Goal: Task Accomplishment & Management: Manage account settings

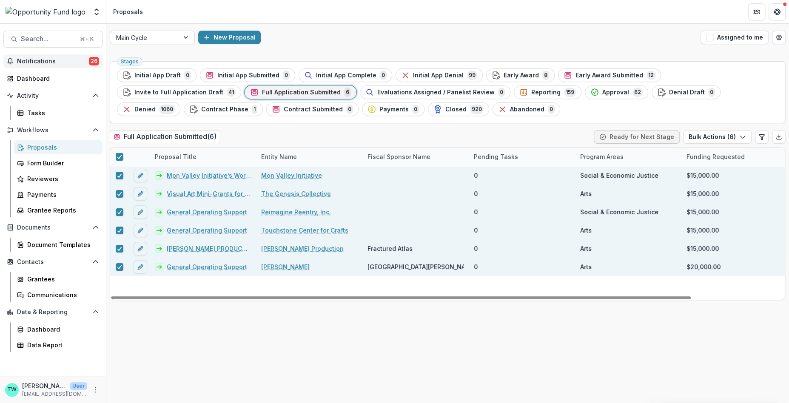
click at [44, 61] on span "Notifications" at bounding box center [53, 61] width 72 height 7
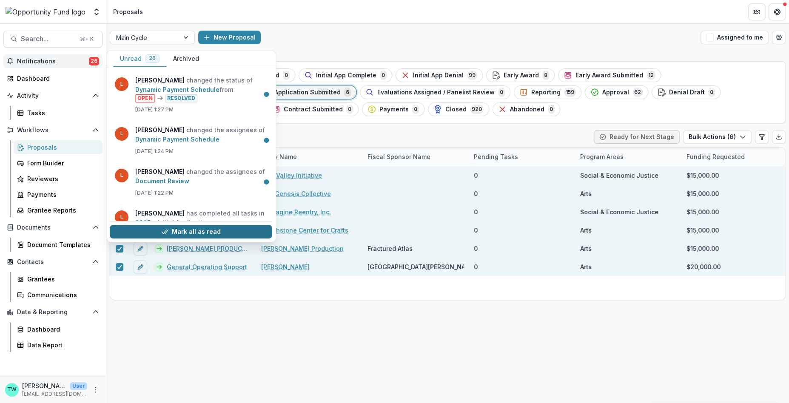
click at [190, 225] on button "Mark all as read" at bounding box center [191, 232] width 163 height 14
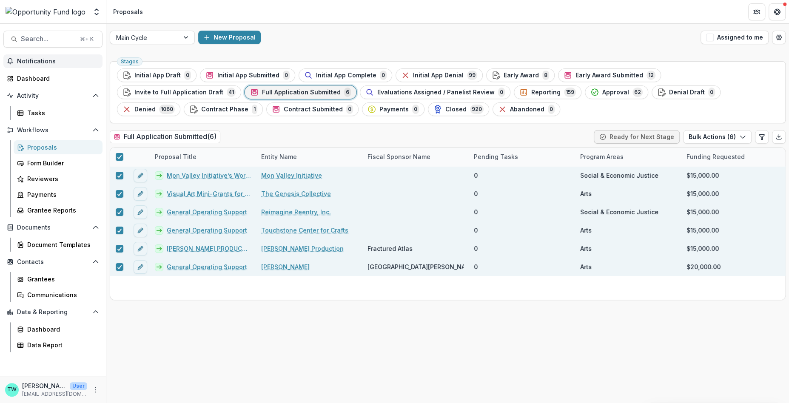
click at [333, 41] on div "New Proposal" at bounding box center [447, 38] width 499 height 14
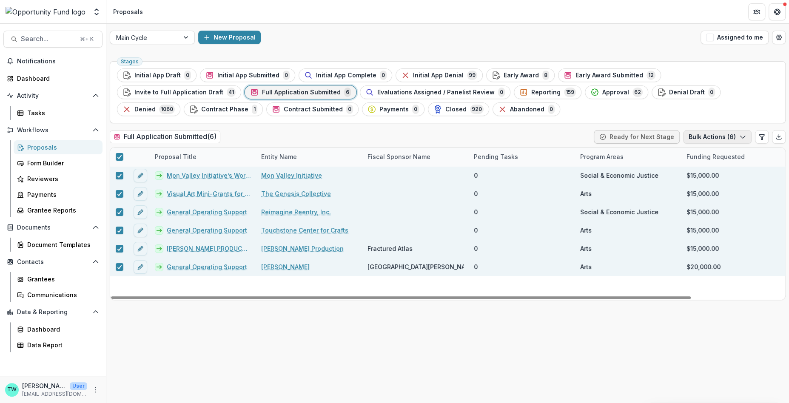
click at [744, 138] on icon "button" at bounding box center [743, 137] width 7 height 7
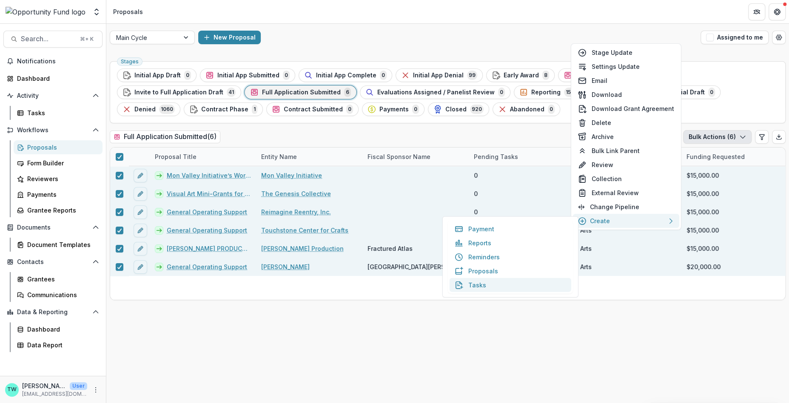
click at [472, 288] on button "Tasks" at bounding box center [511, 285] width 122 height 14
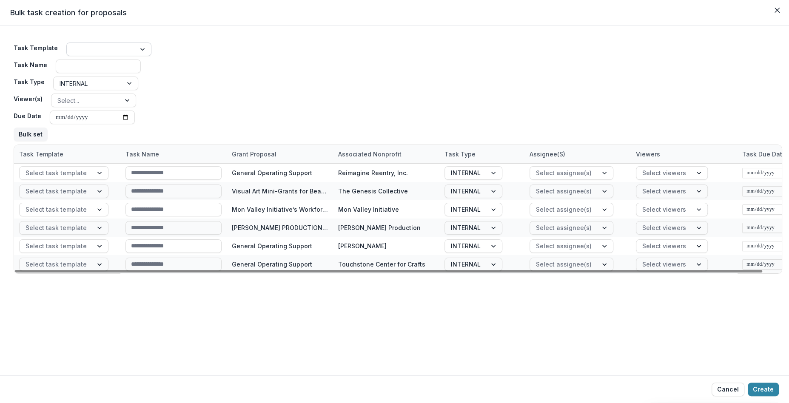
click at [138, 48] on div at bounding box center [143, 49] width 15 height 13
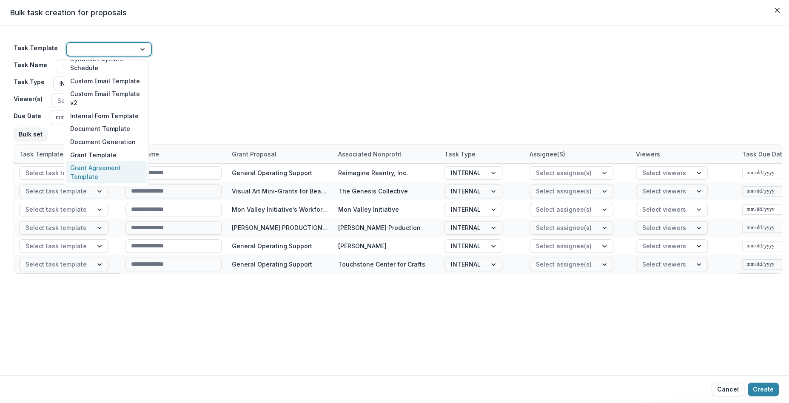
scroll to position [187, 0]
click at [117, 117] on div "Internal Form Template" at bounding box center [106, 116] width 81 height 13
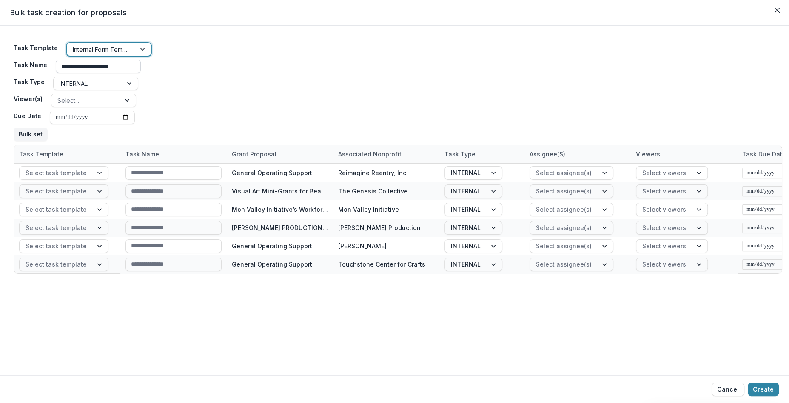
click at [124, 64] on input "**********" at bounding box center [98, 67] width 85 height 14
drag, startPoint x: 127, startPoint y: 69, endPoint x: 29, endPoint y: 67, distance: 98.7
click at [29, 67] on div "**********" at bounding box center [83, 67] width 138 height 14
type input "**********"
click at [117, 101] on div "Select..." at bounding box center [85, 100] width 69 height 12
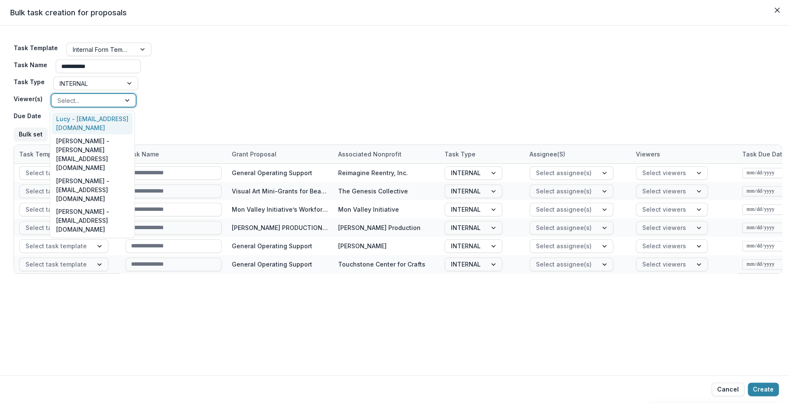
click at [117, 101] on div "Select..." at bounding box center [85, 100] width 69 height 12
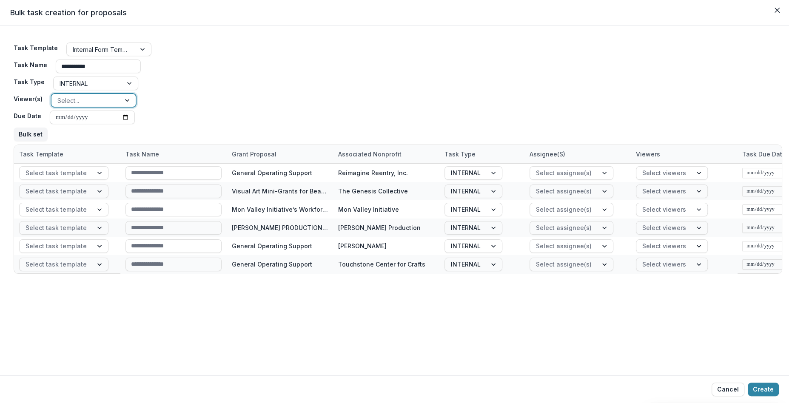
click at [115, 101] on div "Select..." at bounding box center [85, 100] width 69 height 12
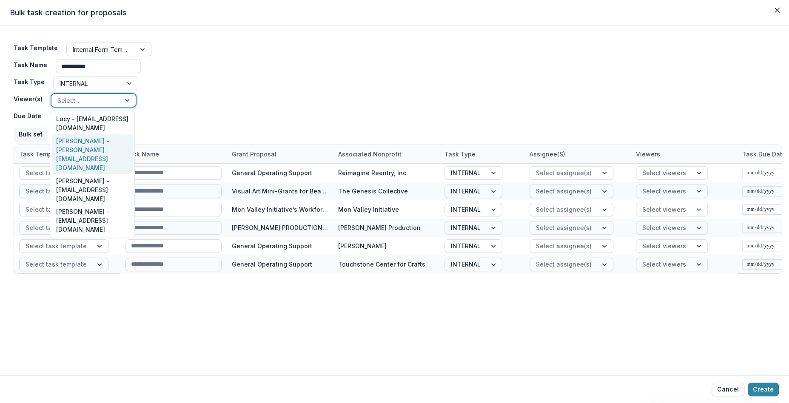
click at [105, 143] on div "[PERSON_NAME] - [PERSON_NAME][EMAIL_ADDRESS][DOMAIN_NAME]" at bounding box center [92, 154] width 81 height 40
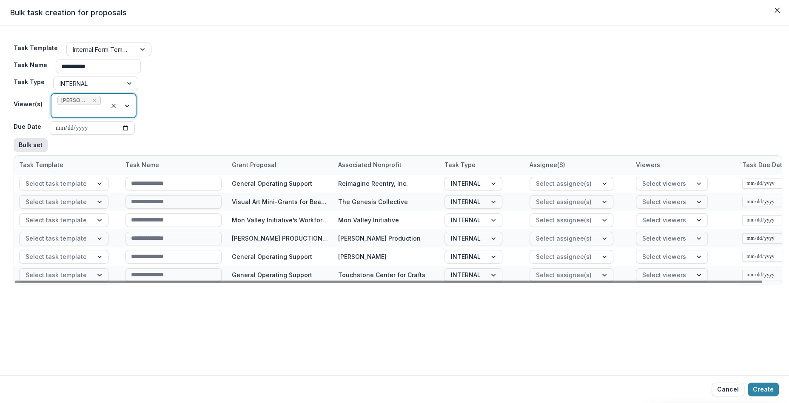
click at [30, 143] on button "Bulk set" at bounding box center [31, 145] width 34 height 14
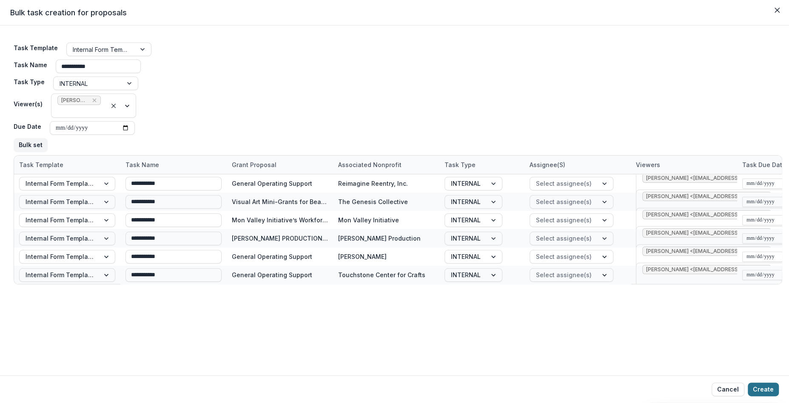
click at [764, 392] on button "Create" at bounding box center [763, 390] width 31 height 14
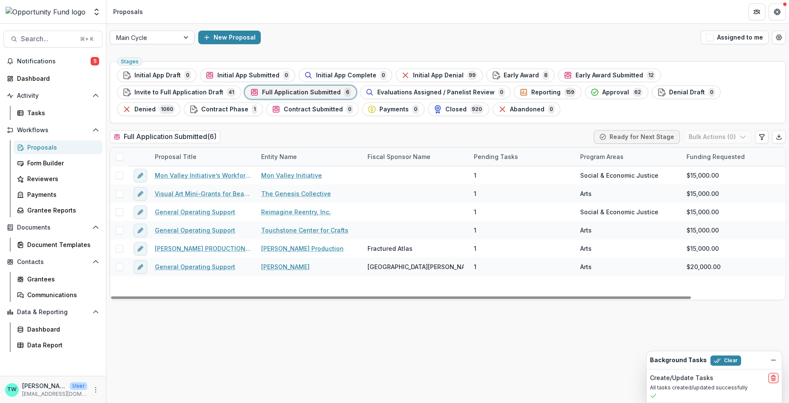
click at [262, 93] on span "Full Application Submitted" at bounding box center [301, 92] width 79 height 7
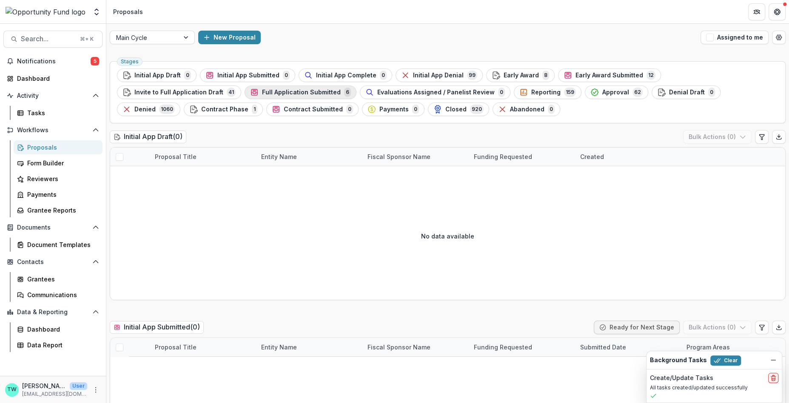
click at [262, 94] on span "Full Application Submitted" at bounding box center [301, 92] width 79 height 7
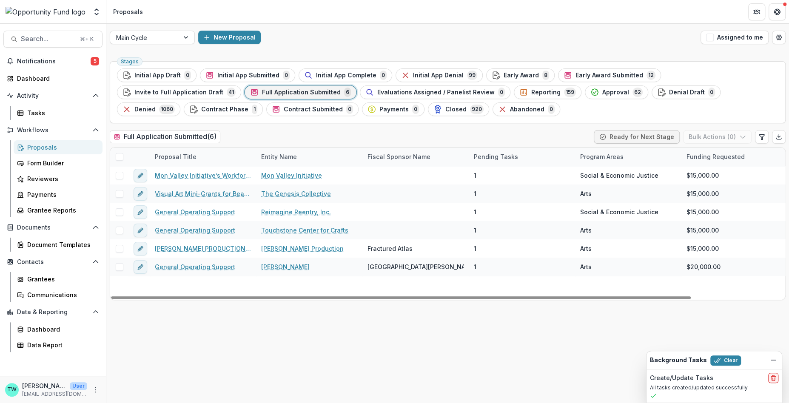
click at [122, 159] on span at bounding box center [120, 157] width 8 height 8
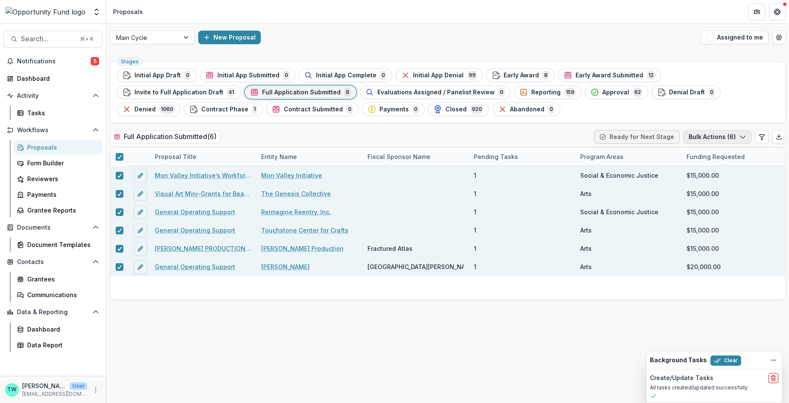
click at [742, 138] on icon "button" at bounding box center [743, 137] width 7 height 7
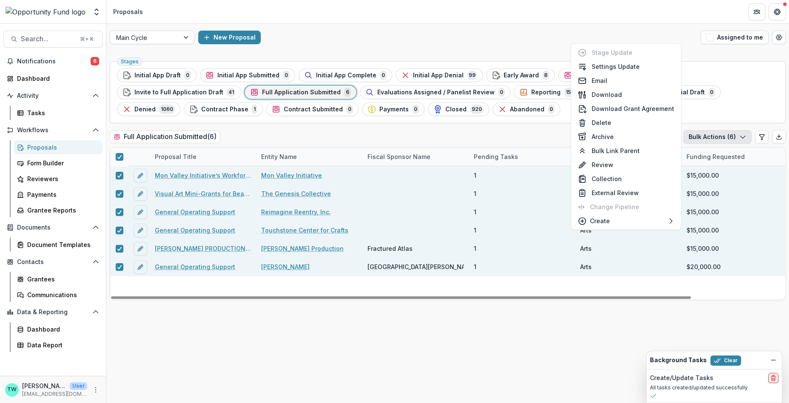
click at [509, 30] on div "Main Cycle New Proposal Assigned to me" at bounding box center [447, 37] width 683 height 27
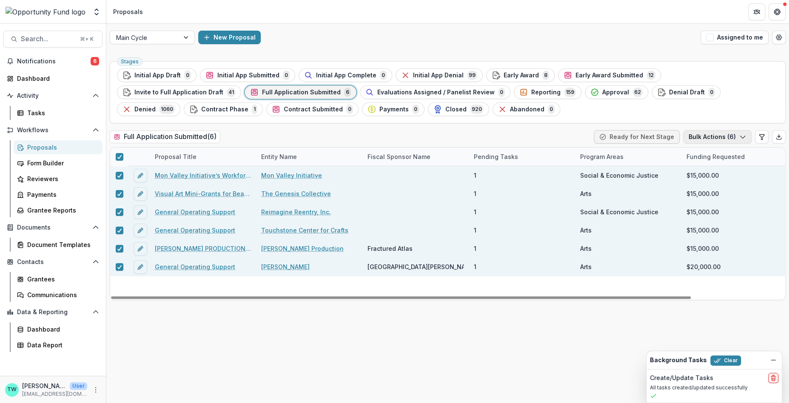
click at [730, 139] on button "Bulk Actions ( 6 )" at bounding box center [717, 137] width 69 height 14
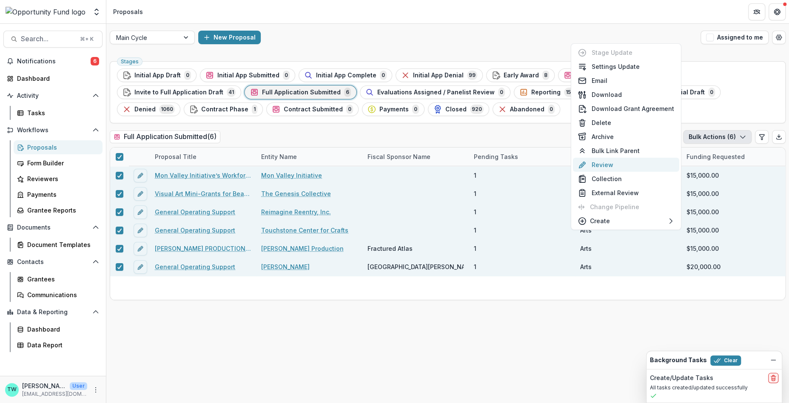
click at [608, 171] on button "Review" at bounding box center [626, 165] width 106 height 14
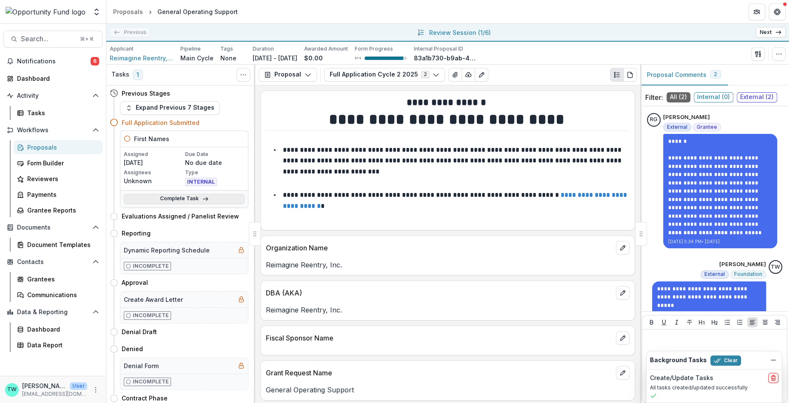
click at [179, 200] on link "Complete Task" at bounding box center [184, 199] width 121 height 10
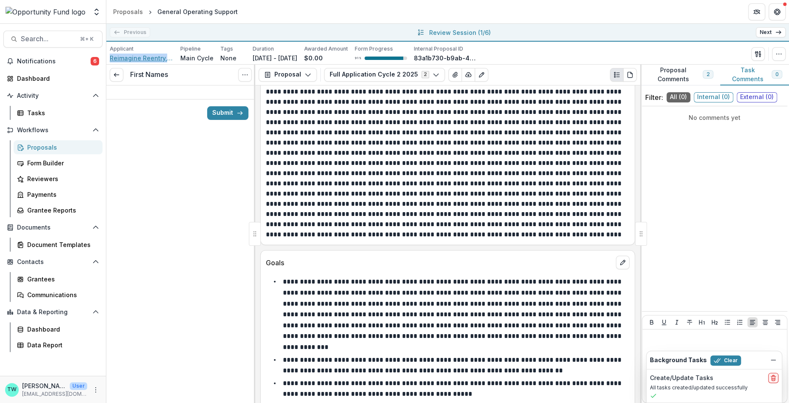
scroll to position [1199, 0]
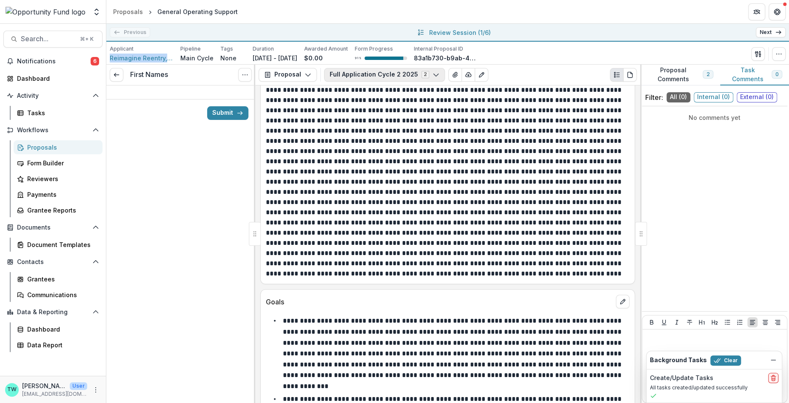
click at [420, 80] on button "Full Application Cycle 2 2025 2" at bounding box center [384, 75] width 121 height 14
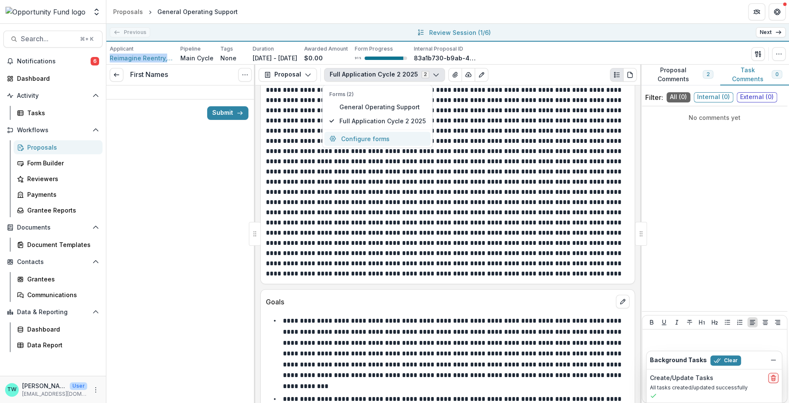
click at [371, 139] on button "Configure forms" at bounding box center [377, 139] width 106 height 14
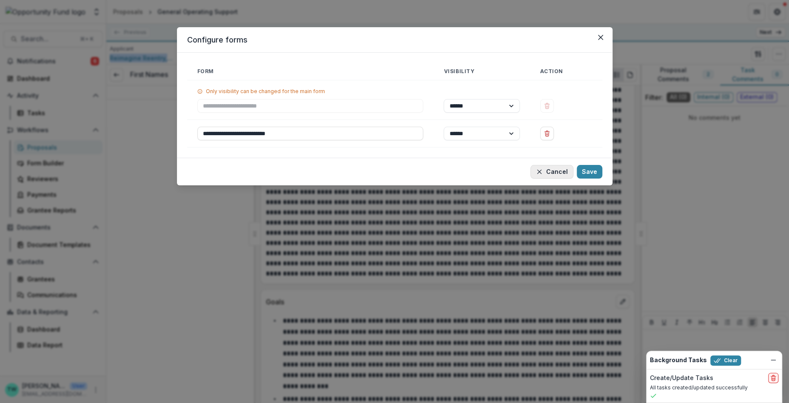
click at [552, 172] on button "Cancel" at bounding box center [552, 172] width 43 height 14
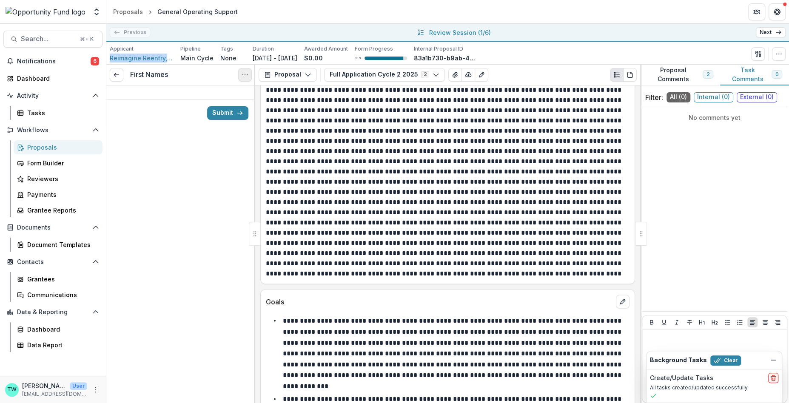
click at [246, 74] on icon "Options" at bounding box center [245, 74] width 7 height 7
click at [119, 76] on icon at bounding box center [116, 74] width 7 height 7
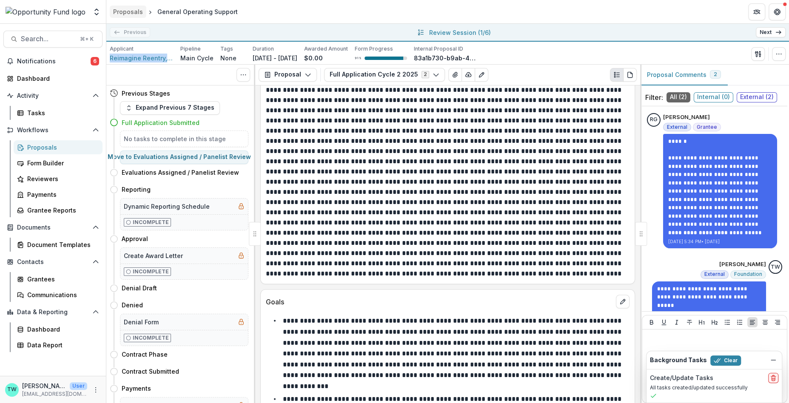
click at [129, 10] on div "Proposals" at bounding box center [128, 11] width 30 height 9
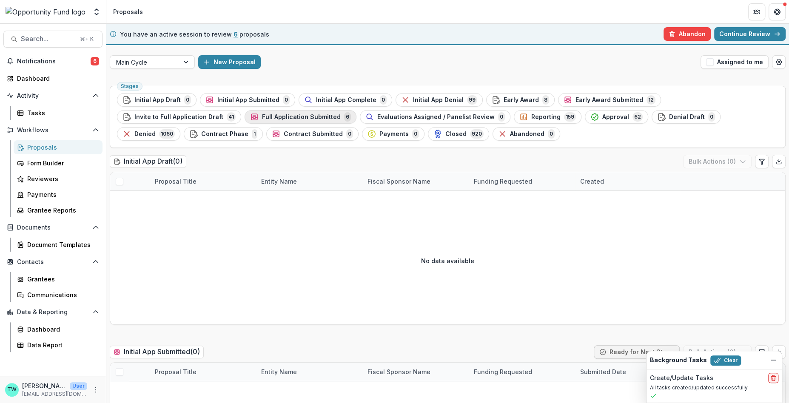
click at [262, 116] on span "Full Application Submitted" at bounding box center [301, 117] width 79 height 7
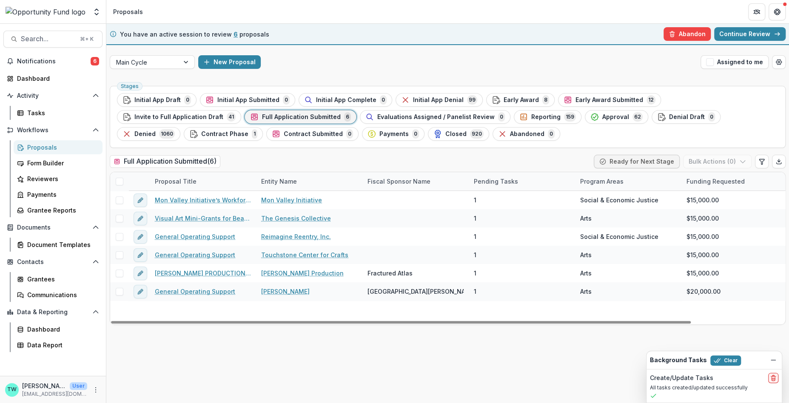
click at [119, 181] on span at bounding box center [120, 182] width 8 height 8
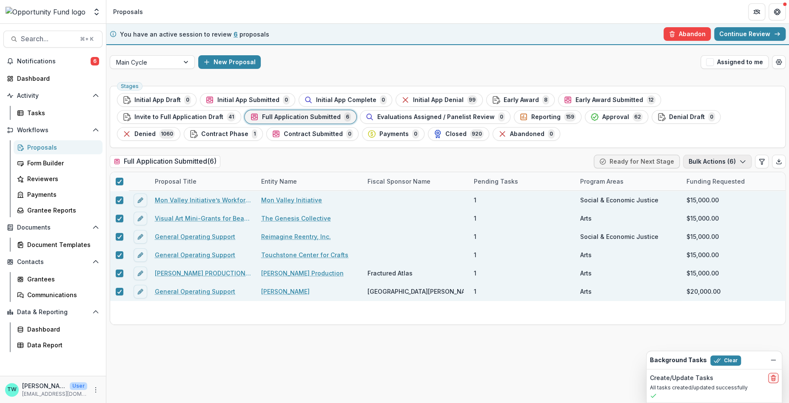
click at [737, 164] on button "Bulk Actions ( 6 )" at bounding box center [717, 162] width 69 height 14
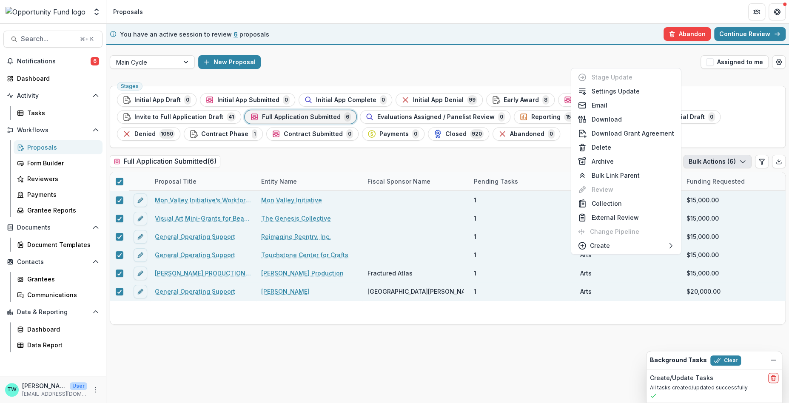
click at [761, 134] on ul "Stages Initial App Draft 0 Initial App Submitted 0 Initial App Complete 0 Initi…" at bounding box center [448, 117] width 662 height 48
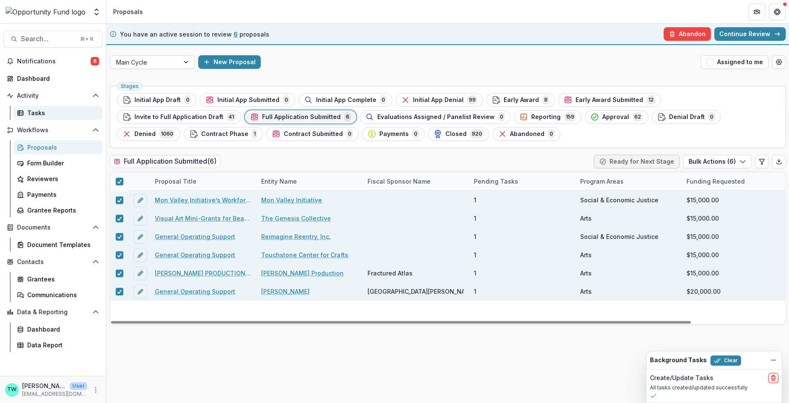
click at [40, 111] on div "Tasks" at bounding box center [61, 113] width 69 height 9
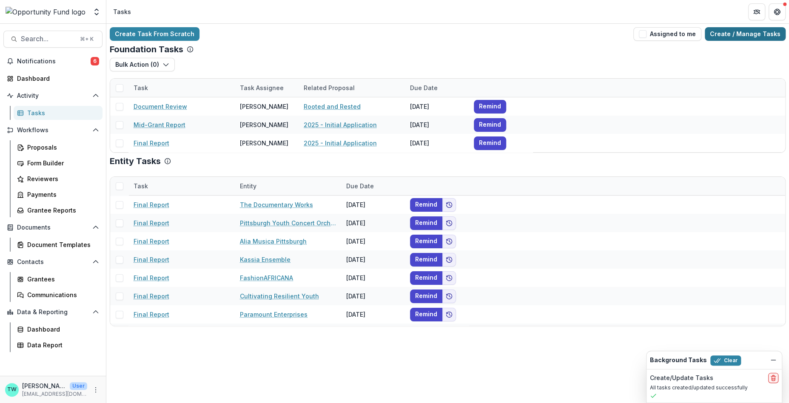
click at [744, 32] on link "Create / Manage Tasks" at bounding box center [745, 34] width 81 height 14
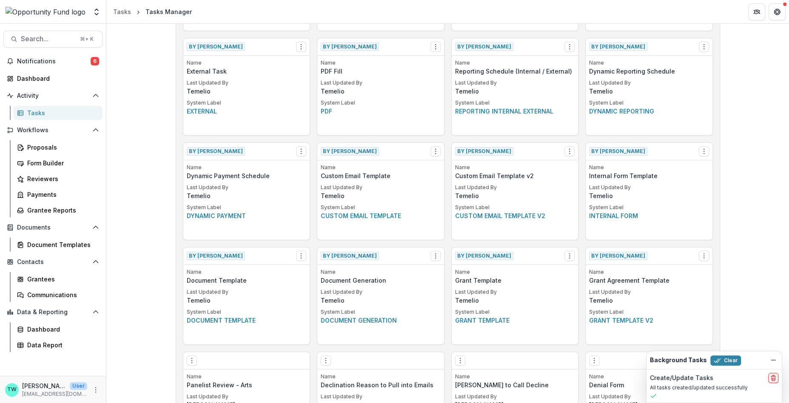
scroll to position [234, 0]
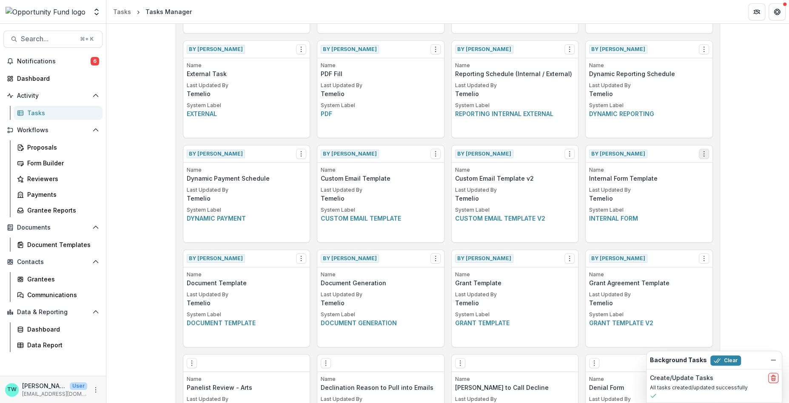
click at [703, 151] on icon "Options" at bounding box center [704, 154] width 7 height 7
click at [645, 186] on button "Make a Copy" at bounding box center [654, 185] width 104 height 14
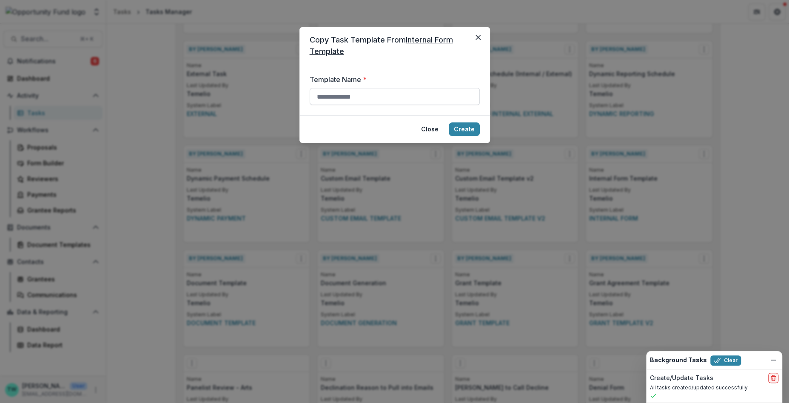
click at [374, 95] on input "Template Name *" at bounding box center [395, 96] width 170 height 17
type input "**********"
click at [466, 133] on button "Create" at bounding box center [464, 130] width 31 height 14
click at [432, 131] on button "Close" at bounding box center [430, 130] width 28 height 14
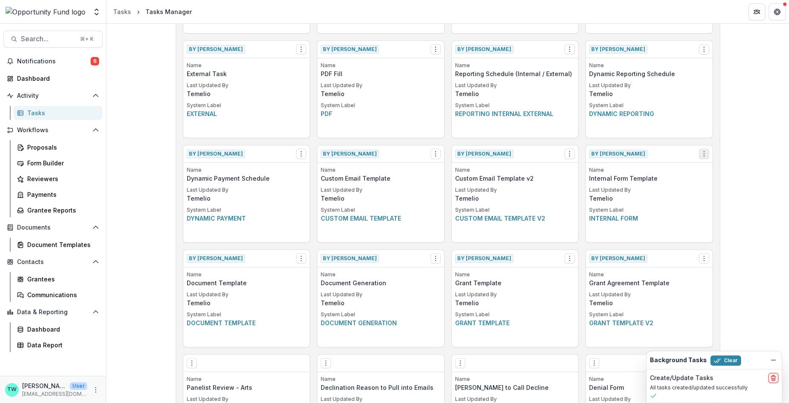
click at [701, 154] on icon "Options" at bounding box center [704, 154] width 7 height 7
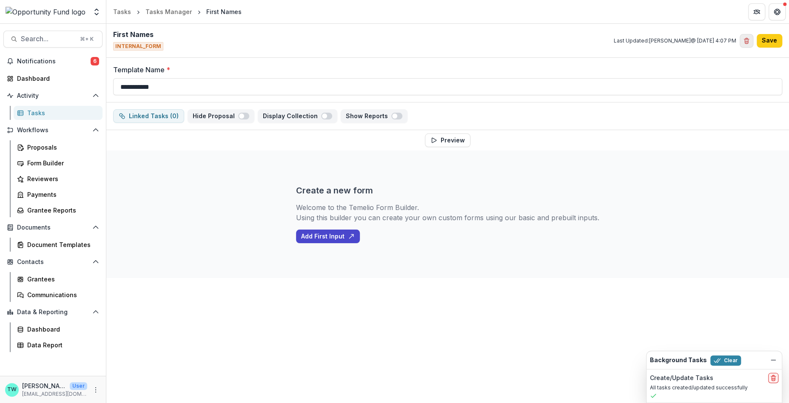
click at [748, 44] on button "Delete template" at bounding box center [747, 41] width 14 height 14
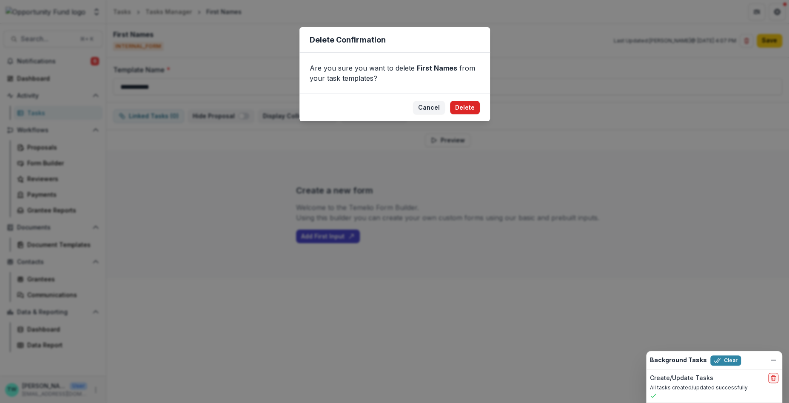
click at [463, 110] on button "Delete" at bounding box center [465, 108] width 30 height 14
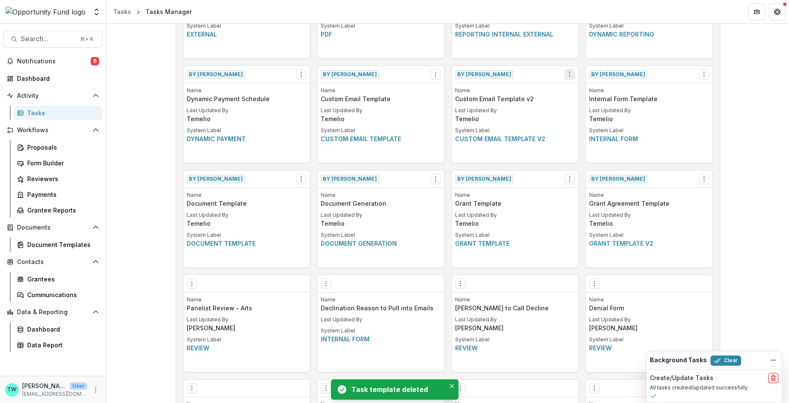
scroll to position [317, 0]
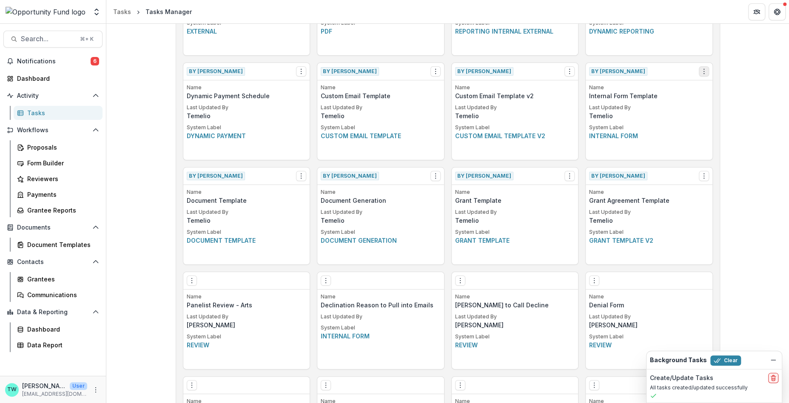
click at [701, 71] on icon "Options" at bounding box center [704, 71] width 7 height 7
click at [665, 118] on link "Create Task From Template" at bounding box center [654, 117] width 104 height 14
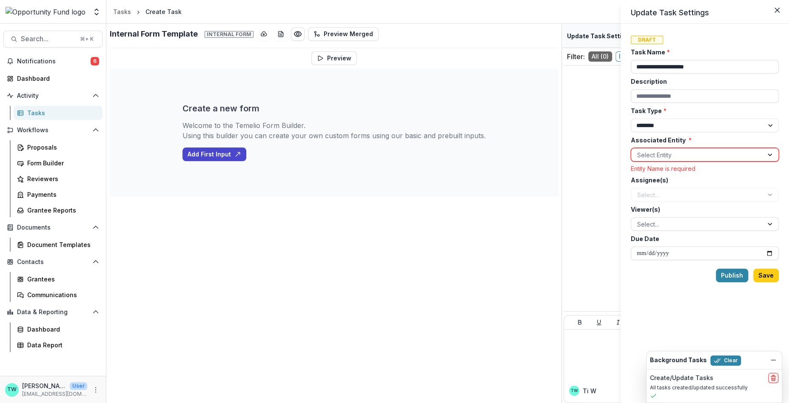
drag, startPoint x: 719, startPoint y: 69, endPoint x: 565, endPoint y: 66, distance: 154.5
click at [565, 66] on div "**********" at bounding box center [394, 201] width 789 height 403
type input "**********"
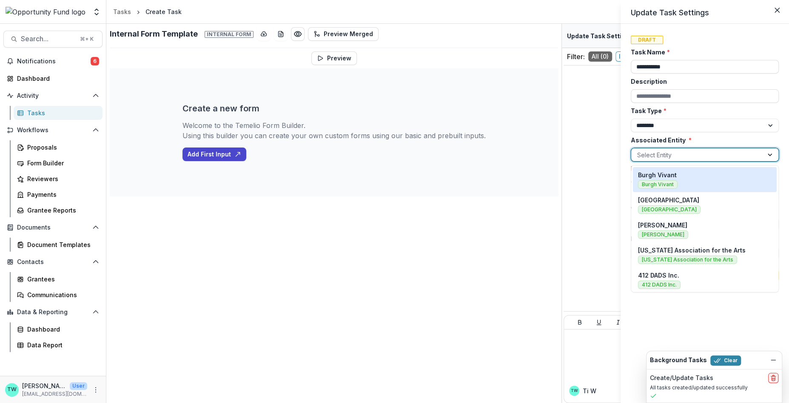
click at [666, 154] on div at bounding box center [697, 155] width 120 height 11
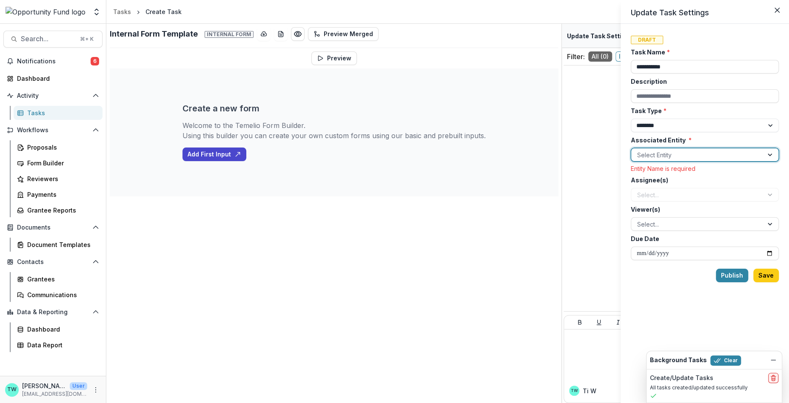
click at [666, 154] on div at bounding box center [697, 155] width 120 height 11
click at [777, 11] on icon "Close" at bounding box center [777, 10] width 5 height 5
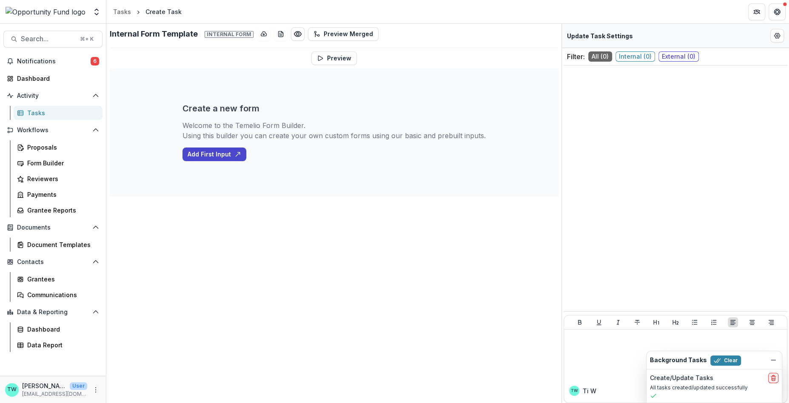
click at [180, 35] on h2 "Internal Form Template Internal form" at bounding box center [182, 33] width 144 height 9
click at [166, 34] on h2 "Internal Form Template Internal form" at bounding box center [182, 33] width 144 height 9
click at [147, 36] on h2 "Internal Form Template Internal form" at bounding box center [182, 33] width 144 height 9
click at [123, 11] on div "Tasks" at bounding box center [122, 11] width 18 height 9
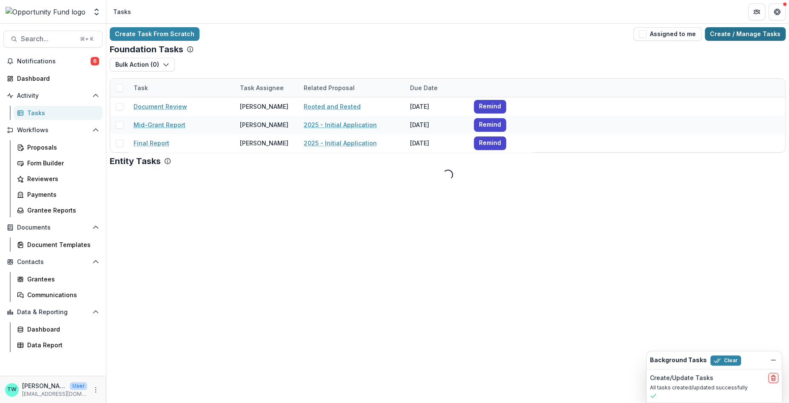
click at [751, 34] on link "Create / Manage Tasks" at bounding box center [745, 34] width 81 height 14
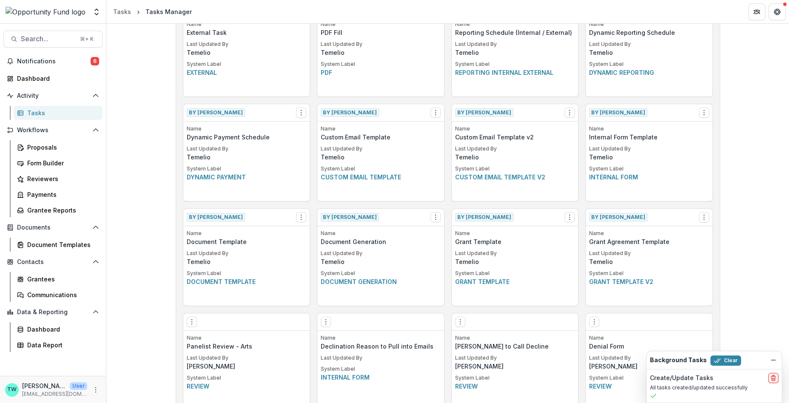
scroll to position [272, 0]
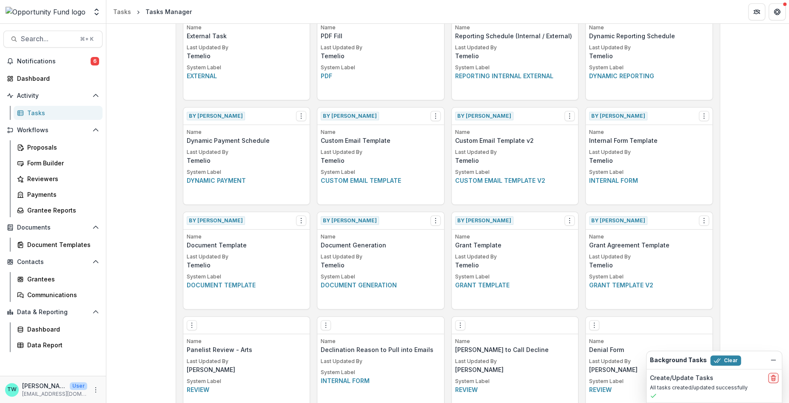
click at [707, 110] on div "By Temelio View Make a Copy Create Task From Template" at bounding box center [649, 116] width 127 height 17
click at [704, 117] on icon "Options" at bounding box center [704, 116] width 7 height 7
click at [648, 147] on button "Make a Copy" at bounding box center [654, 147] width 104 height 14
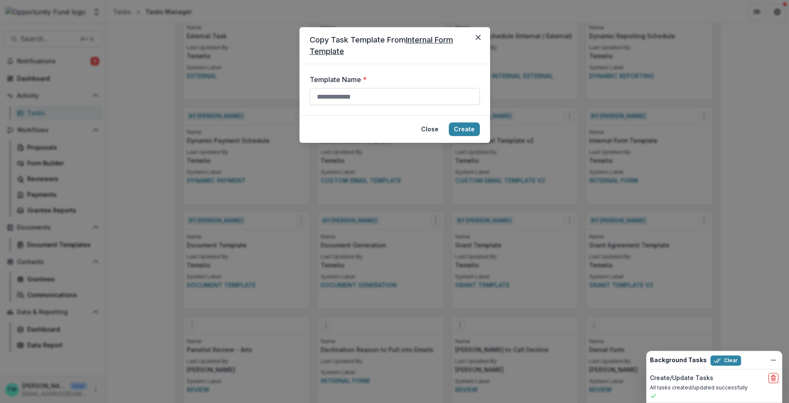
click at [371, 100] on input "Template Name *" at bounding box center [395, 96] width 170 height 17
type input "**********"
click at [466, 134] on button "Create" at bounding box center [464, 130] width 31 height 14
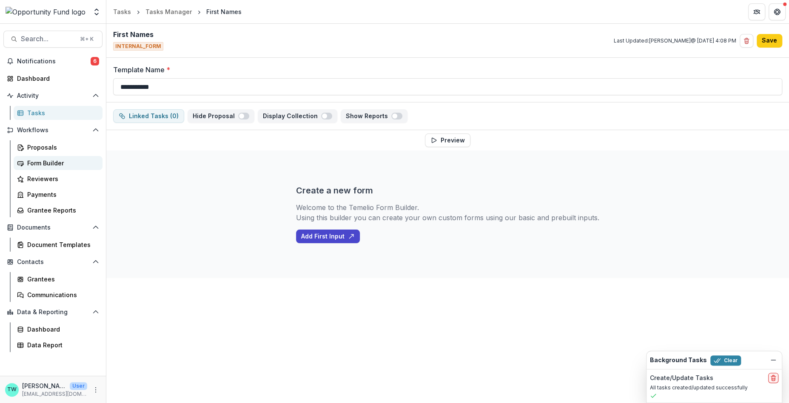
click at [48, 160] on div "Form Builder" at bounding box center [61, 163] width 69 height 9
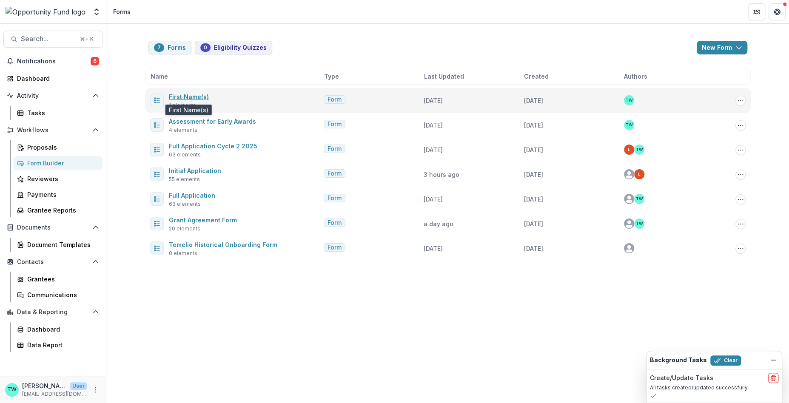
click at [188, 95] on link "First Name(s)" at bounding box center [189, 96] width 40 height 7
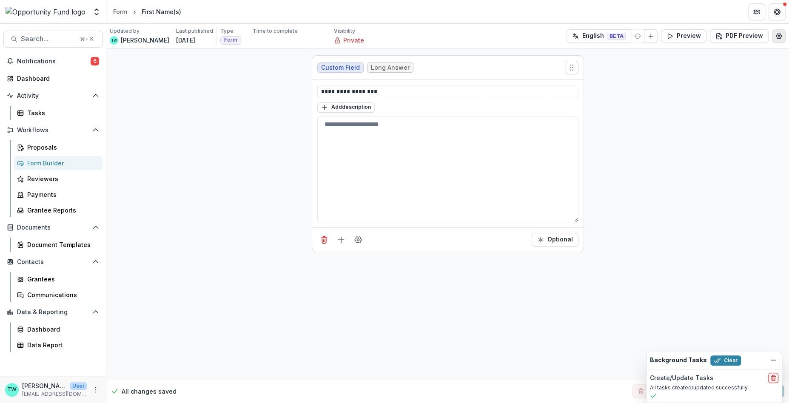
click at [780, 35] on icon "Edit Form Settings" at bounding box center [779, 36] width 7 height 7
select select "*******"
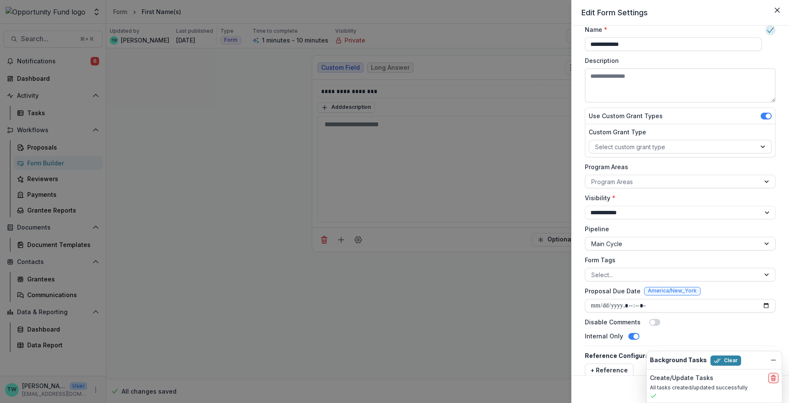
scroll to position [28, 0]
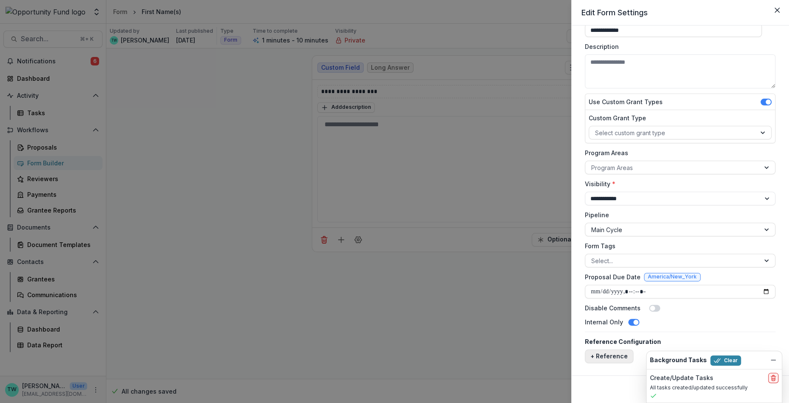
click at [610, 357] on button "+ Reference" at bounding box center [609, 357] width 49 height 14
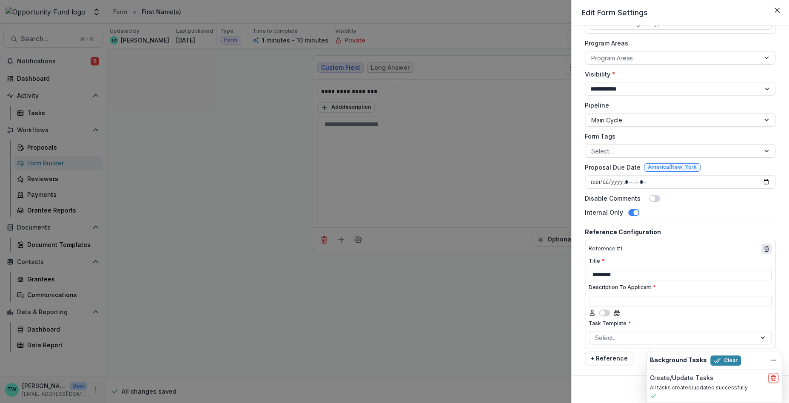
click at [767, 248] on icon "delete" at bounding box center [766, 249] width 7 height 7
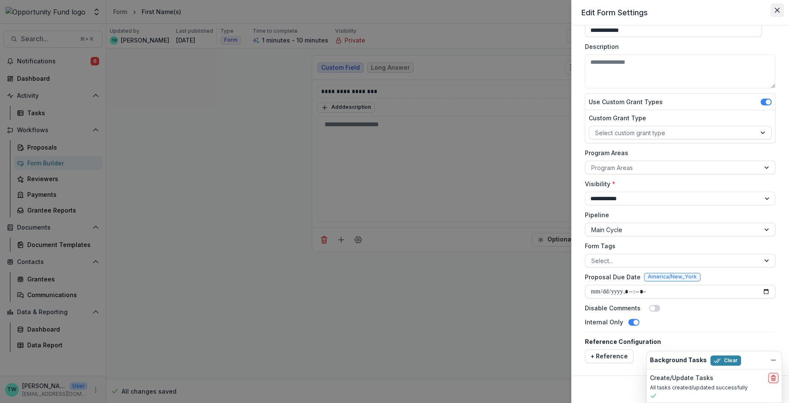
click at [781, 11] on button "Close" at bounding box center [778, 10] width 14 height 14
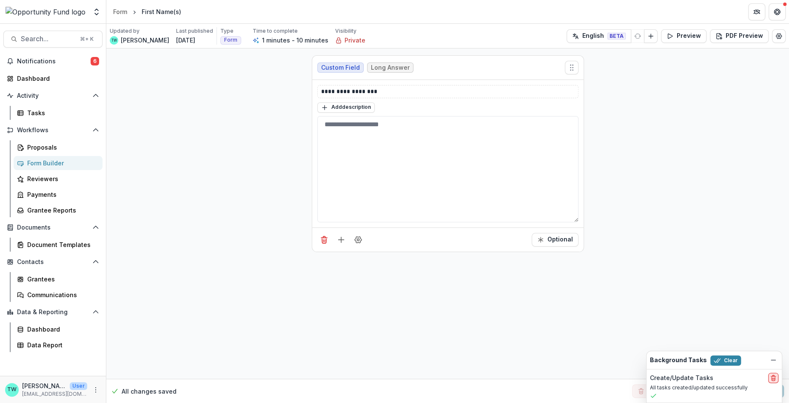
click at [773, 378] on icon "delete" at bounding box center [773, 378] width 7 height 7
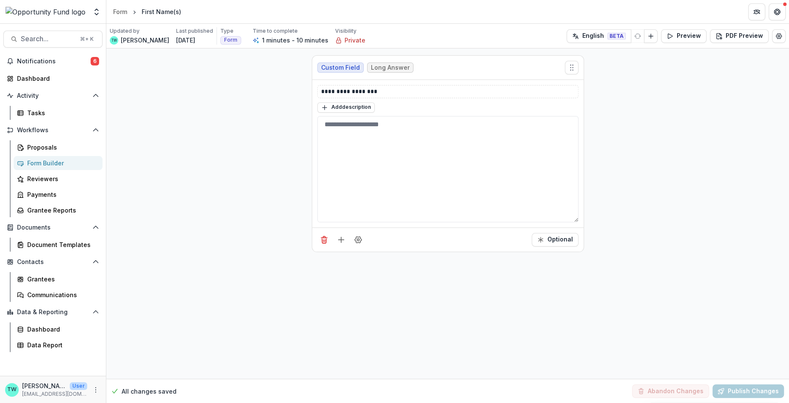
click at [650, 268] on div "**********" at bounding box center [447, 214] width 683 height 331
drag, startPoint x: 378, startPoint y: 92, endPoint x: 283, endPoint y: 88, distance: 95.4
click at [283, 88] on div "**********" at bounding box center [447, 214] width 683 height 331
copy p "**********"
click at [224, 224] on div "**********" at bounding box center [447, 214] width 683 height 331
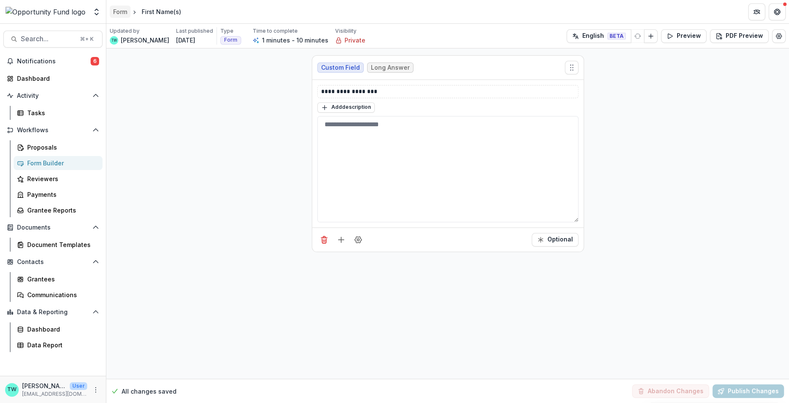
click at [122, 13] on div "Form" at bounding box center [120, 11] width 14 height 9
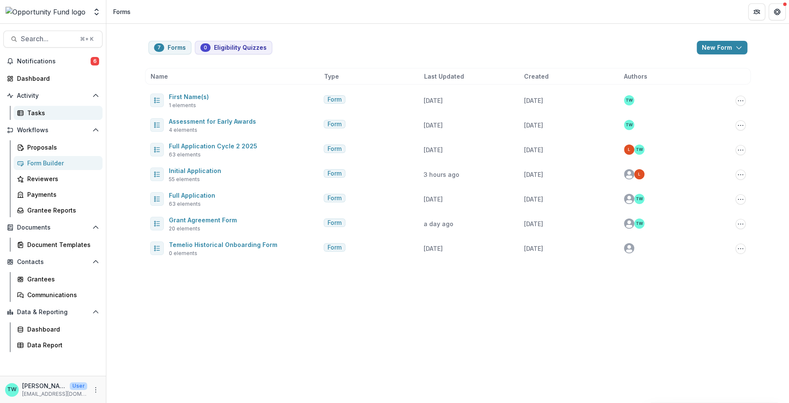
click at [32, 112] on div "Tasks" at bounding box center [61, 113] width 69 height 9
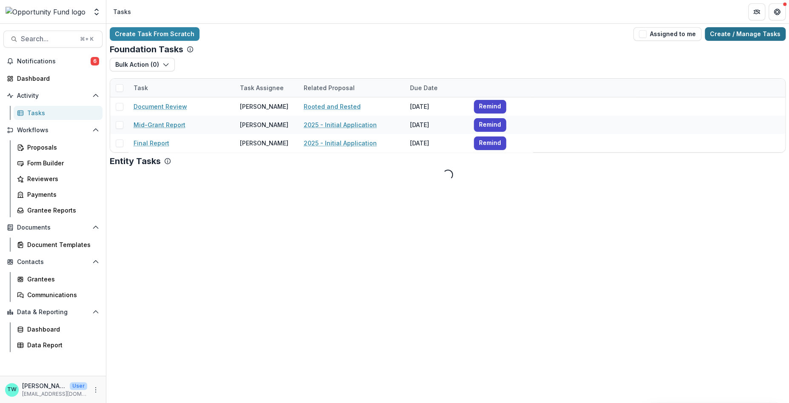
click at [726, 35] on link "Create / Manage Tasks" at bounding box center [745, 34] width 81 height 14
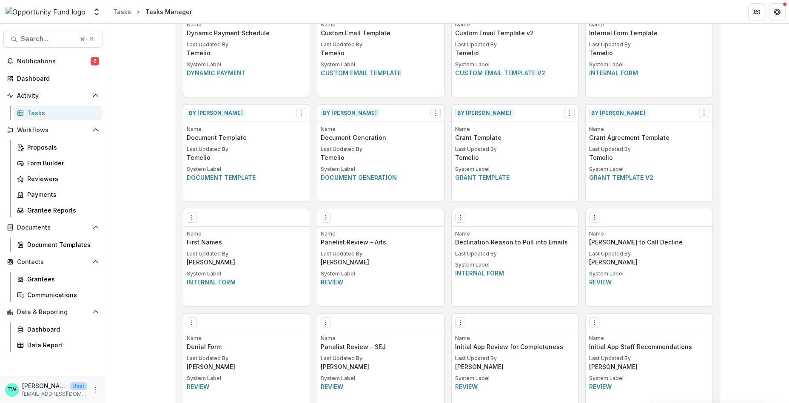
scroll to position [379, 0]
click at [191, 222] on button "Options" at bounding box center [192, 218] width 10 height 10
click at [206, 235] on link "Edit" at bounding box center [239, 235] width 104 height 14
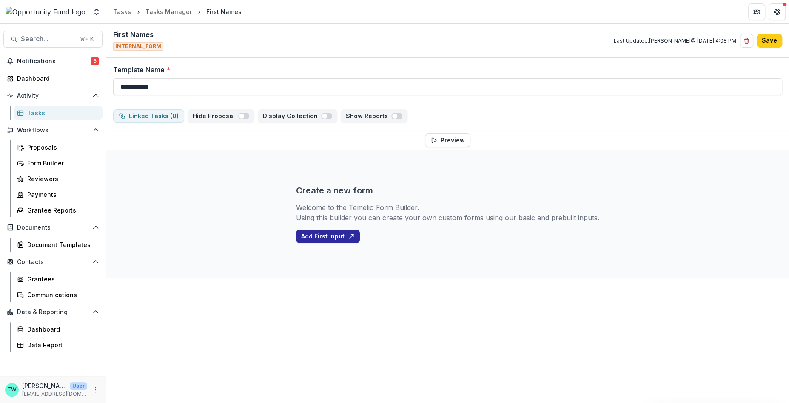
click at [341, 236] on button "Add First Input" at bounding box center [328, 237] width 64 height 14
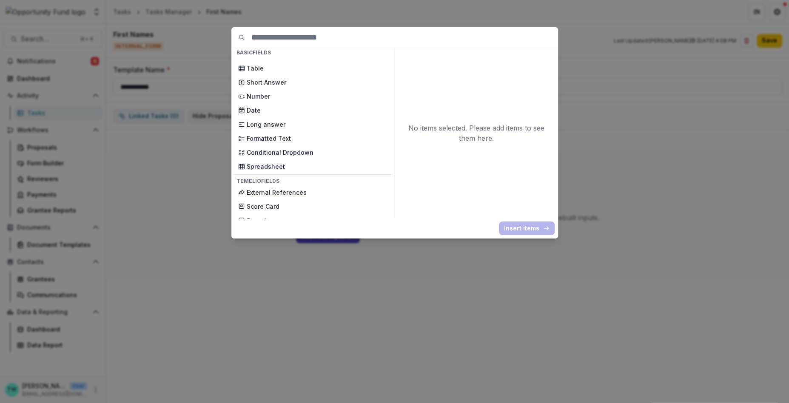
scroll to position [144, 0]
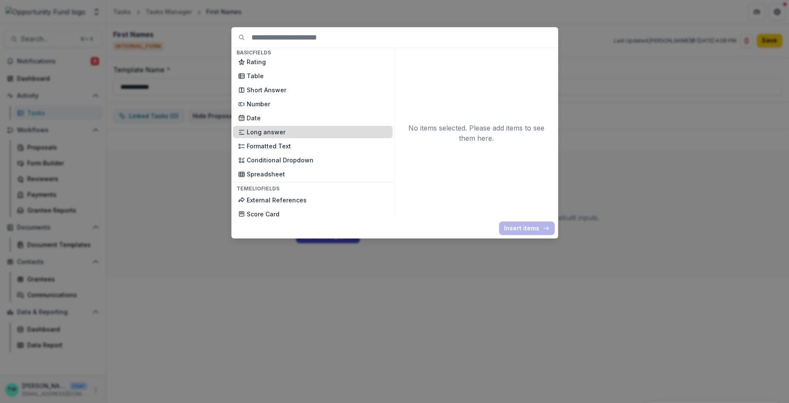
click at [271, 129] on p "Long answer" at bounding box center [317, 132] width 141 height 9
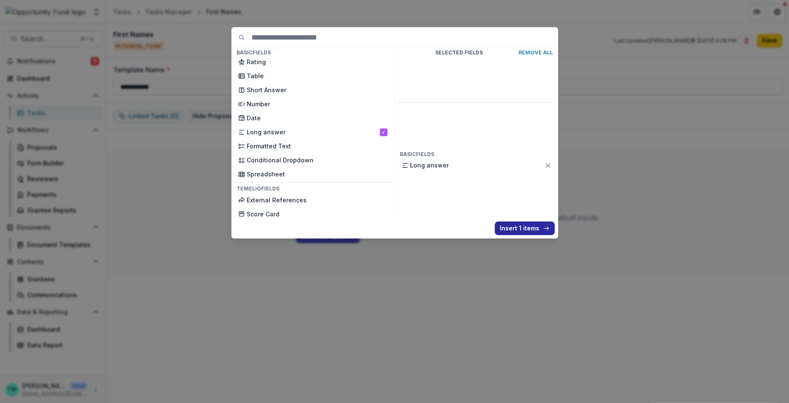
click at [518, 229] on button "Insert 1 items" at bounding box center [525, 229] width 60 height 14
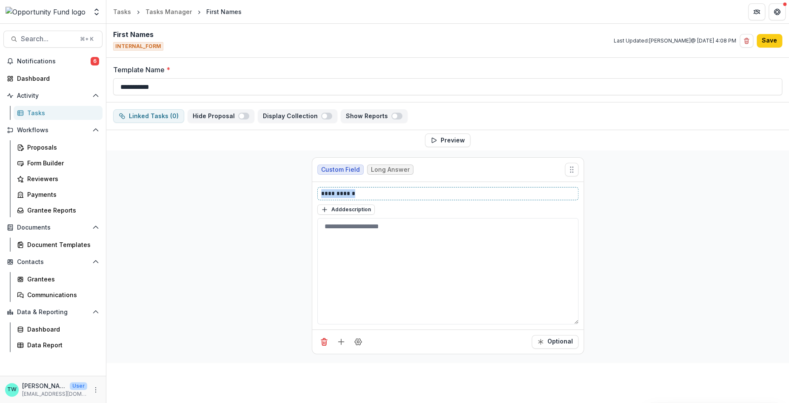
drag, startPoint x: 369, startPoint y: 194, endPoint x: 245, endPoint y: 189, distance: 124.4
click at [245, 189] on div "**********" at bounding box center [447, 257] width 683 height 213
click at [767, 44] on button "Save" at bounding box center [770, 41] width 26 height 14
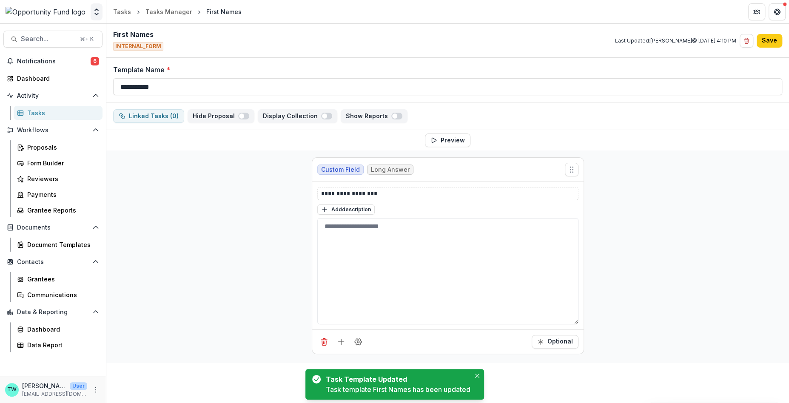
click at [97, 12] on icon "Open entity switcher" at bounding box center [96, 12] width 9 height 9
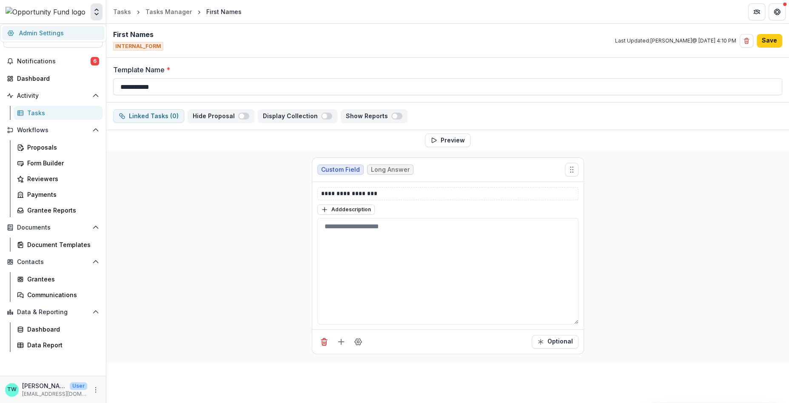
click at [62, 32] on link "Admin Settings" at bounding box center [53, 33] width 102 height 14
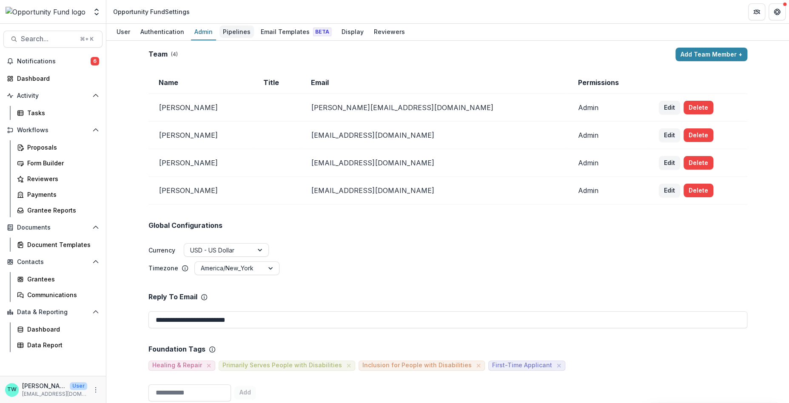
click at [231, 31] on div "Pipelines" at bounding box center [237, 32] width 34 height 12
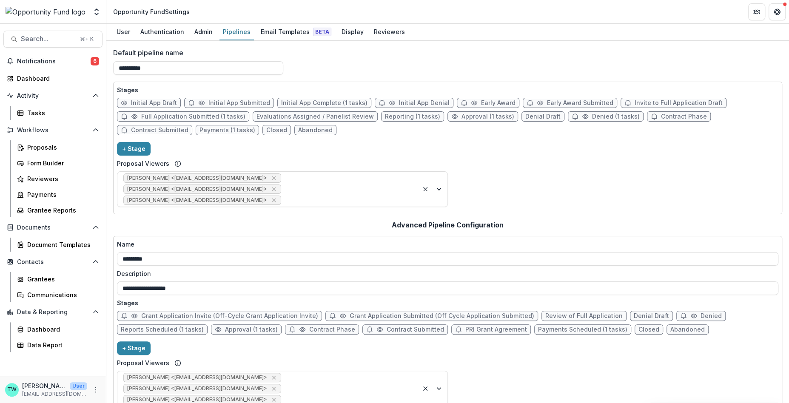
click at [169, 118] on span "Full Application Submitted (1 tasks)" at bounding box center [193, 116] width 104 height 7
select select "*********"
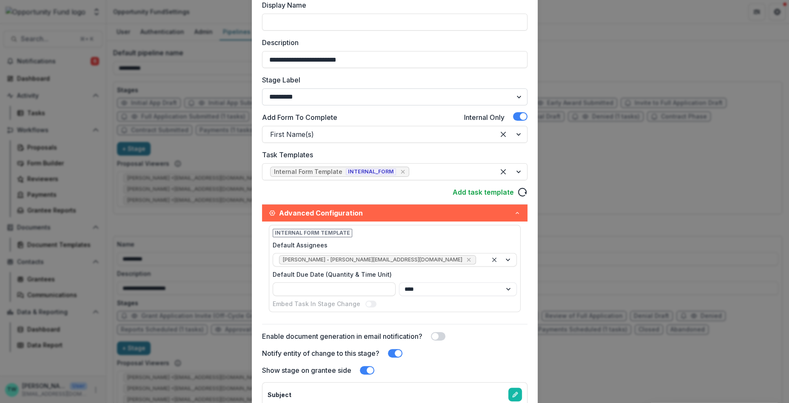
scroll to position [95, 0]
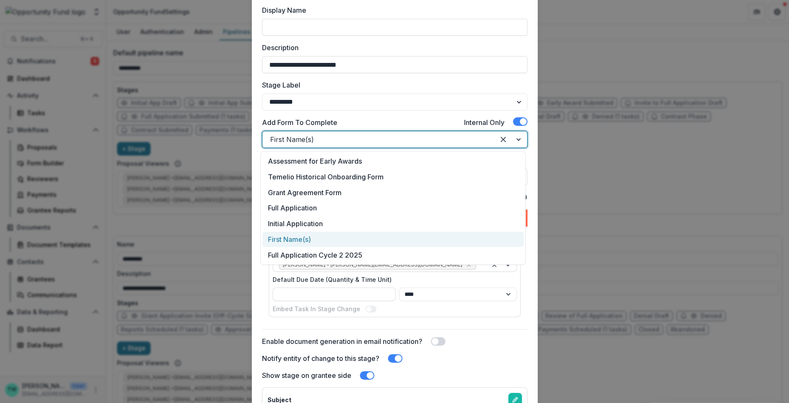
click at [447, 139] on div at bounding box center [378, 140] width 217 height 12
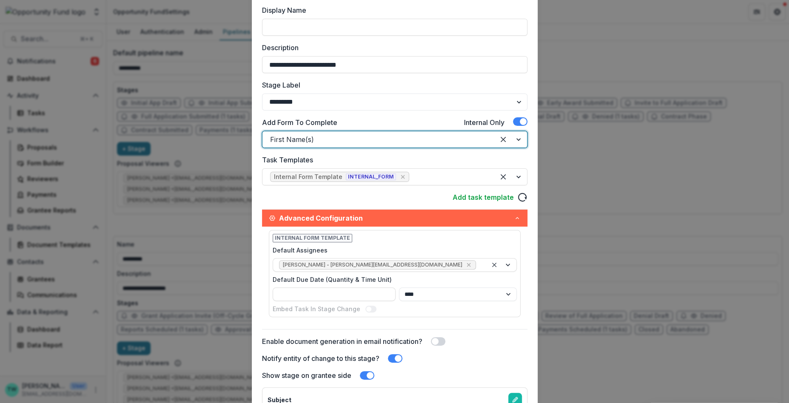
click at [447, 139] on div at bounding box center [378, 140] width 217 height 12
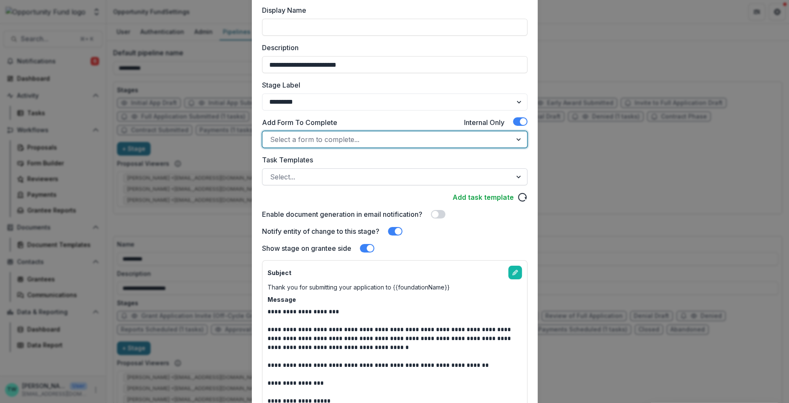
click at [337, 182] on div at bounding box center [387, 177] width 234 height 12
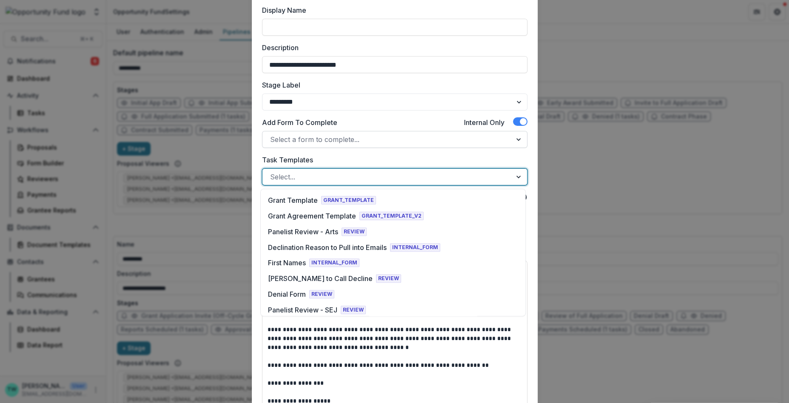
scroll to position [314, 0]
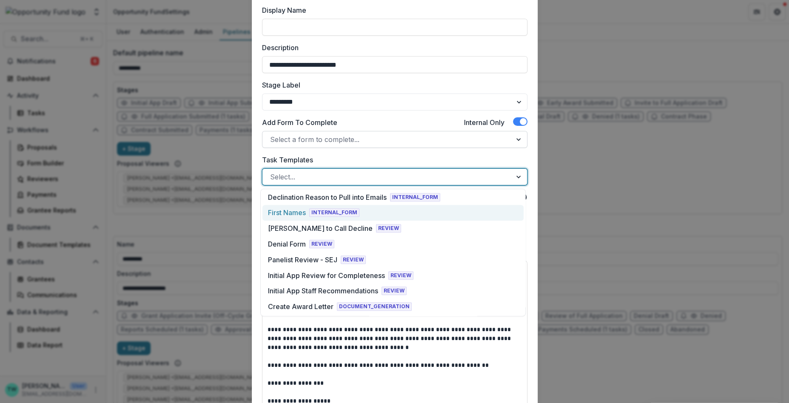
click at [296, 216] on div "First Names" at bounding box center [287, 213] width 38 height 10
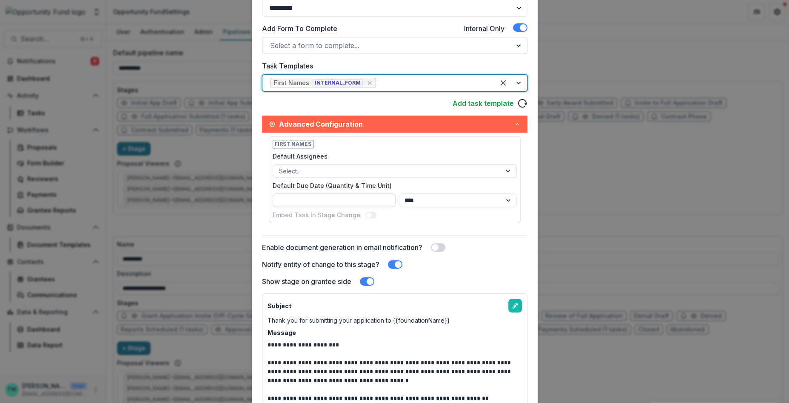
scroll to position [193, 0]
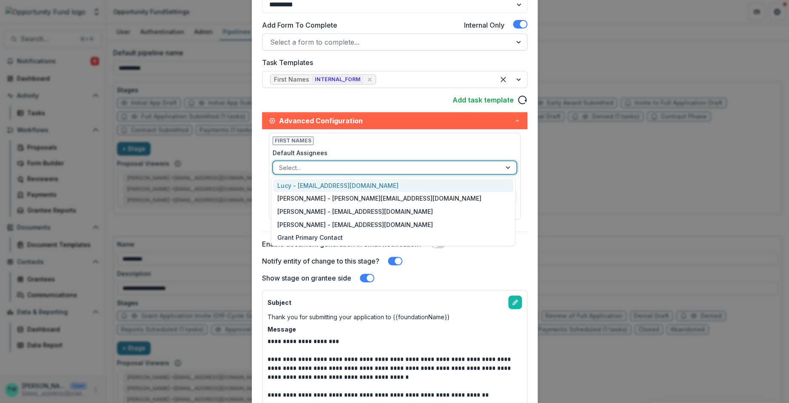
click at [348, 163] on div at bounding box center [387, 168] width 216 height 11
click at [336, 197] on div "Ti Wilhelm - twilhelm@theopportunityfund.org" at bounding box center [393, 198] width 240 height 13
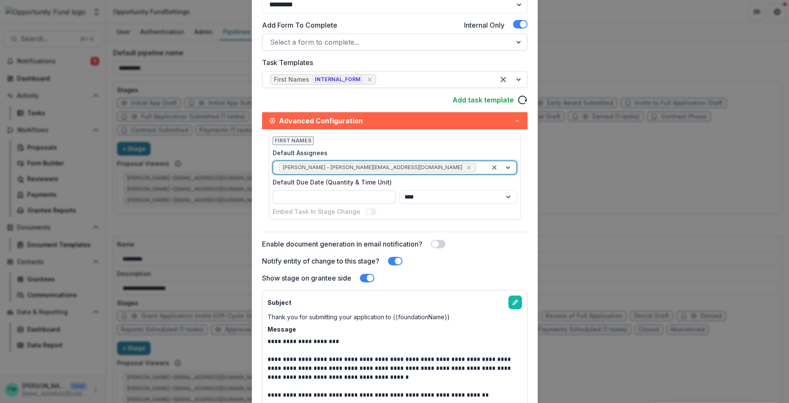
click at [366, 210] on span at bounding box center [368, 211] width 5 height 5
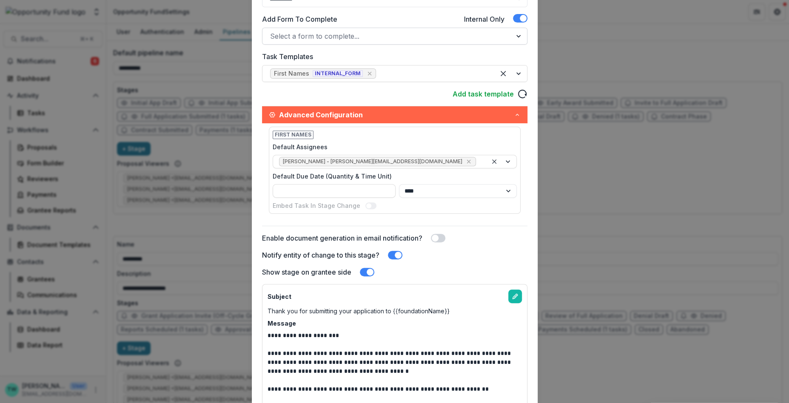
scroll to position [79, 0]
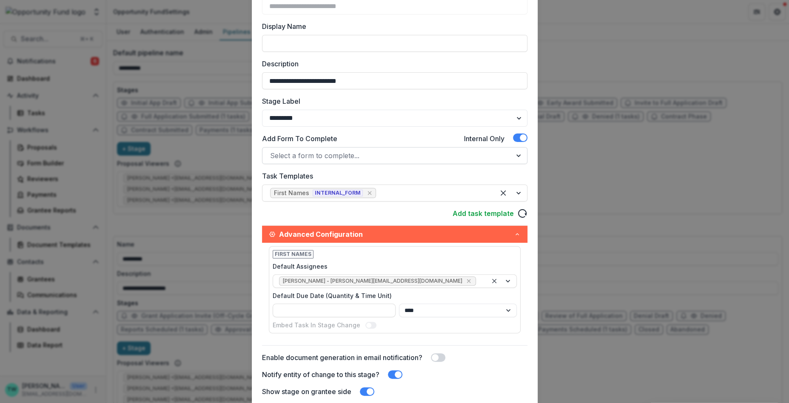
click at [435, 294] on label "Default Due Date (Quantity & Time Unit)" at bounding box center [392, 295] width 239 height 9
click at [396, 304] on input "Default Due Date (Quantity & Time Unit)" at bounding box center [334, 311] width 123 height 14
click at [401, 214] on div "Add task template" at bounding box center [395, 213] width 266 height 10
click at [346, 313] on input "Default Due Date (Quantity & Time Unit)" at bounding box center [334, 311] width 123 height 14
type input "*"
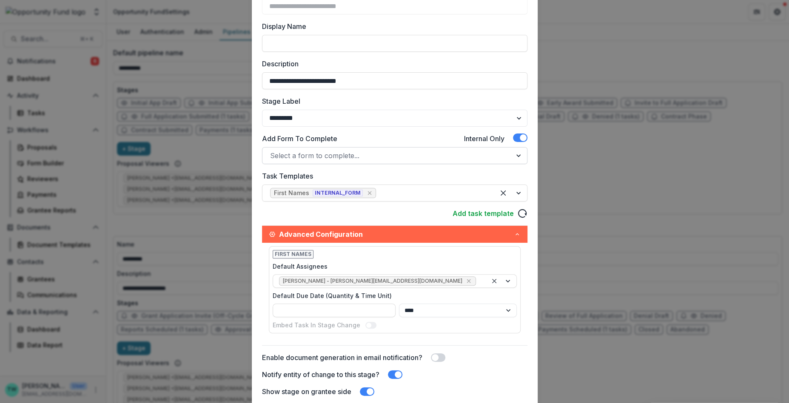
click at [385, 326] on div "Embed Task In Stage Change" at bounding box center [395, 325] width 244 height 9
click at [309, 322] on label "Embed Task In Stage Change" at bounding box center [317, 325] width 88 height 9
click at [271, 233] on icon "button" at bounding box center [272, 234] width 7 height 7
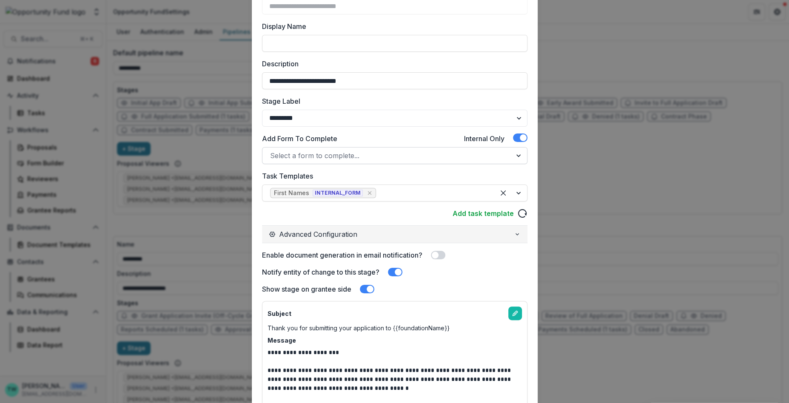
click at [271, 233] on icon "button" at bounding box center [272, 234] width 7 height 7
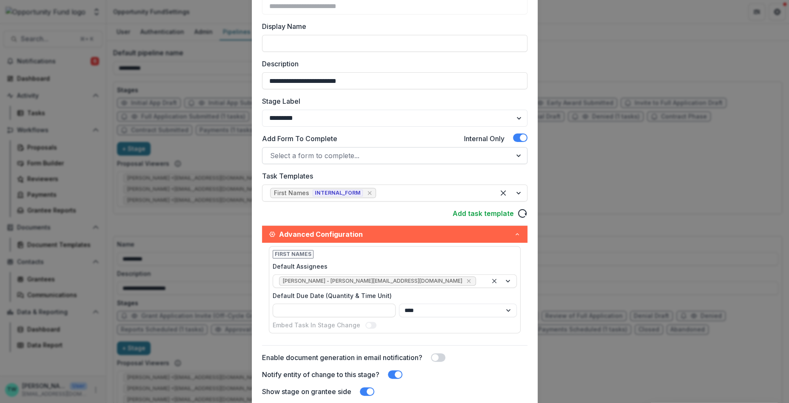
drag, startPoint x: 300, startPoint y: 314, endPoint x: 236, endPoint y: 307, distance: 65.0
click at [236, 307] on div "**********" at bounding box center [394, 201] width 789 height 403
click at [416, 328] on div "Embed Task In Stage Change" at bounding box center [395, 325] width 244 height 9
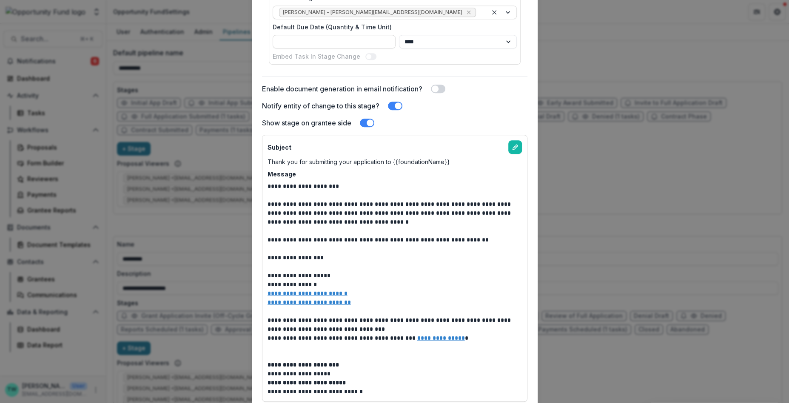
scroll to position [410, 0]
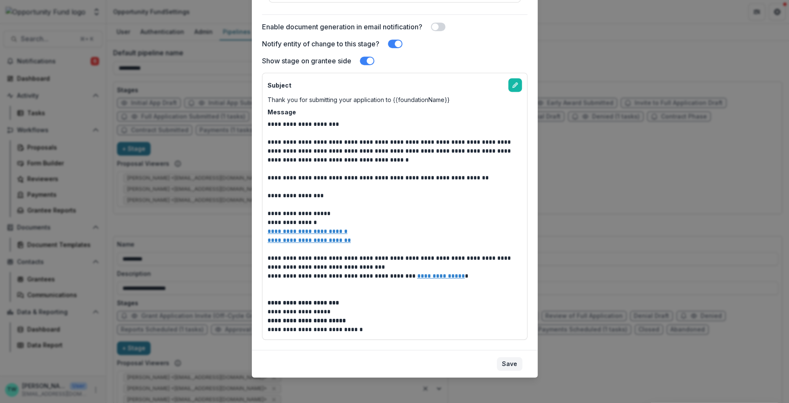
click at [511, 365] on button "Save" at bounding box center [510, 364] width 26 height 14
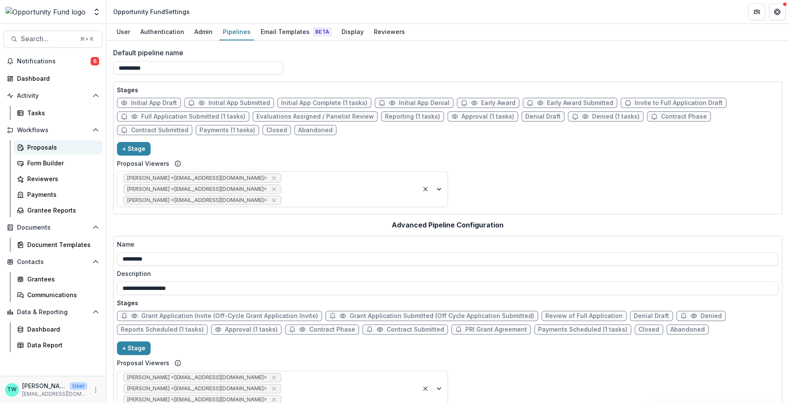
click at [44, 147] on div "Proposals" at bounding box center [61, 147] width 69 height 9
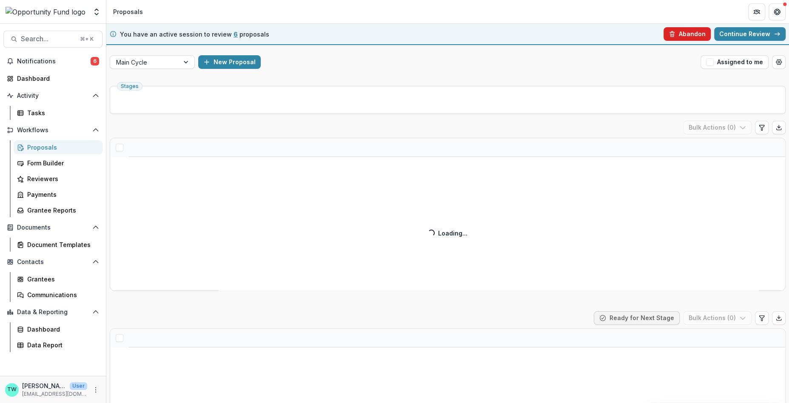
click at [689, 33] on button "Abandon" at bounding box center [687, 34] width 47 height 14
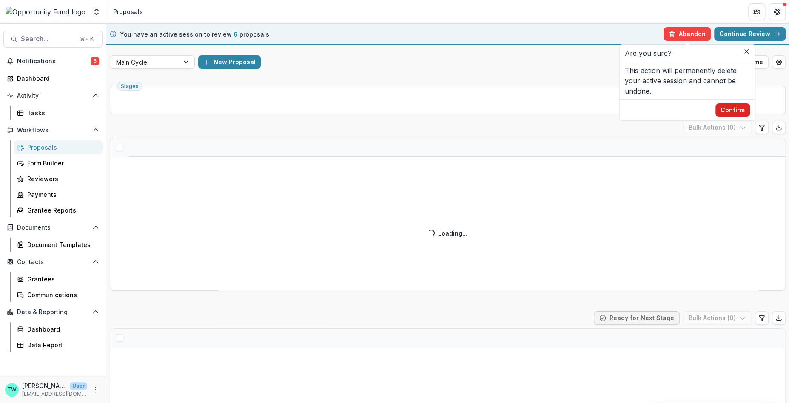
click at [732, 110] on button "Confirm" at bounding box center [733, 110] width 34 height 14
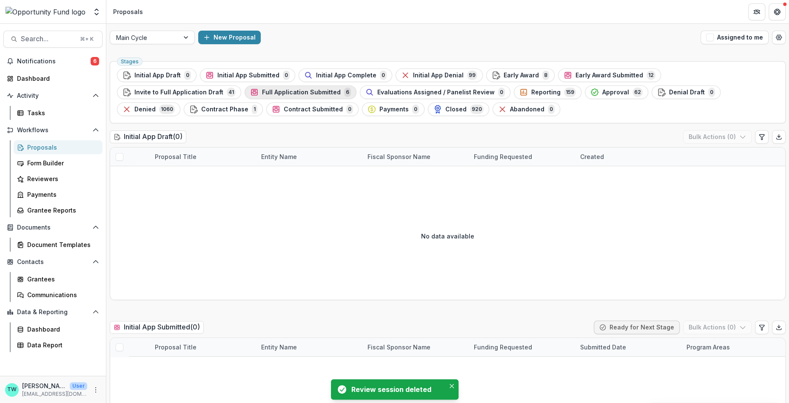
click at [262, 91] on span "Full Application Submitted" at bounding box center [301, 92] width 79 height 7
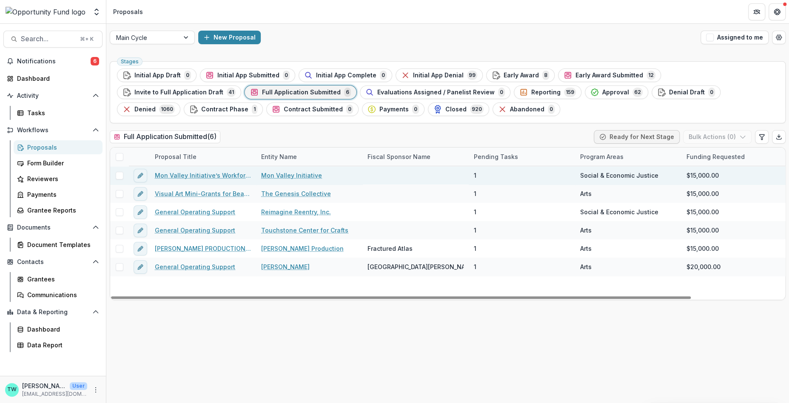
click at [182, 177] on link "Mon Valley Initiative’s Workforce Development & Financial Coaching Program" at bounding box center [203, 175] width 96 height 9
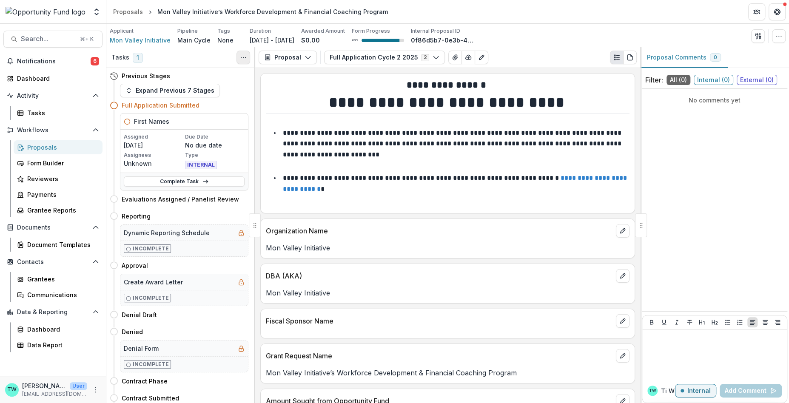
click at [243, 55] on icon "Toggle View Cancelled Tasks" at bounding box center [243, 57] width 7 height 7
click at [177, 183] on link "Complete Task" at bounding box center [184, 182] width 121 height 10
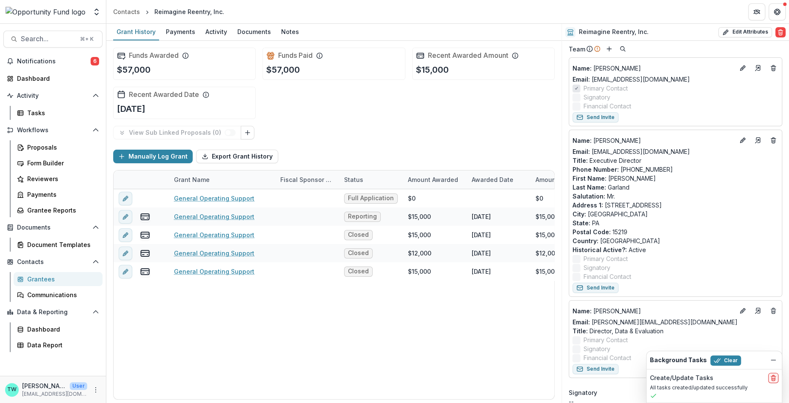
scroll to position [73, 0]
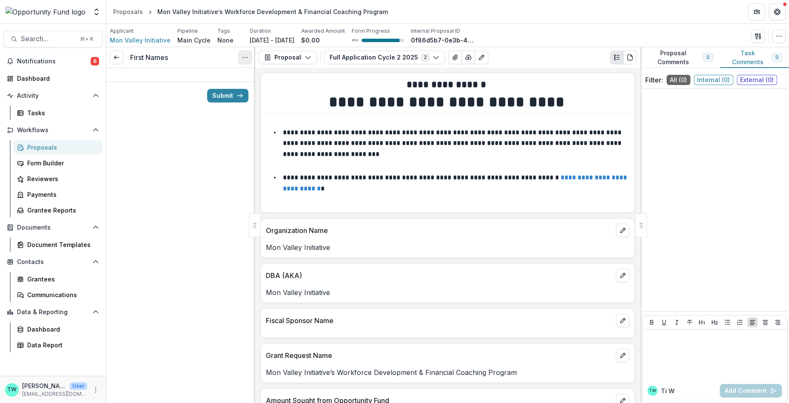
click at [242, 56] on icon "Options" at bounding box center [245, 57] width 7 height 7
click at [198, 97] on button "Cancel Task" at bounding box center [204, 95] width 91 height 14
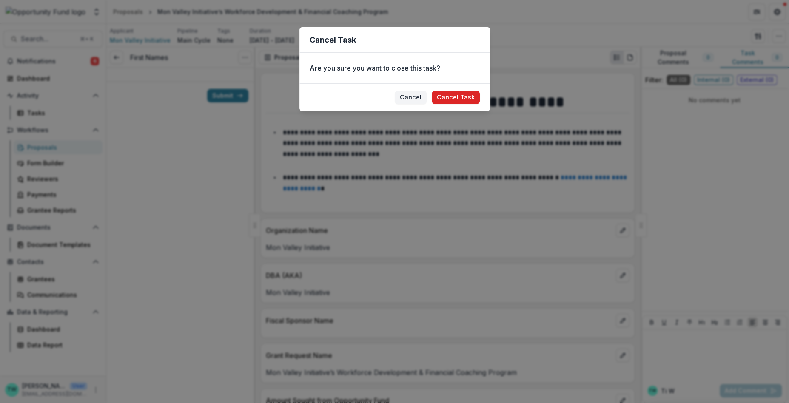
click at [456, 98] on button "Cancel Task" at bounding box center [456, 98] width 48 height 14
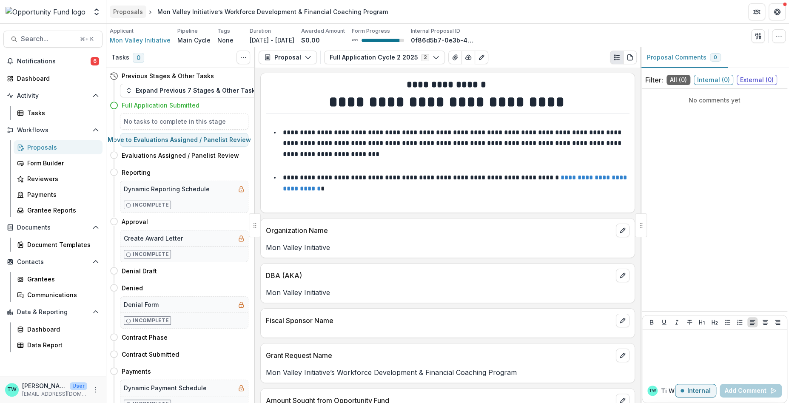
click at [129, 9] on div "Proposals" at bounding box center [128, 11] width 30 height 9
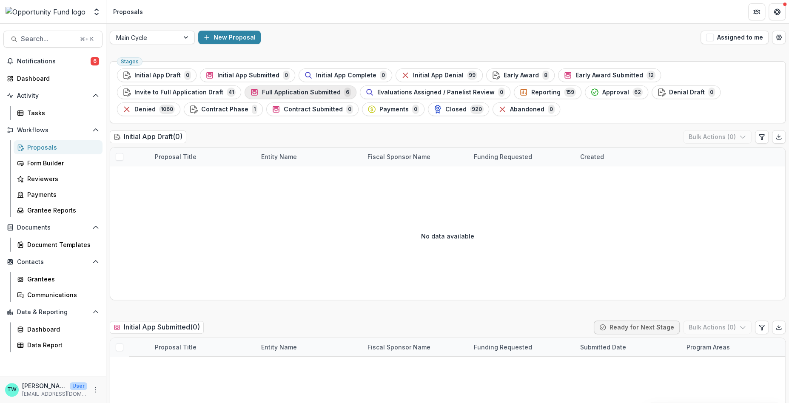
click at [262, 91] on span "Full Application Submitted" at bounding box center [301, 92] width 79 height 7
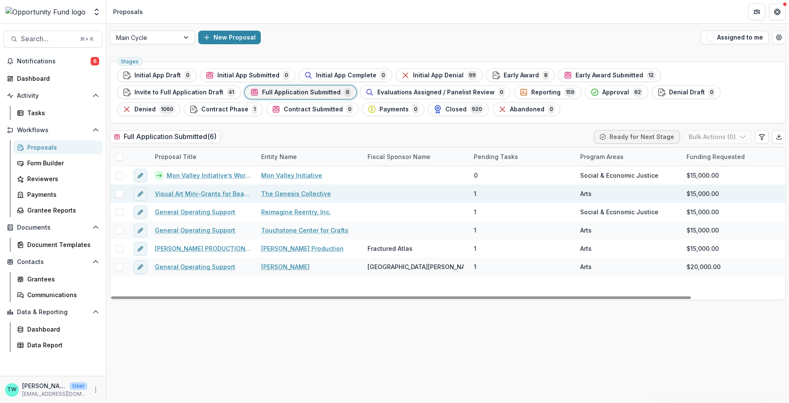
click at [118, 195] on span at bounding box center [120, 194] width 8 height 8
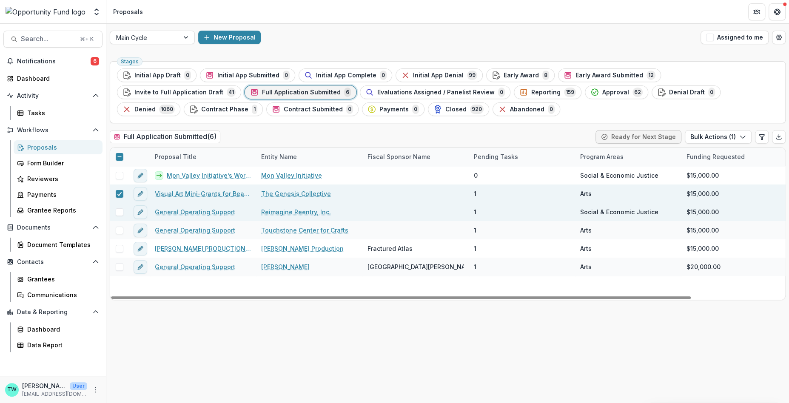
click at [119, 214] on span at bounding box center [120, 212] width 8 height 8
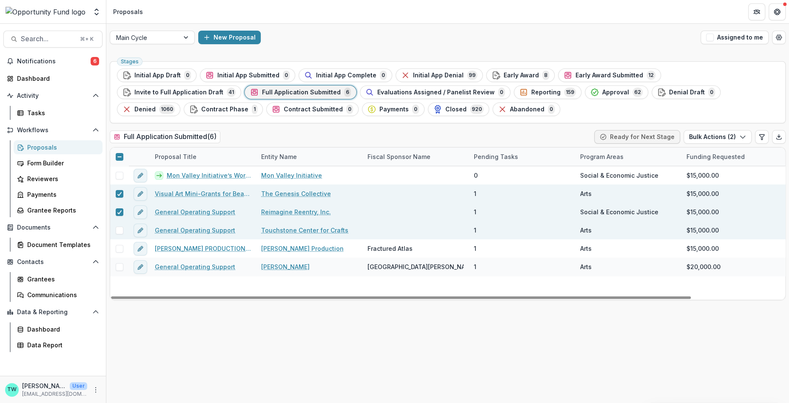
click at [119, 230] on span at bounding box center [120, 231] width 8 height 8
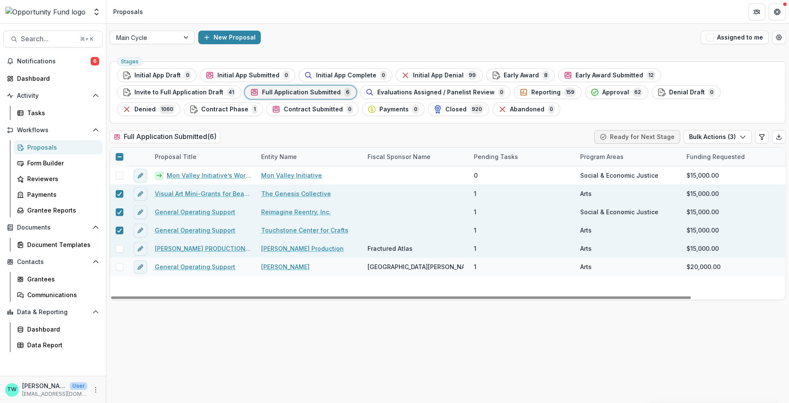
click at [122, 251] on div at bounding box center [119, 249] width 18 height 18
click at [121, 251] on span at bounding box center [120, 249] width 8 height 8
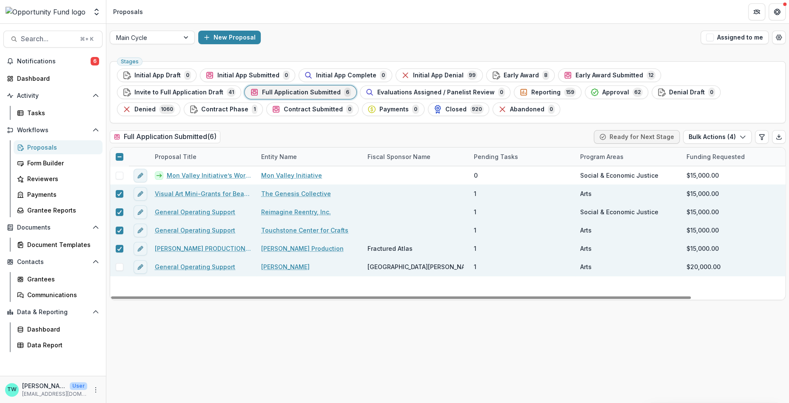
click at [121, 268] on span at bounding box center [120, 267] width 8 height 8
click at [736, 138] on button "Bulk Actions ( 5 )" at bounding box center [718, 137] width 68 height 14
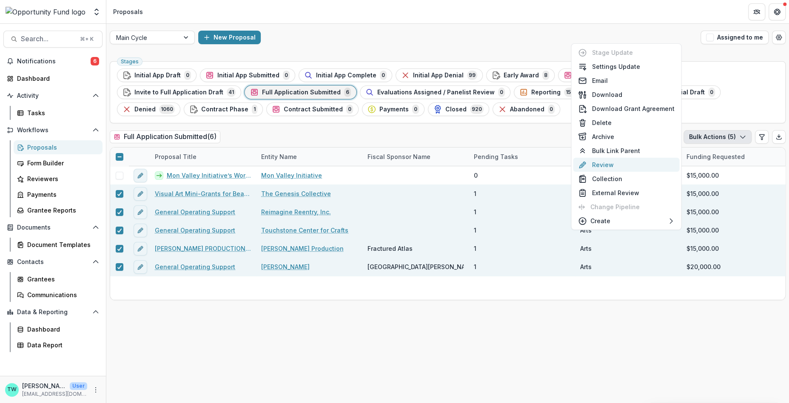
click at [616, 165] on button "Review" at bounding box center [626, 165] width 106 height 14
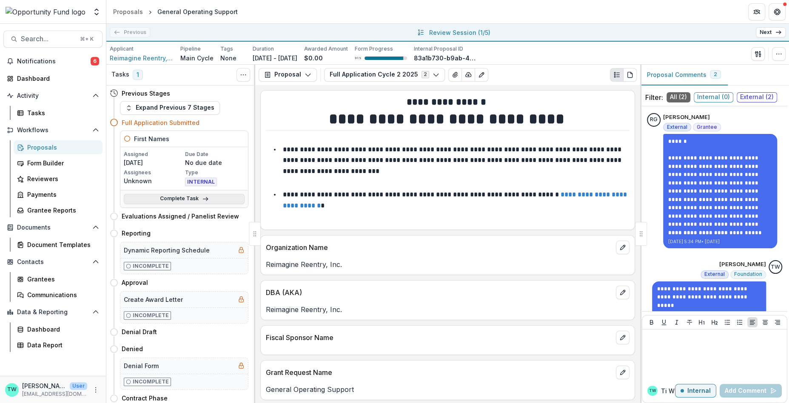
click at [188, 202] on link "Complete Task" at bounding box center [184, 199] width 121 height 10
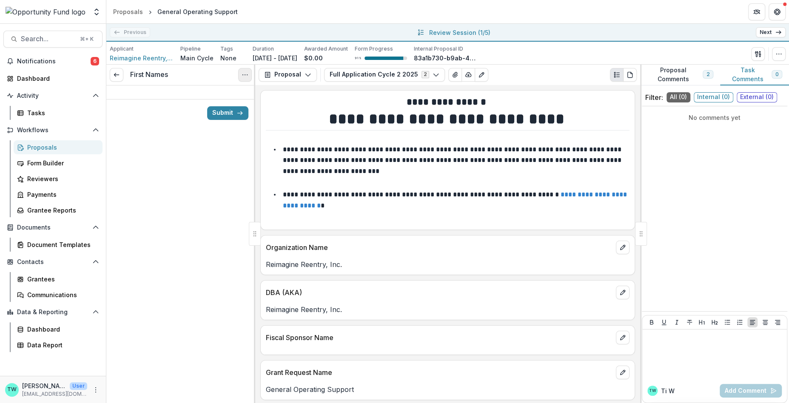
click at [241, 69] on button "Options" at bounding box center [245, 75] width 14 height 14
click at [197, 112] on button "Cancel Task" at bounding box center [204, 112] width 91 height 14
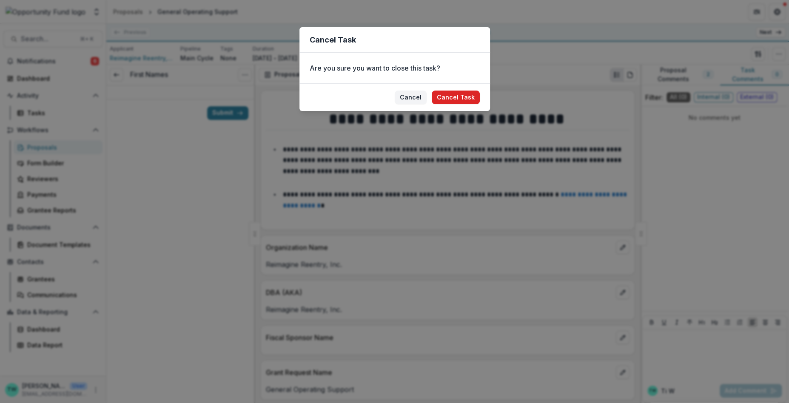
click at [455, 94] on button "Cancel Task" at bounding box center [456, 98] width 48 height 14
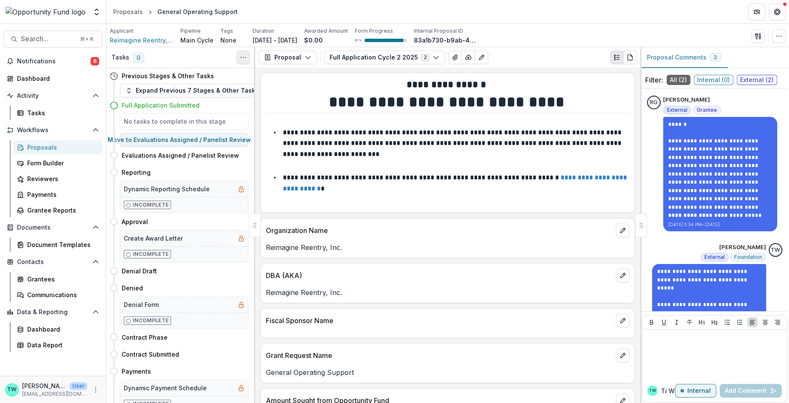
click at [243, 57] on icon "Toggle View Cancelled Tasks" at bounding box center [243, 57] width 7 height 7
click at [35, 151] on div "Proposals" at bounding box center [61, 147] width 69 height 9
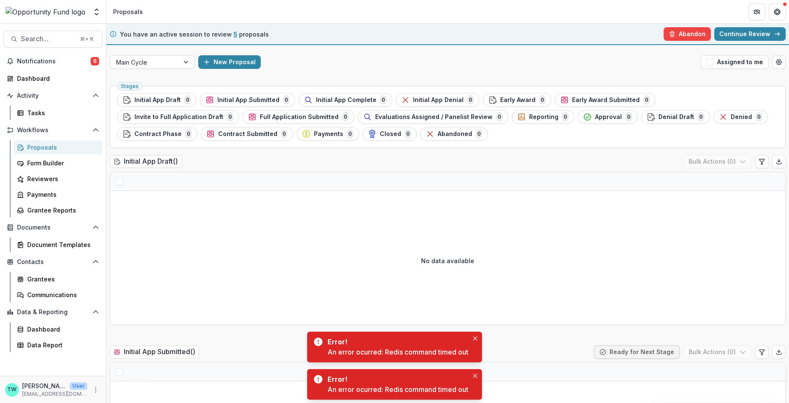
click at [764, 34] on link "Continue Review" at bounding box center [749, 34] width 71 height 14
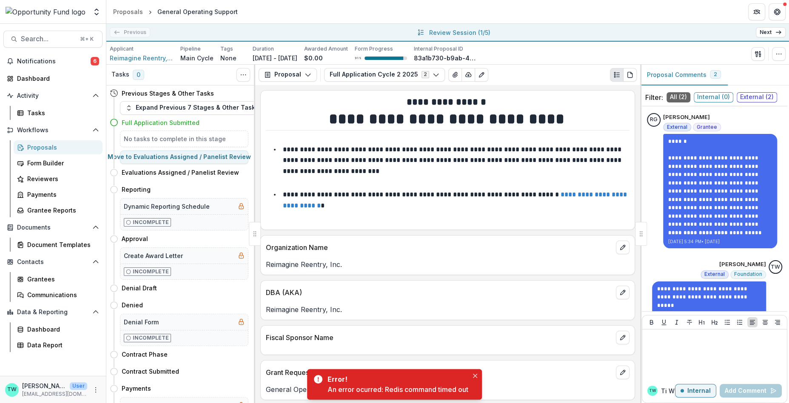
click at [769, 34] on link "Next" at bounding box center [771, 32] width 30 height 10
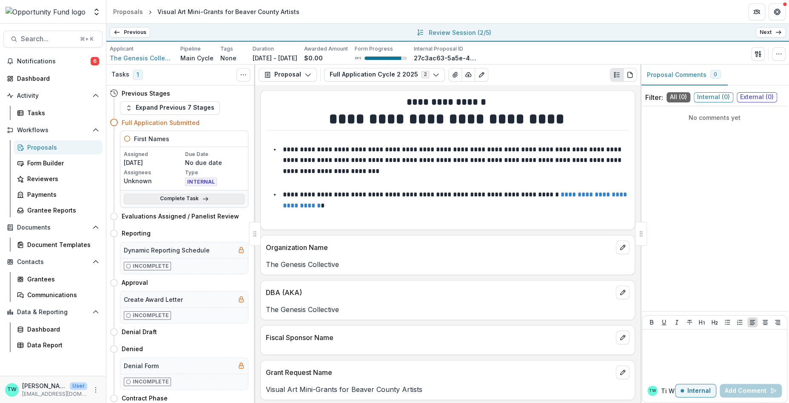
click at [177, 200] on link "Complete Task" at bounding box center [184, 199] width 121 height 10
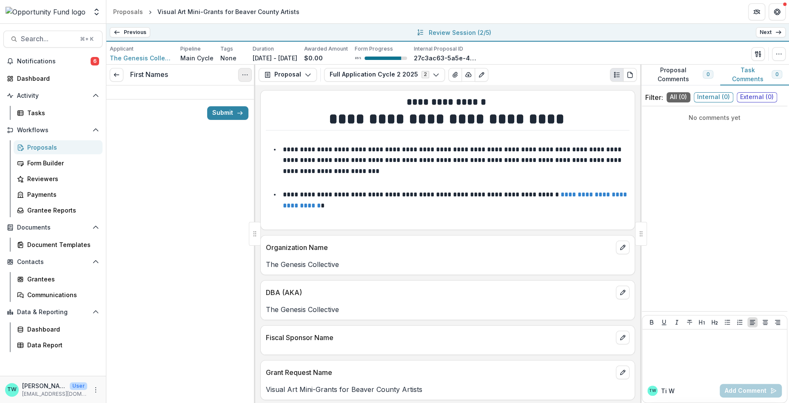
click at [246, 76] on icon "Options" at bounding box center [245, 74] width 7 height 7
click at [186, 112] on button "Cancel Task" at bounding box center [204, 112] width 91 height 14
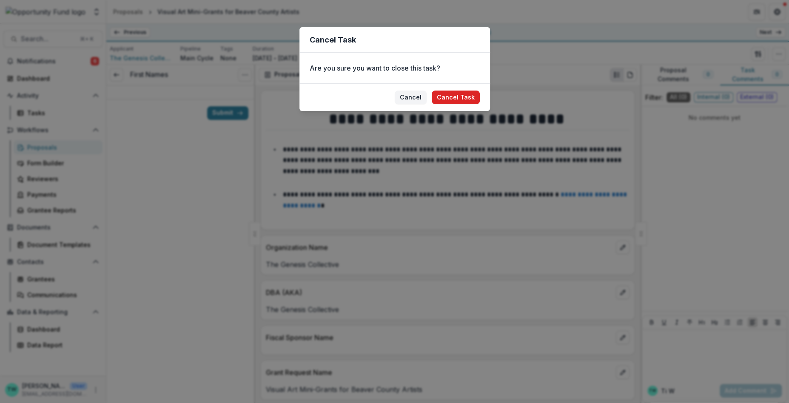
click at [460, 97] on button "Cancel Task" at bounding box center [456, 98] width 48 height 14
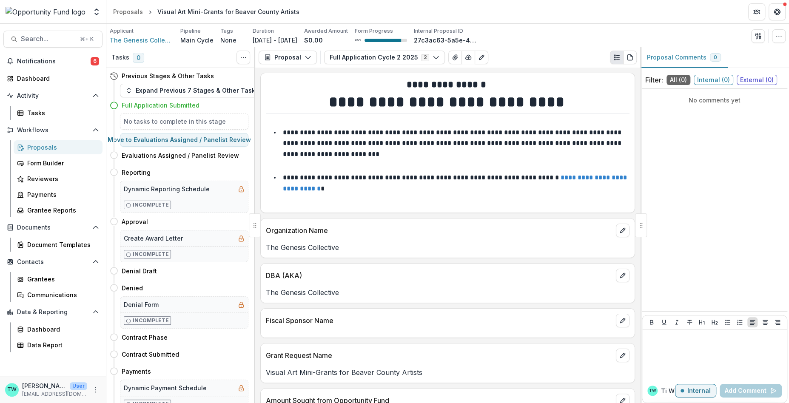
click at [627, 32] on div "Applicant The Genesis Collective Pipeline Main Cycle Tags None All tags Duratio…" at bounding box center [448, 35] width 676 height 17
click at [128, 10] on div "Proposals" at bounding box center [128, 11] width 30 height 9
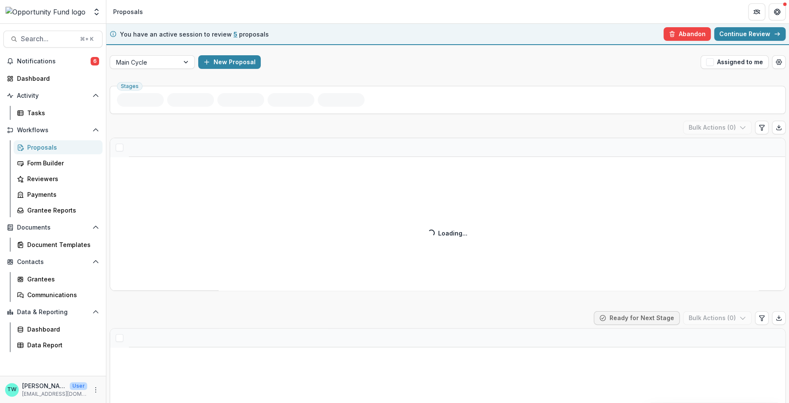
click at [761, 36] on link "Continue Review" at bounding box center [749, 34] width 71 height 14
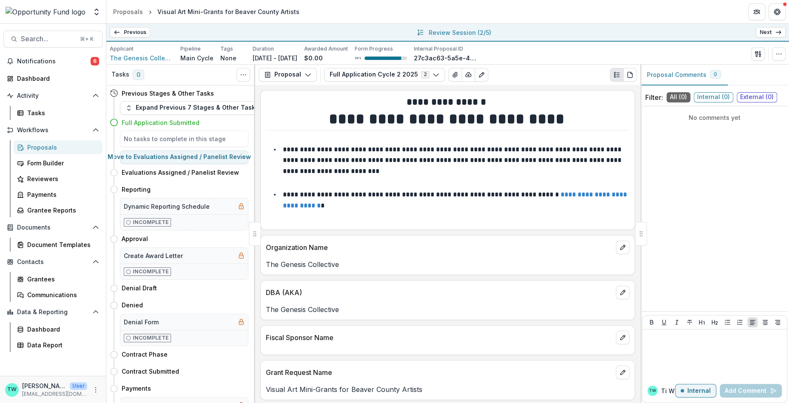
click at [772, 35] on link "Next" at bounding box center [771, 32] width 30 height 10
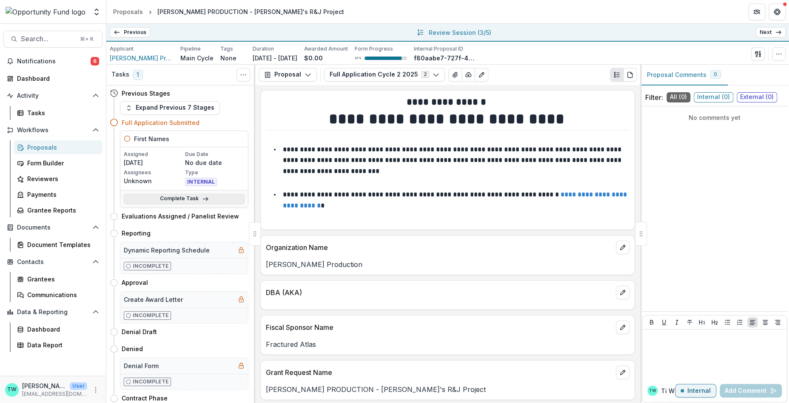
click at [166, 196] on link "Complete Task" at bounding box center [184, 199] width 121 height 10
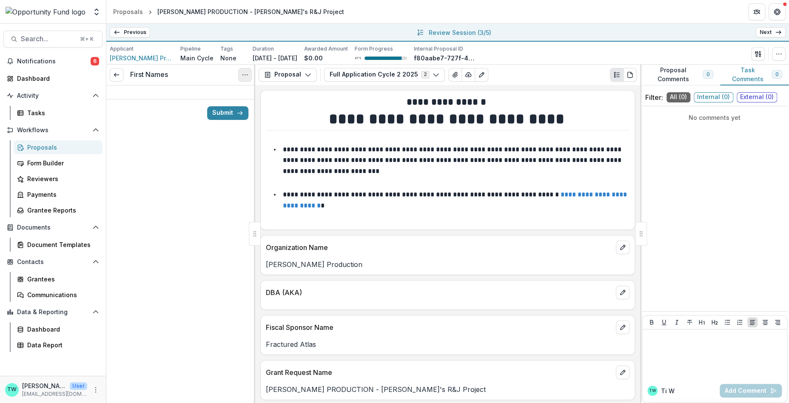
click at [241, 71] on button "Options" at bounding box center [245, 75] width 14 height 14
click at [197, 111] on button "Cancel Task" at bounding box center [204, 112] width 91 height 14
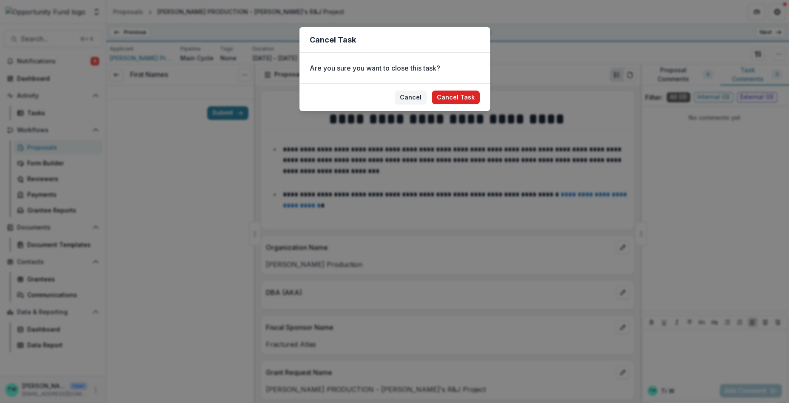
click at [457, 98] on button "Cancel Task" at bounding box center [456, 98] width 48 height 14
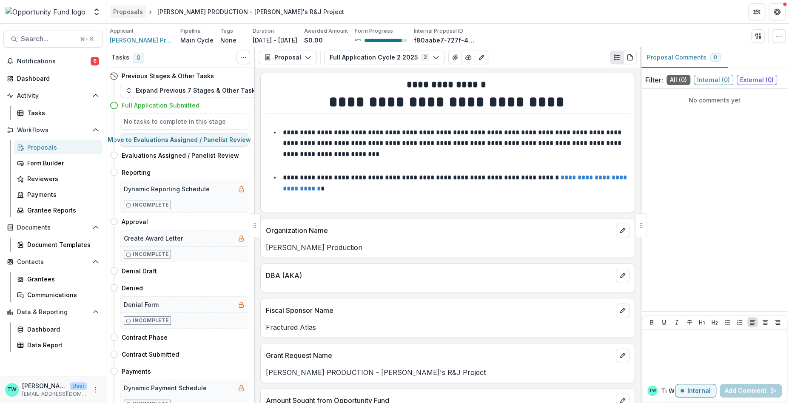
click at [130, 11] on div "Proposals" at bounding box center [128, 11] width 30 height 9
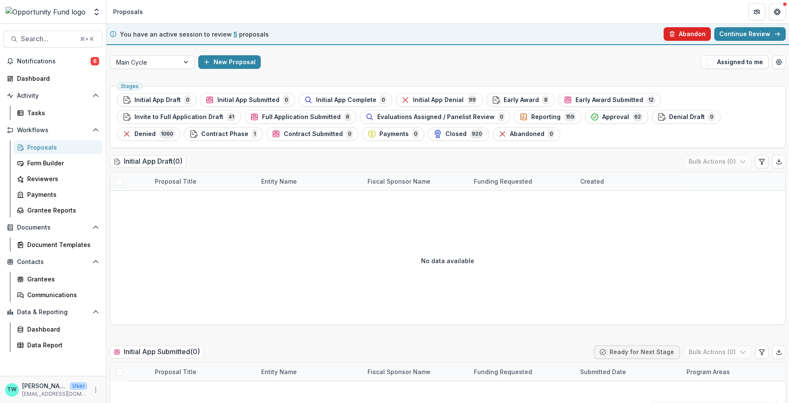
click at [682, 32] on button "Abandon" at bounding box center [687, 34] width 47 height 14
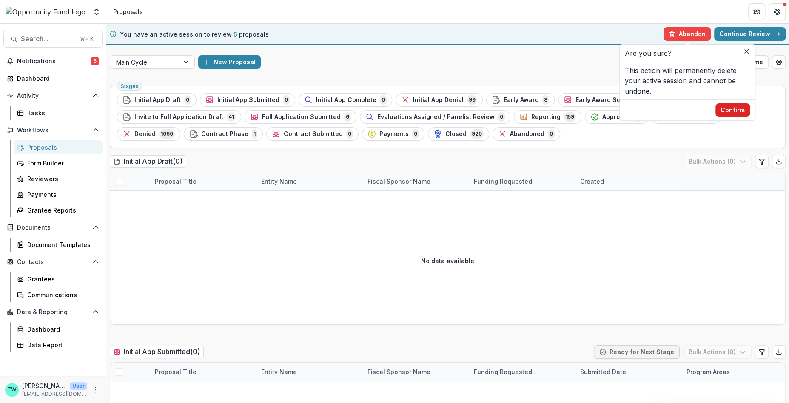
click at [739, 107] on button "Confirm" at bounding box center [733, 110] width 34 height 14
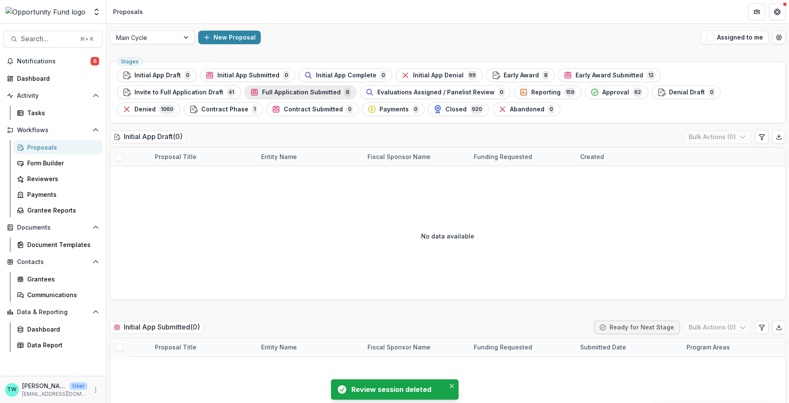
click at [262, 94] on span "Full Application Submitted" at bounding box center [301, 92] width 79 height 7
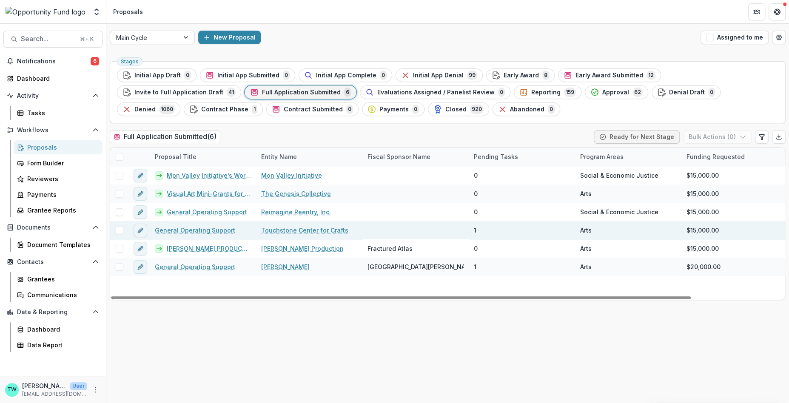
click at [185, 230] on link "General Operating Support" at bounding box center [195, 230] width 80 height 9
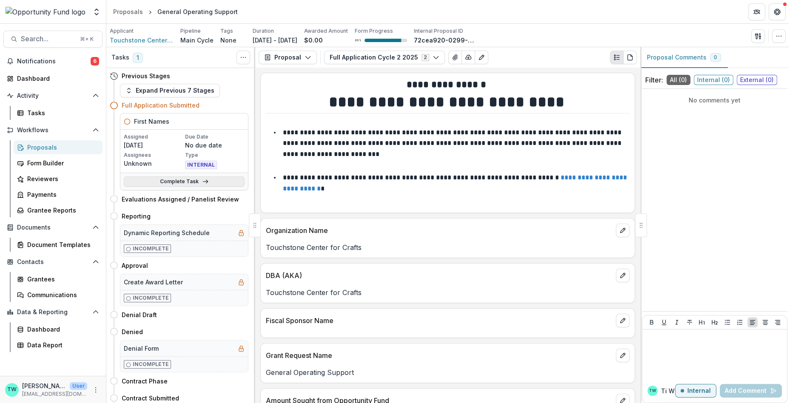
click at [184, 183] on link "Complete Task" at bounding box center [184, 182] width 121 height 10
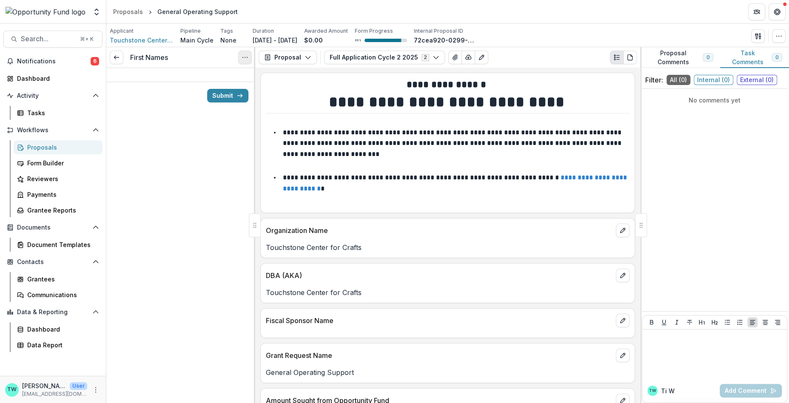
click at [244, 60] on icon "Options" at bounding box center [245, 57] width 7 height 7
click at [215, 94] on button "Cancel Task" at bounding box center [204, 95] width 91 height 14
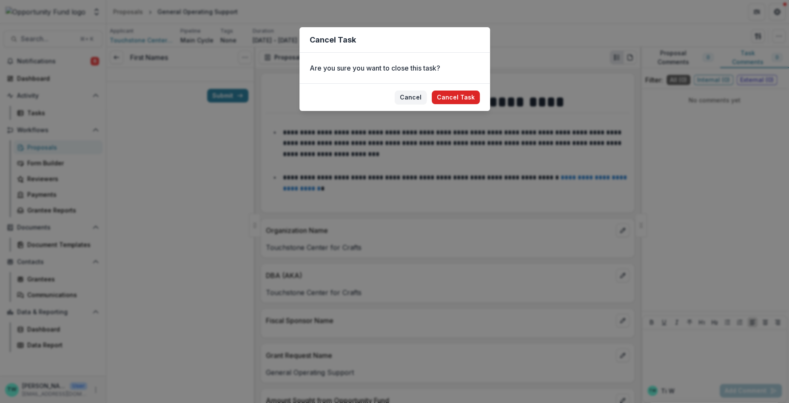
click at [471, 94] on button "Cancel Task" at bounding box center [456, 98] width 48 height 14
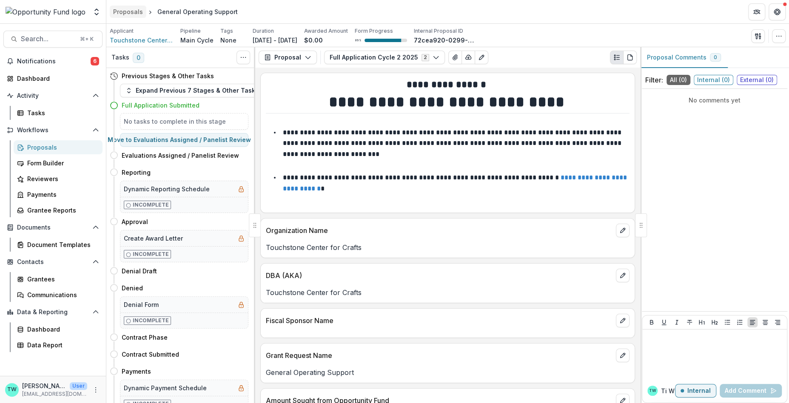
click at [132, 10] on div "Proposals" at bounding box center [128, 11] width 30 height 9
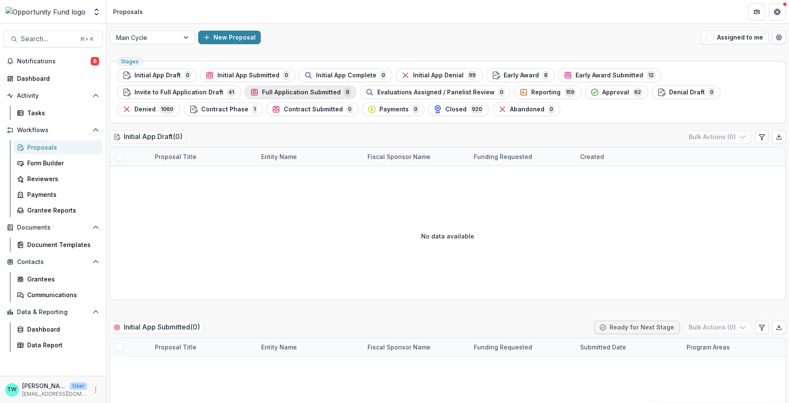
click at [262, 91] on span "Full Application Submitted" at bounding box center [301, 92] width 79 height 7
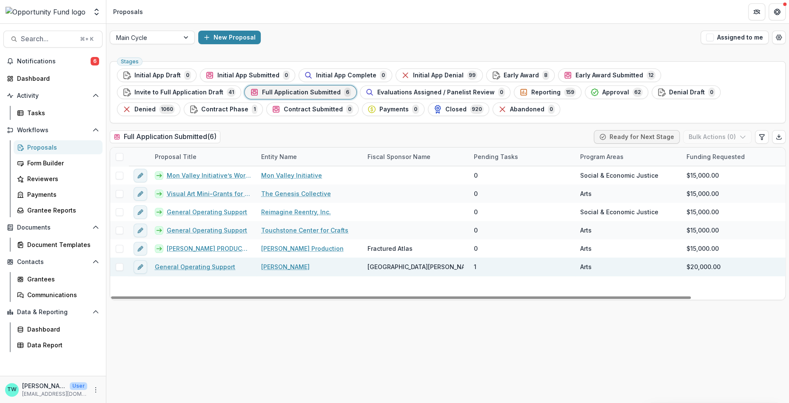
click at [189, 264] on link "General Operating Support" at bounding box center [195, 267] width 80 height 9
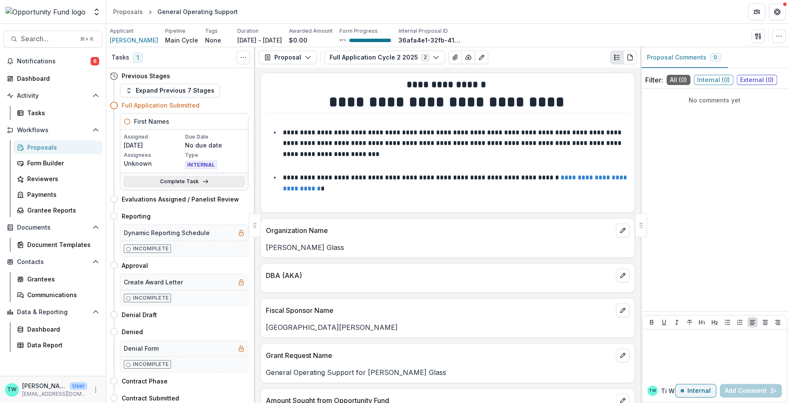
click at [205, 179] on icon at bounding box center [205, 181] width 7 height 7
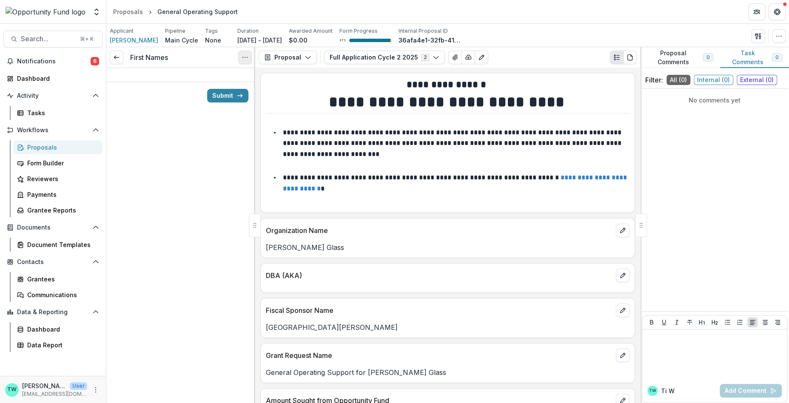
click at [244, 58] on icon "Options" at bounding box center [245, 57] width 7 height 7
click at [197, 95] on button "Cancel Task" at bounding box center [204, 95] width 91 height 14
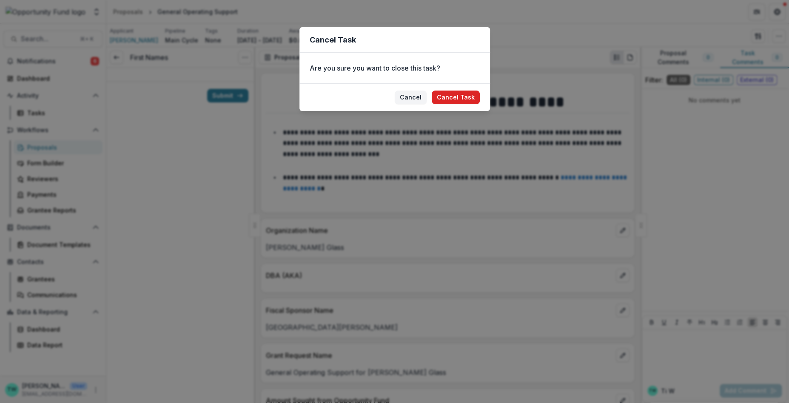
click at [459, 97] on button "Cancel Task" at bounding box center [456, 98] width 48 height 14
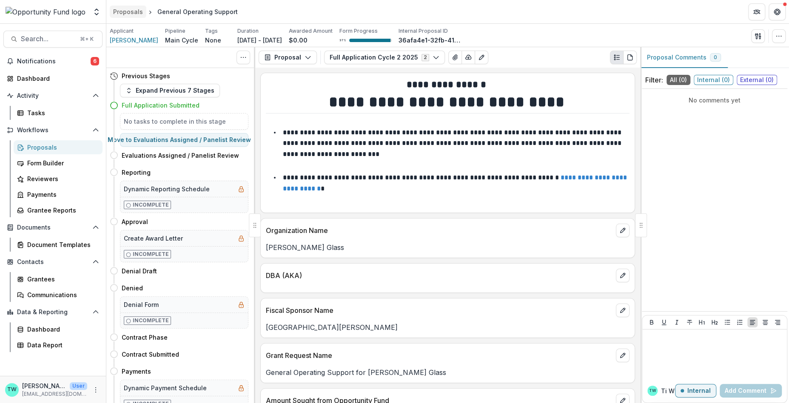
click at [131, 9] on div "Proposals" at bounding box center [128, 11] width 30 height 9
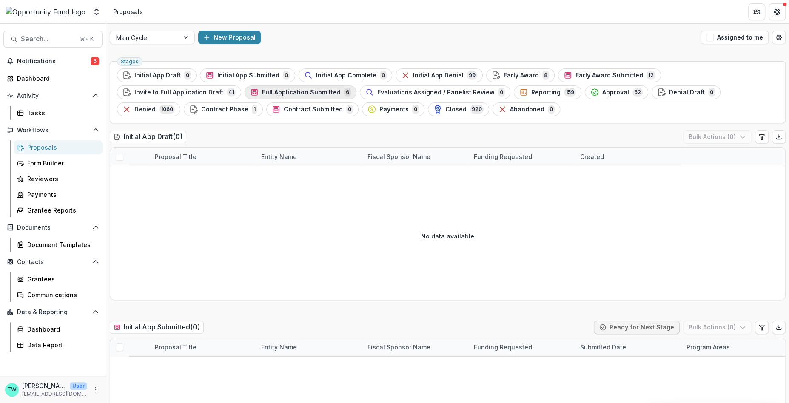
click at [262, 94] on span "Full Application Submitted" at bounding box center [301, 92] width 79 height 7
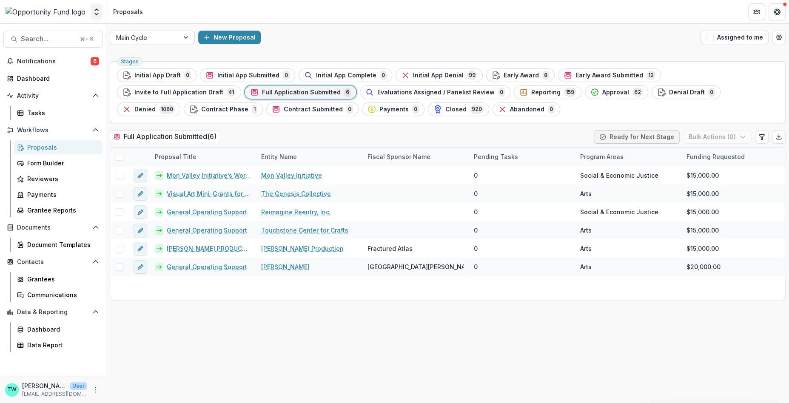
click at [94, 10] on icon "Open entity switcher" at bounding box center [96, 12] width 9 height 9
click at [55, 35] on link "Admin Settings" at bounding box center [53, 33] width 102 height 14
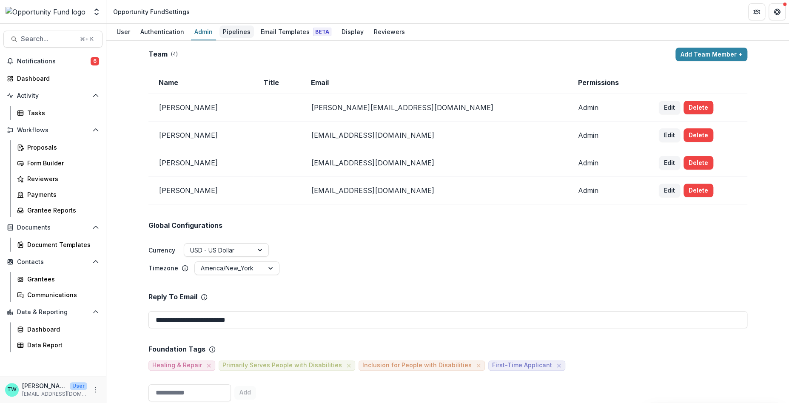
click at [238, 34] on div "Pipelines" at bounding box center [237, 32] width 34 height 12
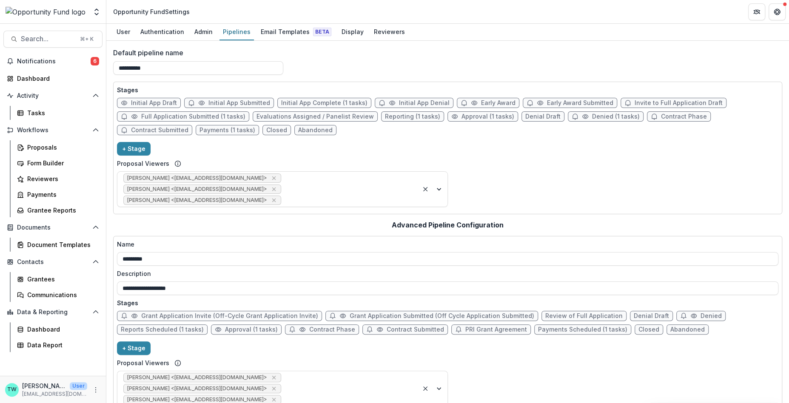
click at [199, 117] on span "Full Application Submitted (1 tasks)" at bounding box center [193, 116] width 104 height 7
select select "*********"
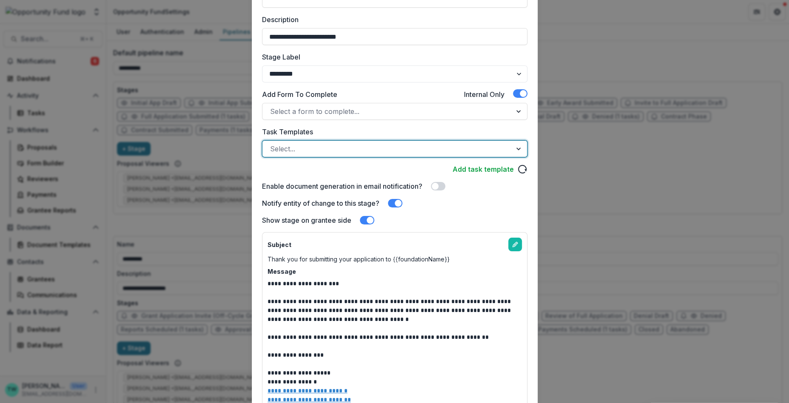
scroll to position [284, 0]
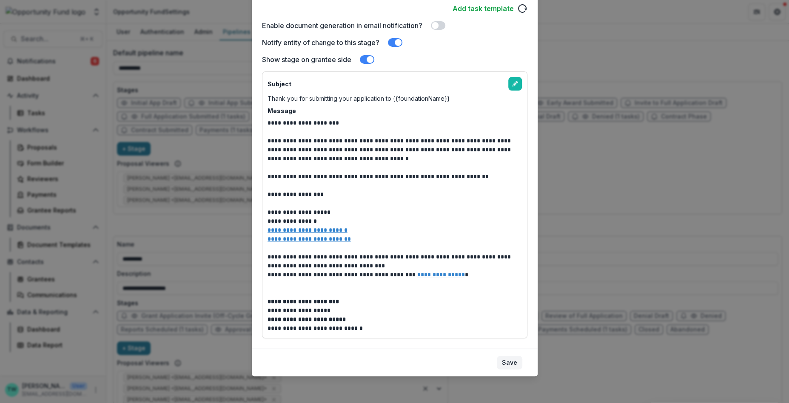
click at [508, 363] on button "Save" at bounding box center [510, 363] width 26 height 14
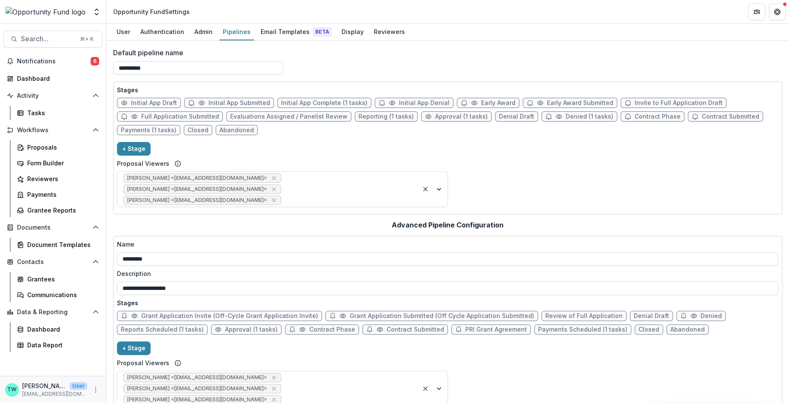
click at [301, 115] on span "Evaluations Assigned / Panelist Review" at bounding box center [288, 116] width 117 height 7
select select "******"
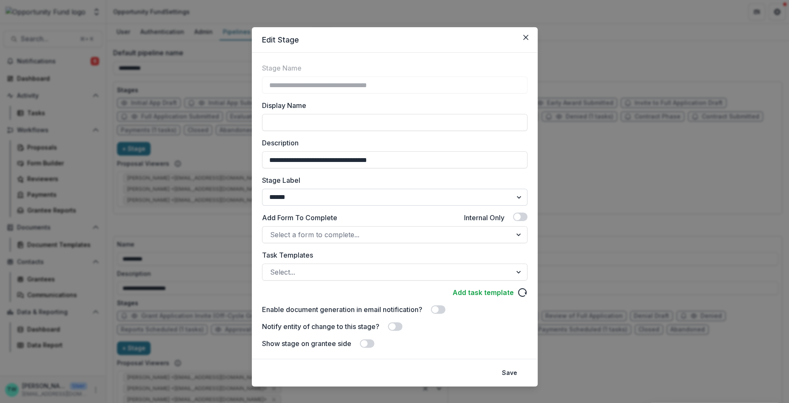
scroll to position [10, 0]
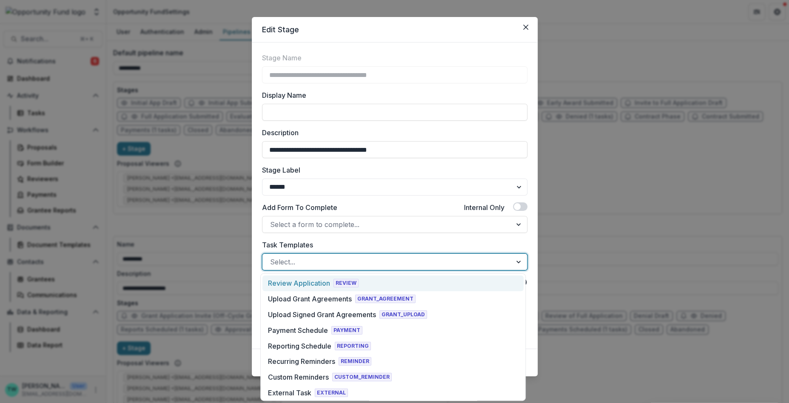
click at [364, 260] on div at bounding box center [387, 262] width 234 height 12
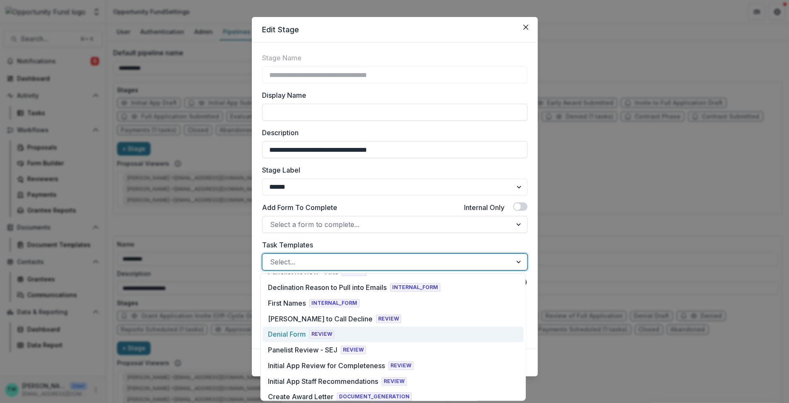
scroll to position [313, 0]
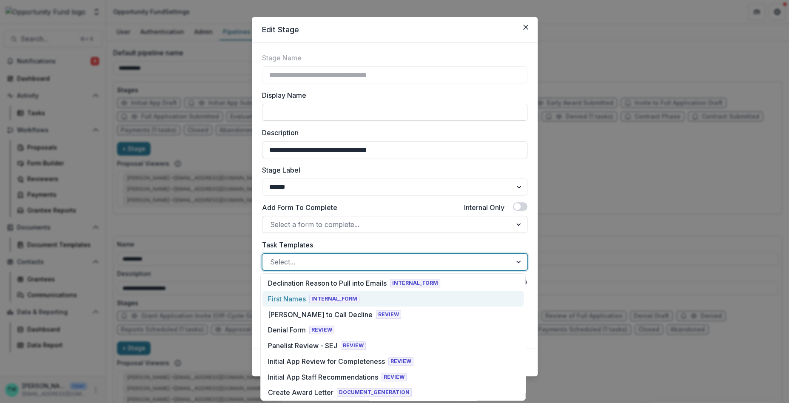
click at [298, 302] on div "First Names" at bounding box center [287, 299] width 38 height 10
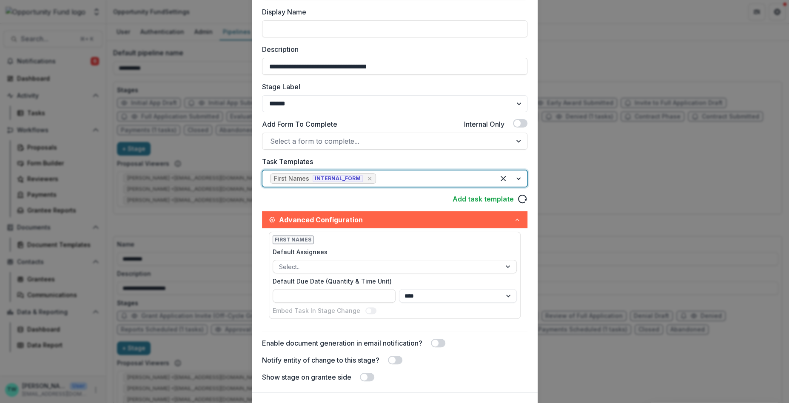
scroll to position [97, 0]
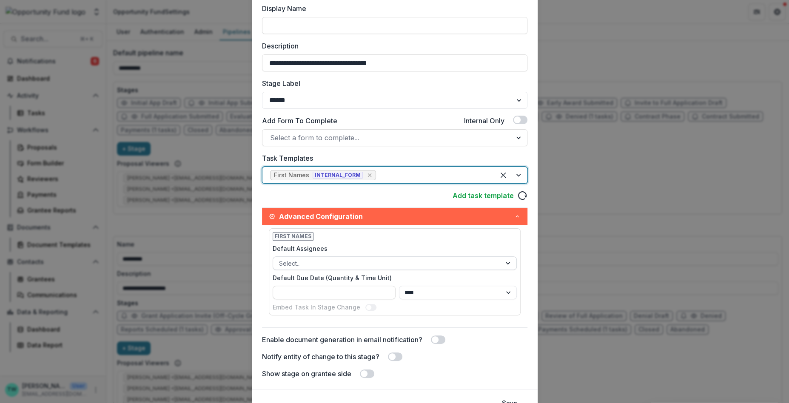
click at [357, 263] on div at bounding box center [387, 263] width 216 height 11
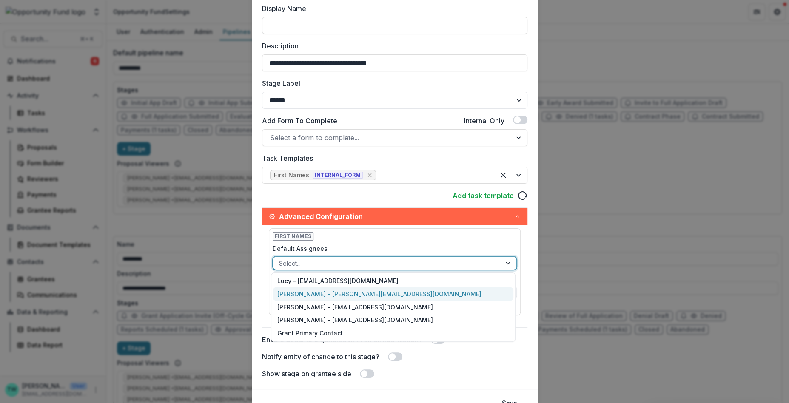
click at [351, 291] on div "Ti Wilhelm - twilhelm@theopportunityfund.org" at bounding box center [393, 294] width 240 height 13
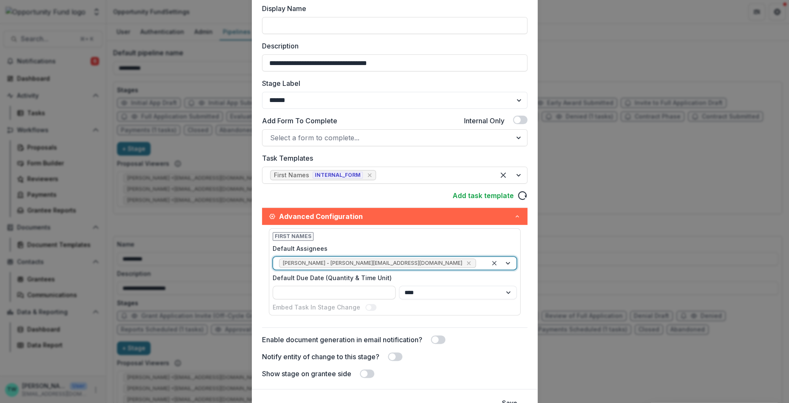
scroll to position [137, 0]
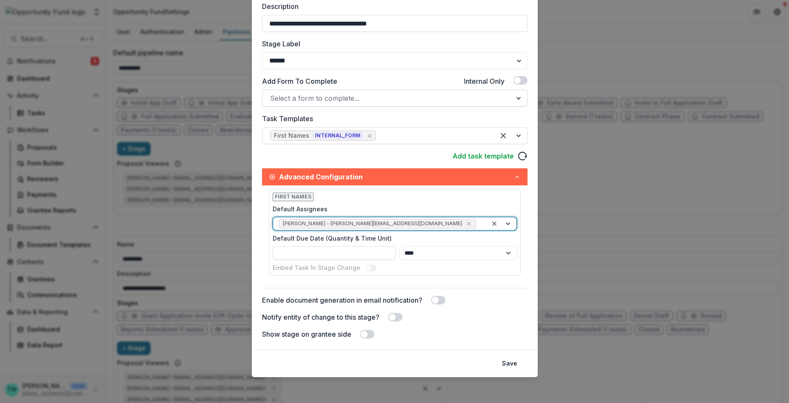
click at [517, 100] on div at bounding box center [519, 98] width 15 height 16
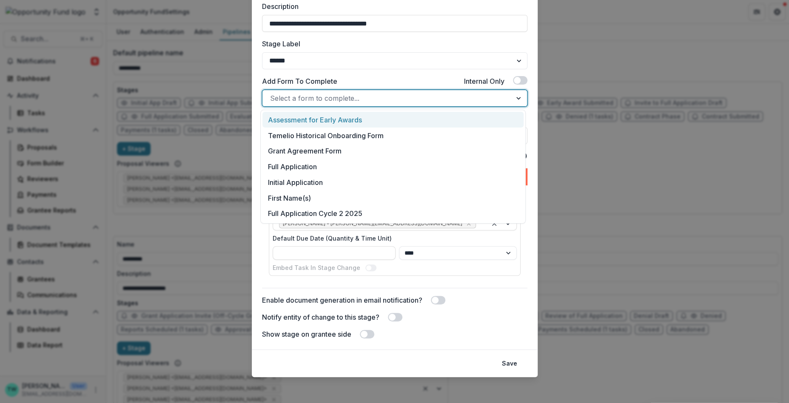
click at [522, 83] on span at bounding box center [520, 80] width 14 height 9
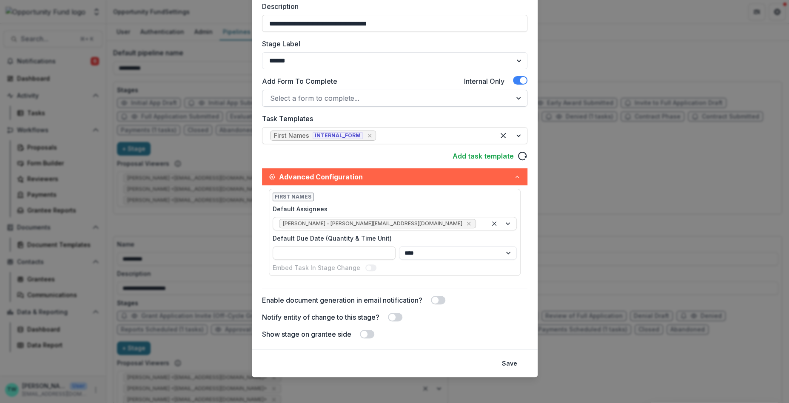
click at [363, 99] on div at bounding box center [387, 98] width 234 height 12
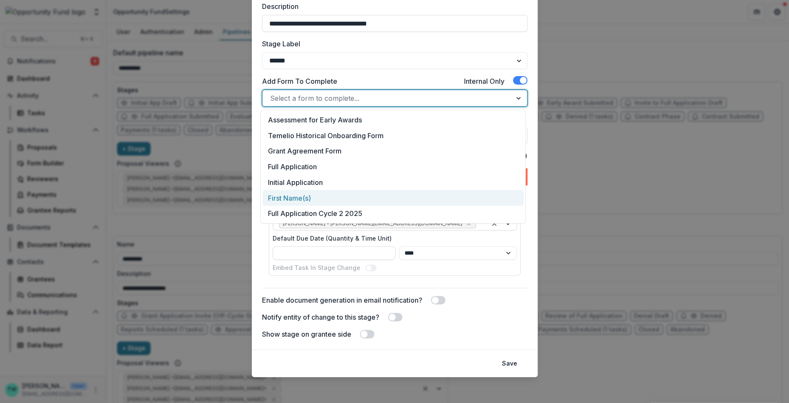
click at [343, 194] on div "First Name(s)" at bounding box center [393, 198] width 261 height 16
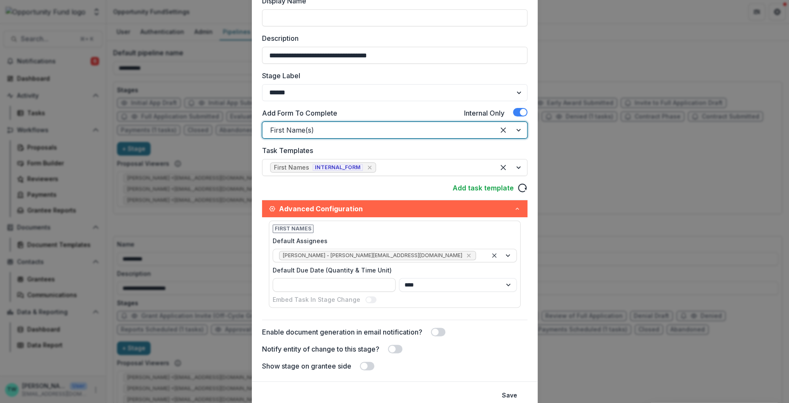
scroll to position [106, 0]
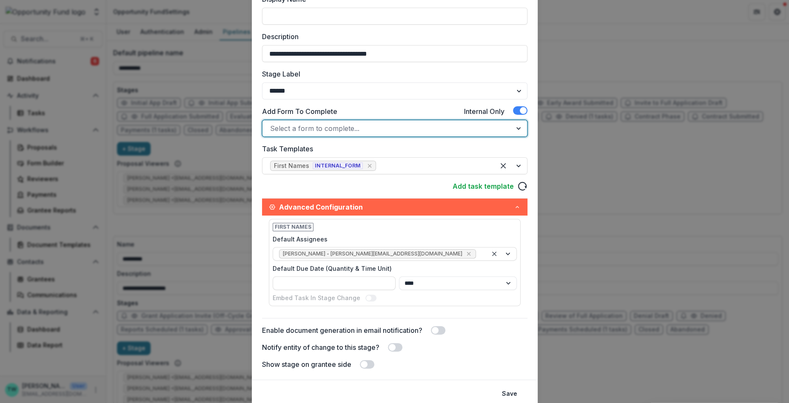
click at [514, 111] on span at bounding box center [520, 110] width 14 height 9
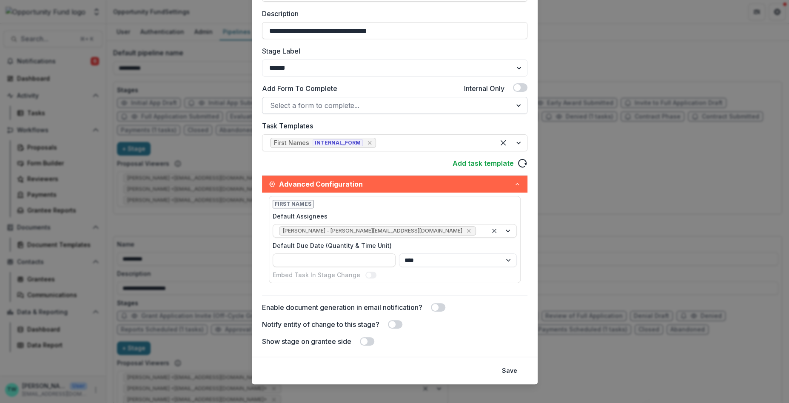
scroll to position [137, 0]
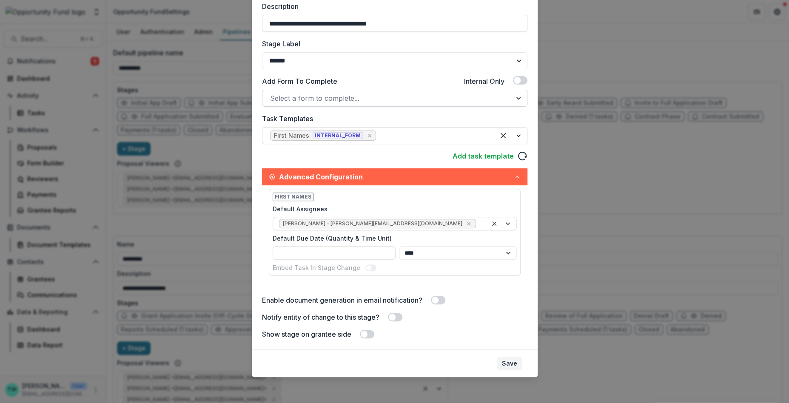
click at [507, 363] on button "Save" at bounding box center [510, 364] width 26 height 14
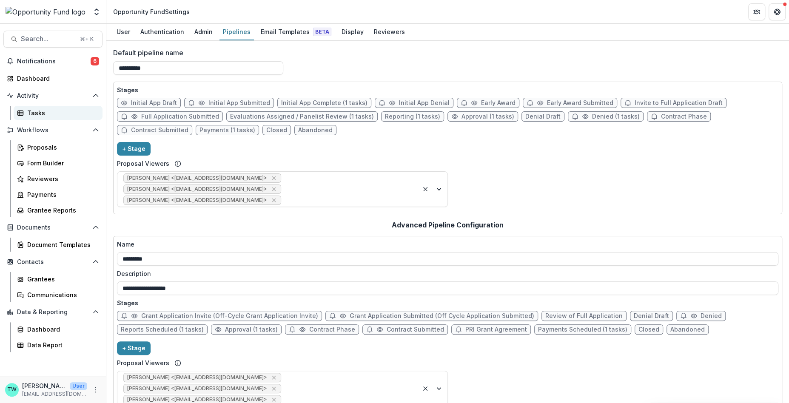
click at [34, 114] on div "Tasks" at bounding box center [61, 113] width 69 height 9
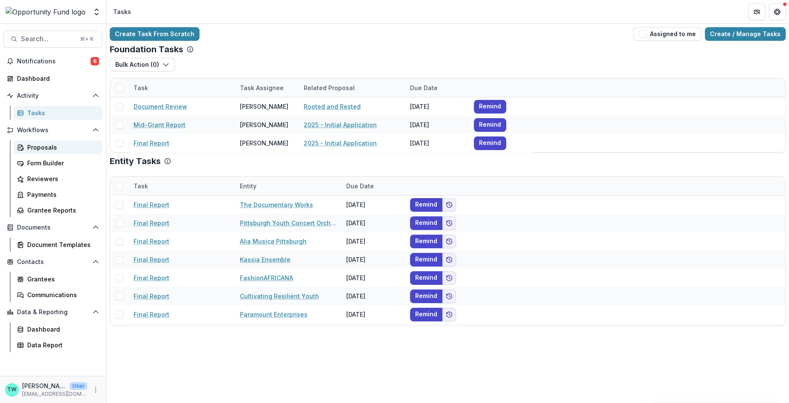
click at [40, 151] on div "Proposals" at bounding box center [61, 147] width 69 height 9
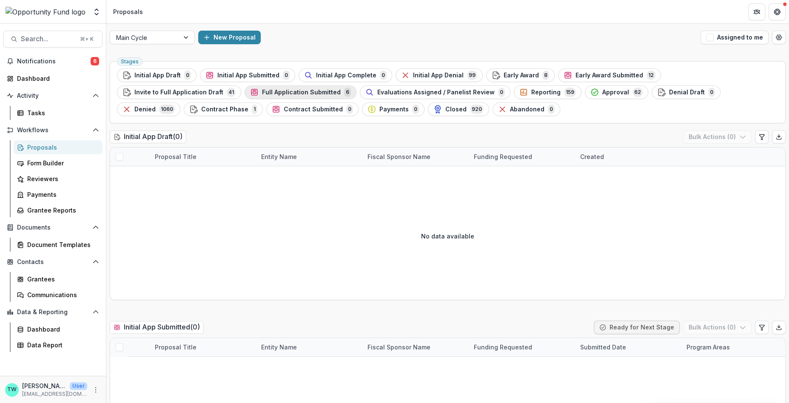
click at [262, 92] on span "Full Application Submitted" at bounding box center [301, 92] width 79 height 7
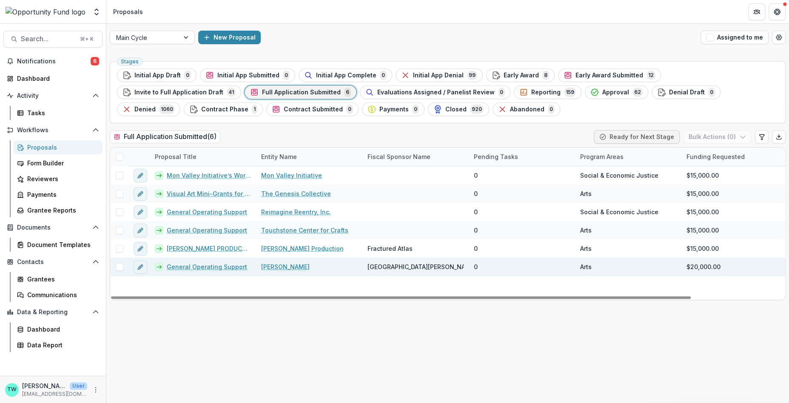
click at [211, 265] on link "General Operating Support" at bounding box center [207, 267] width 80 height 9
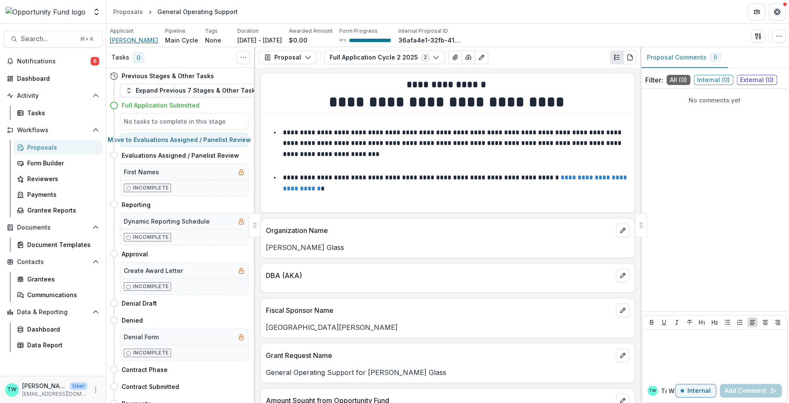
click at [138, 40] on span "Jaime Guerrero" at bounding box center [134, 40] width 49 height 9
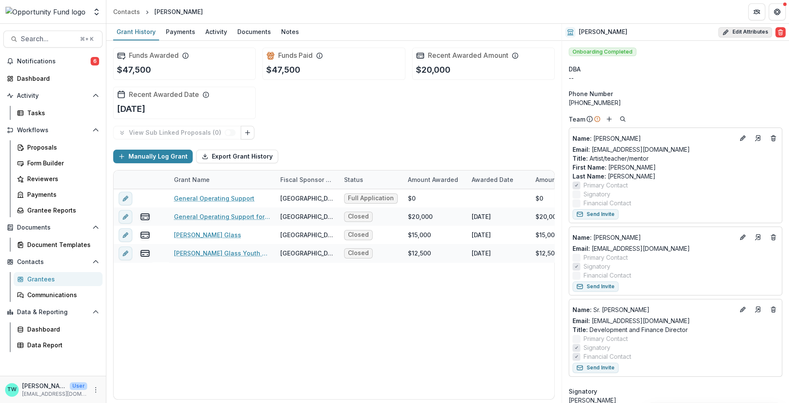
click at [732, 31] on button "Edit Attributes" at bounding box center [746, 32] width 54 height 10
select select
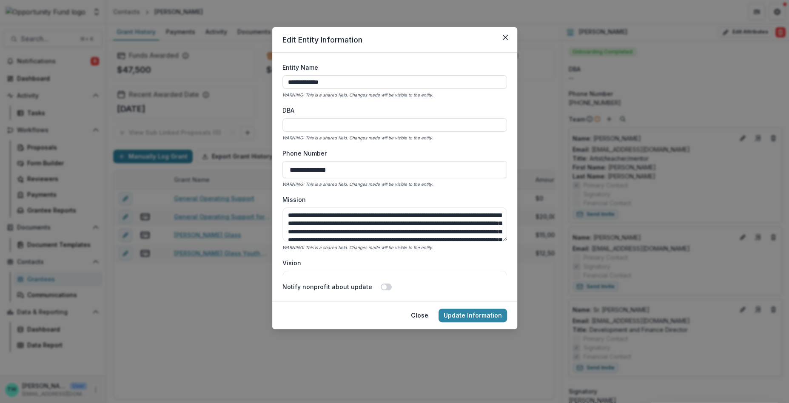
drag, startPoint x: 306, startPoint y: 83, endPoint x: 208, endPoint y: 81, distance: 97.9
click at [208, 81] on div "**********" at bounding box center [394, 201] width 789 height 403
click at [323, 90] on div "Entity Name ******** WARNING: This is a shared field. Changes made will be visi…" at bounding box center [395, 81] width 225 height 36
click at [326, 78] on input "********" at bounding box center [395, 82] width 225 height 14
click at [323, 85] on input "********" at bounding box center [395, 82] width 225 height 14
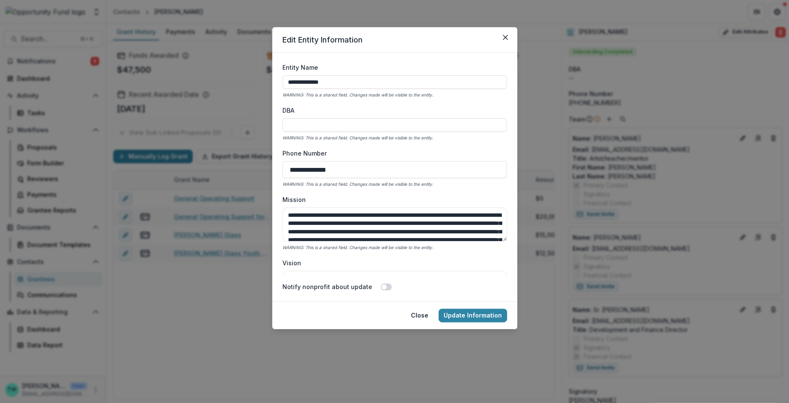
drag, startPoint x: 341, startPoint y: 84, endPoint x: 264, endPoint y: 76, distance: 77.4
click at [263, 76] on div "**********" at bounding box center [394, 201] width 789 height 403
type input "**********"
click at [300, 128] on input "DBA" at bounding box center [395, 125] width 225 height 14
paste input "**********"
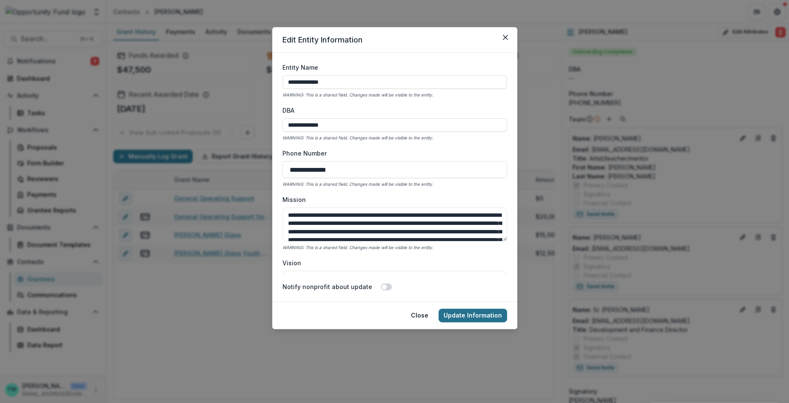
type input "**********"
click at [475, 316] on button "Update Information" at bounding box center [473, 316] width 69 height 14
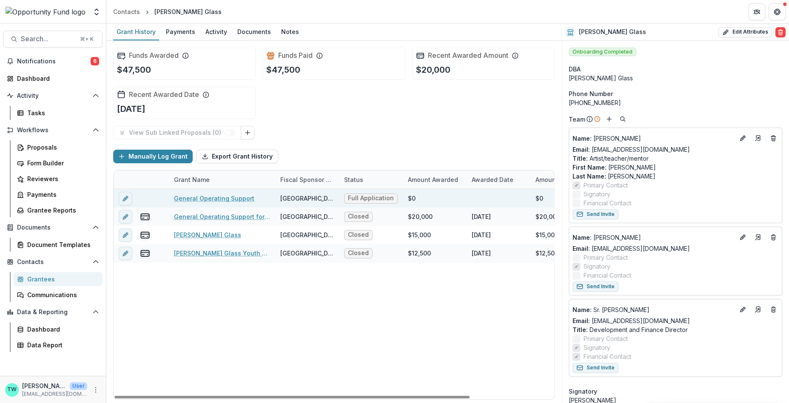
click at [365, 197] on span "Full Application Submitted" at bounding box center [371, 198] width 46 height 7
click at [124, 196] on icon "edit" at bounding box center [125, 198] width 7 height 7
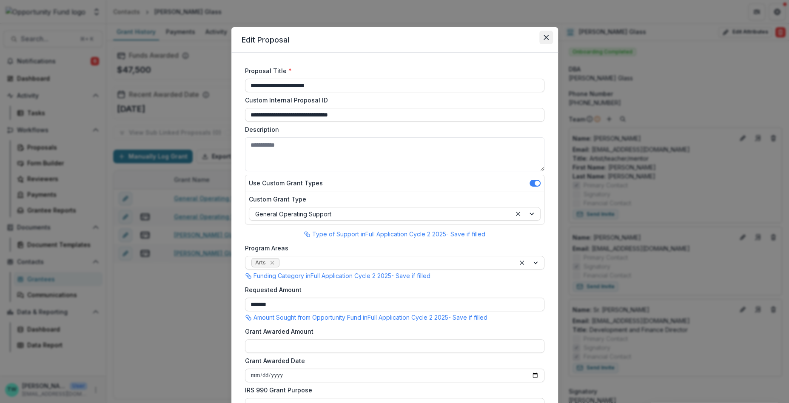
click at [547, 36] on icon "Close" at bounding box center [546, 37] width 5 height 5
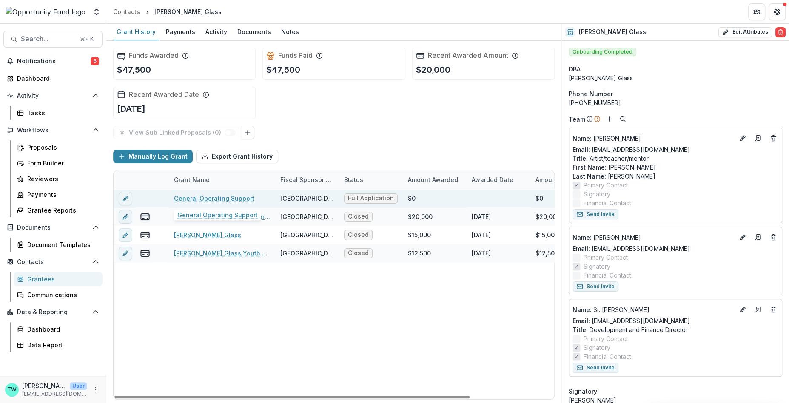
click at [200, 195] on link "General Operating Support" at bounding box center [214, 198] width 80 height 9
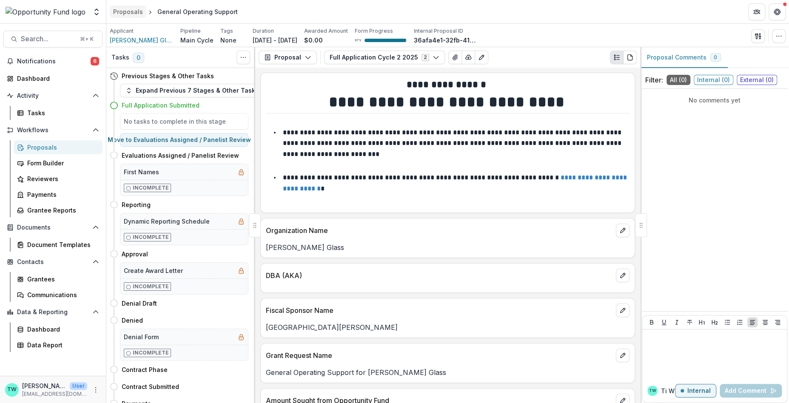
click at [129, 6] on link "Proposals" at bounding box center [128, 12] width 37 height 12
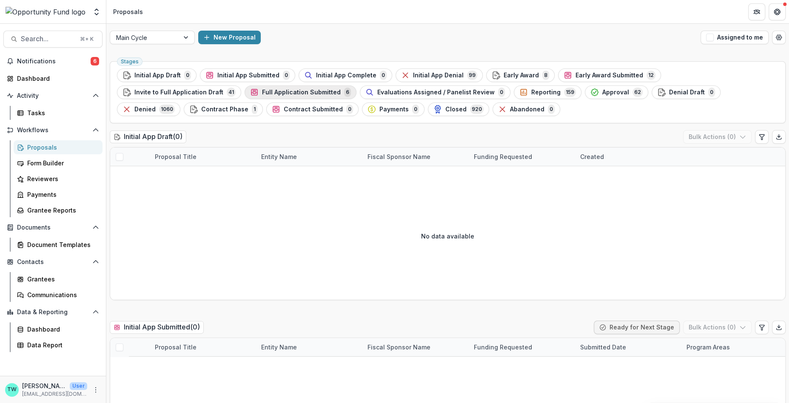
click at [262, 93] on span "Full Application Submitted" at bounding box center [301, 92] width 79 height 7
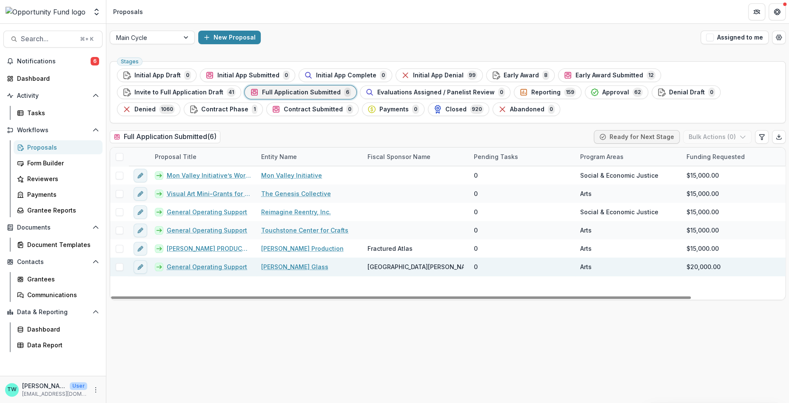
click at [120, 268] on span at bounding box center [120, 267] width 8 height 8
click at [753, 136] on div "Ready for Next Stage Bulk Actions ( 1 )" at bounding box center [691, 137] width 190 height 14
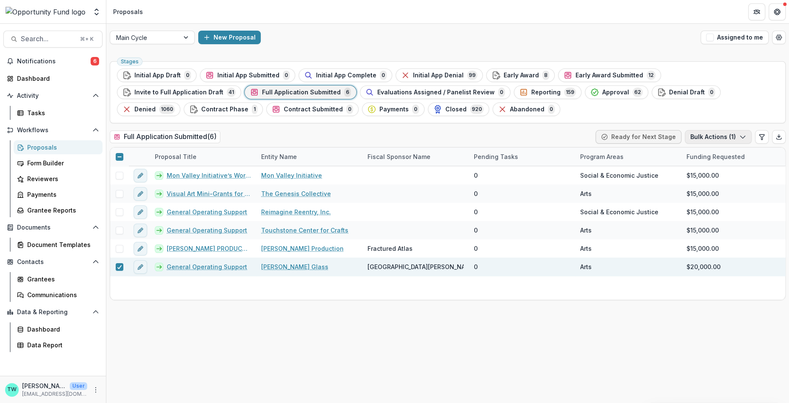
click at [743, 137] on icon "button" at bounding box center [743, 137] width 7 height 7
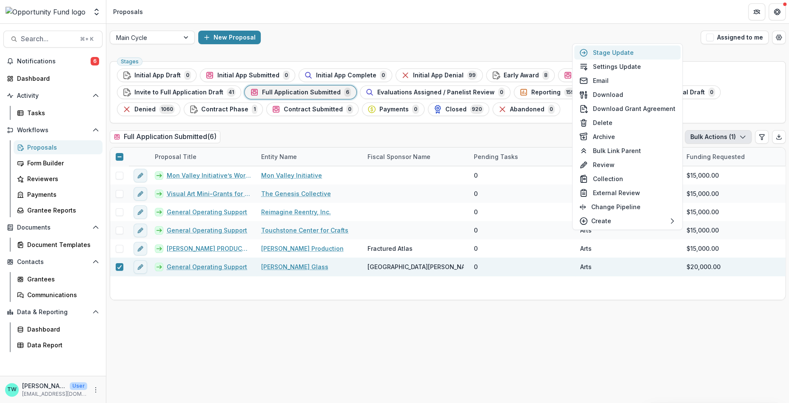
click at [625, 52] on button "Stage Update" at bounding box center [627, 53] width 106 height 14
select select "**********"
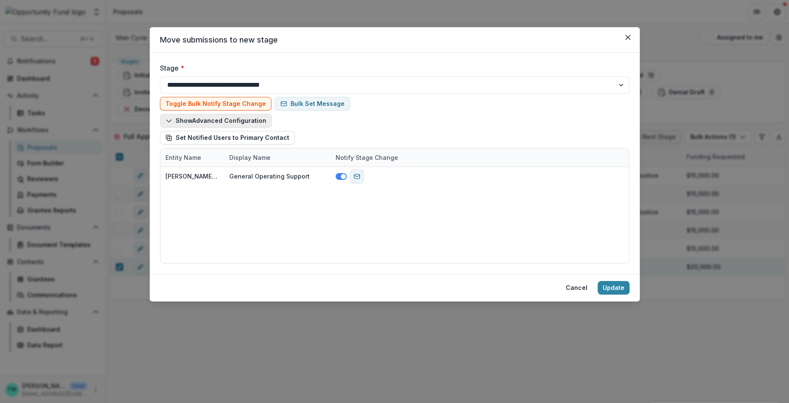
click at [168, 122] on polyline "button" at bounding box center [168, 121] width 5 height 3
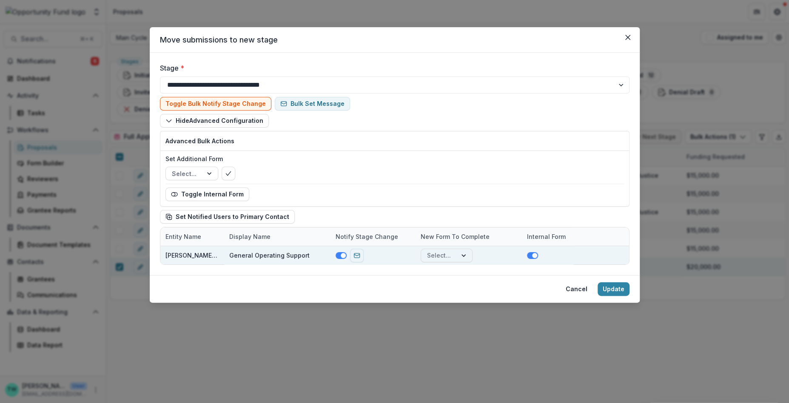
click at [338, 254] on span at bounding box center [341, 255] width 11 height 7
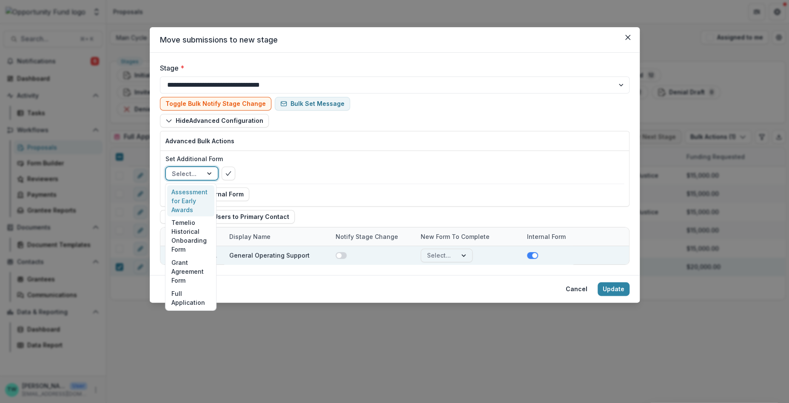
click at [206, 172] on div at bounding box center [210, 173] width 15 height 13
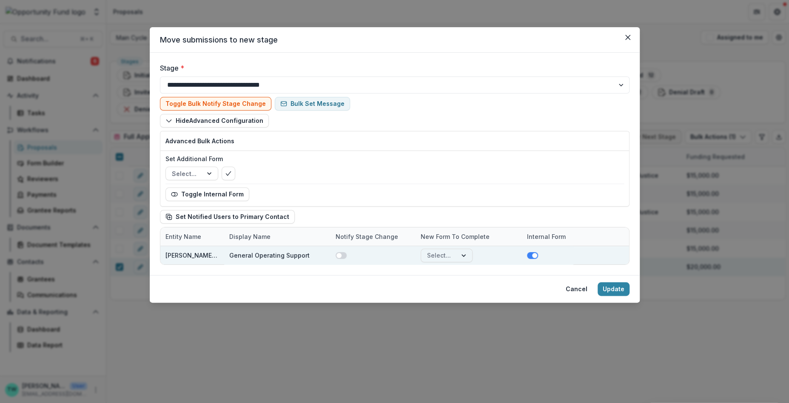
click at [331, 163] on div "Set Additional Form Select..." at bounding box center [395, 167] width 459 height 26
click at [203, 195] on button "Toggle Internal Form" at bounding box center [208, 195] width 84 height 14
click at [207, 174] on div at bounding box center [210, 173] width 15 height 13
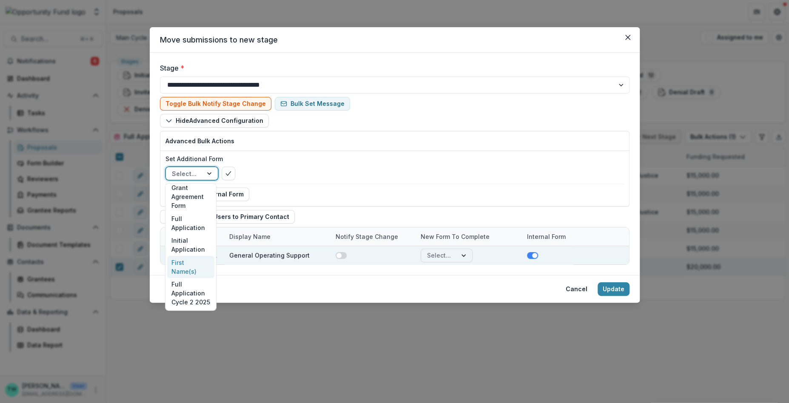
click at [191, 263] on div "First Name(s)" at bounding box center [190, 267] width 47 height 22
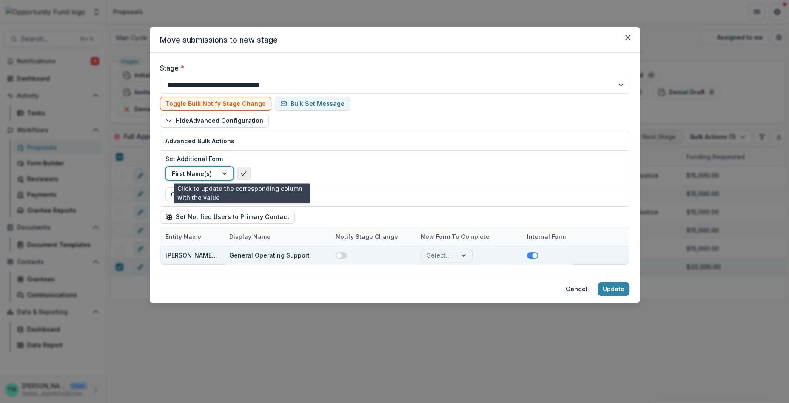
click at [241, 173] on icon "bulk-confirm-option" at bounding box center [243, 173] width 7 height 7
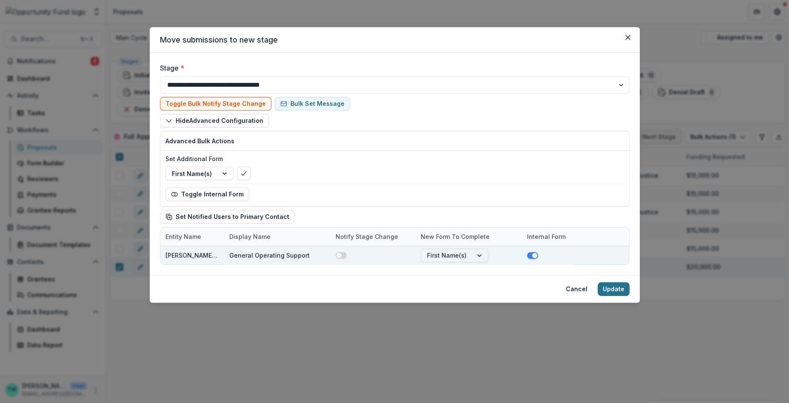
click at [609, 288] on button "Update" at bounding box center [614, 290] width 32 height 14
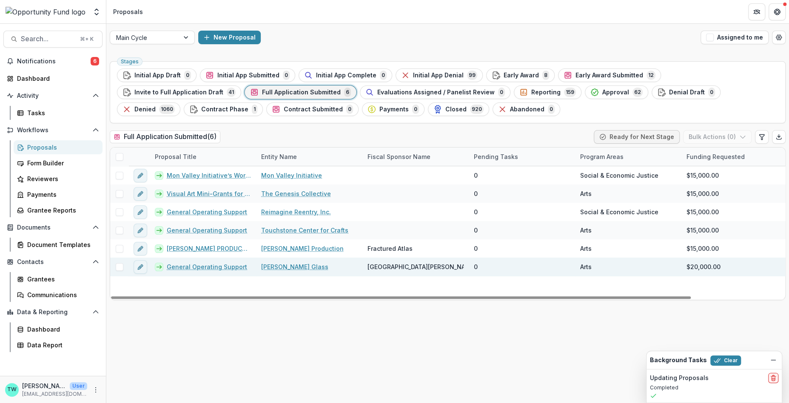
click at [206, 267] on link "General Operating Support" at bounding box center [207, 267] width 80 height 9
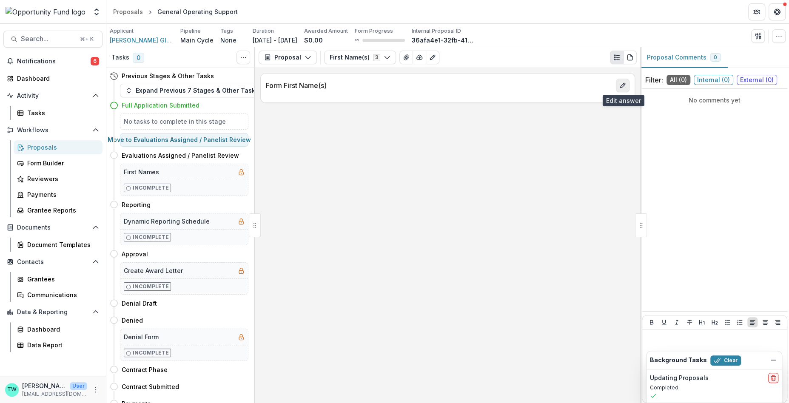
click at [624, 85] on icon "edit" at bounding box center [622, 85] width 5 height 5
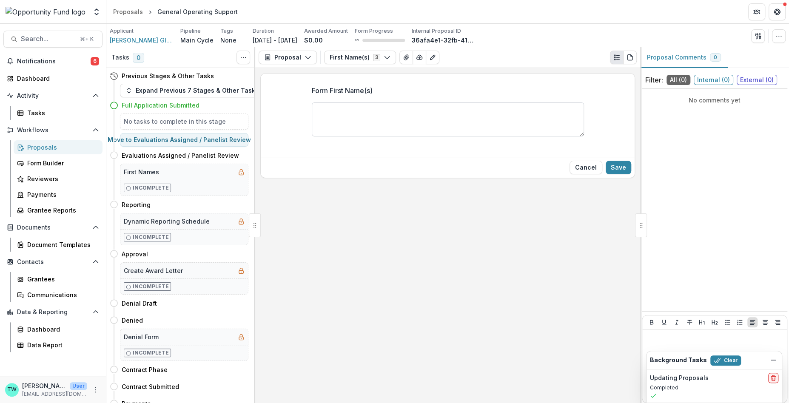
click at [496, 124] on textarea "Form First Name(s)" at bounding box center [448, 120] width 272 height 34
click at [384, 57] on icon "button" at bounding box center [387, 57] width 7 height 7
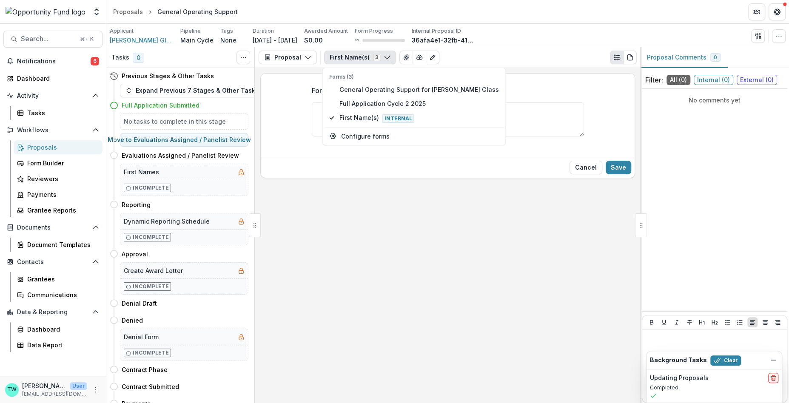
click at [384, 57] on icon "button" at bounding box center [387, 57] width 7 height 7
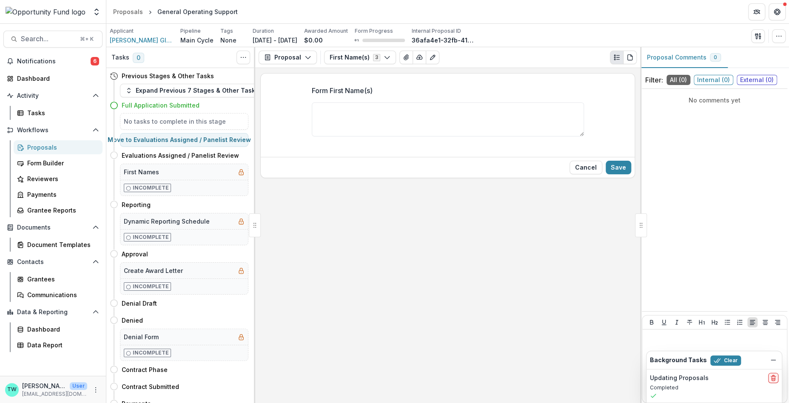
click at [561, 31] on div "Applicant Guerrero Glass Pipeline Main Cycle Tags None All tags Duration Dec 1,…" at bounding box center [448, 35] width 676 height 17
click at [420, 123] on textarea "Form First Name(s)" at bounding box center [448, 120] width 272 height 34
type textarea "**********"
click at [614, 171] on button "Save" at bounding box center [619, 168] width 26 height 14
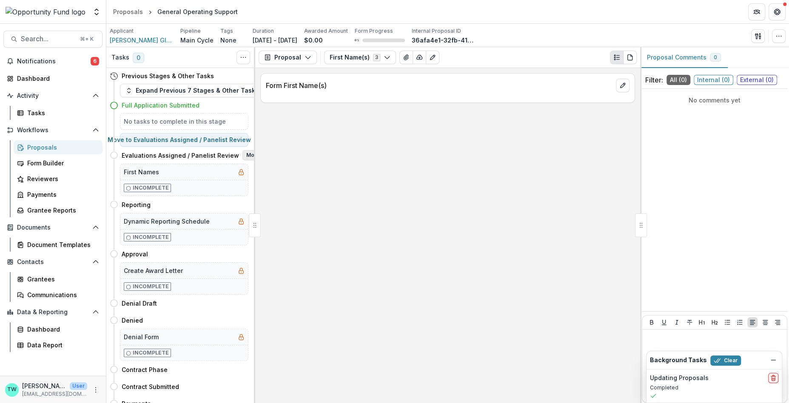
click at [244, 155] on button "Move here" at bounding box center [260, 155] width 35 height 10
select select "**********"
click at [161, 174] on div "First Names" at bounding box center [184, 172] width 128 height 16
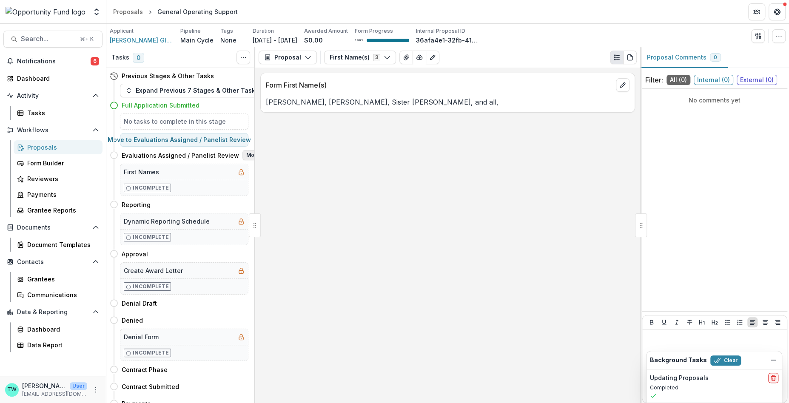
click at [244, 154] on button "Move here" at bounding box center [260, 155] width 35 height 10
select select "**********"
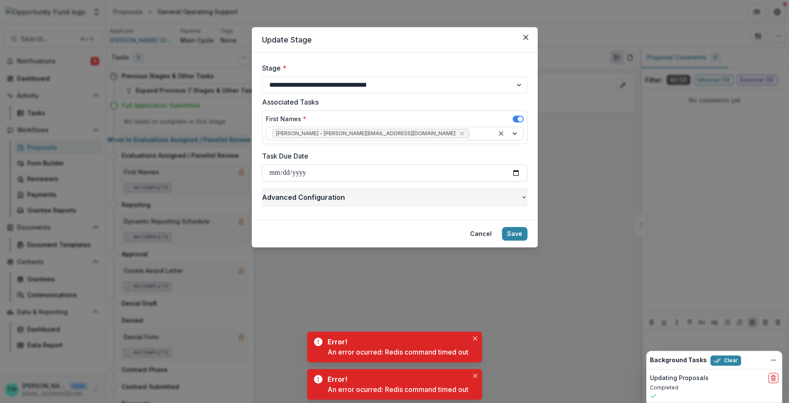
click at [397, 200] on span "Advanced Configuration" at bounding box center [391, 197] width 259 height 10
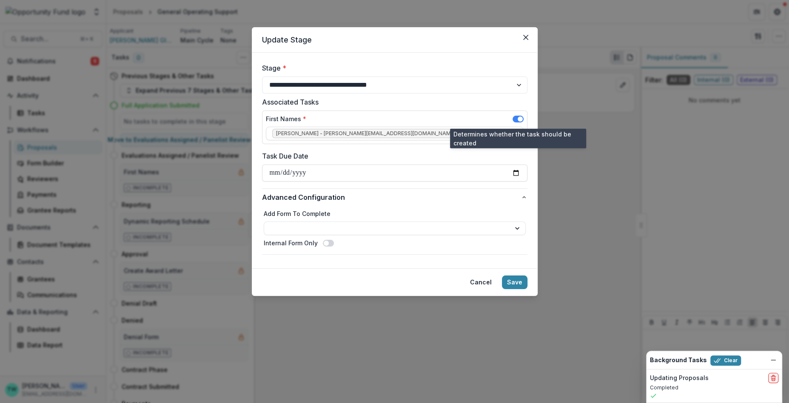
click at [514, 120] on span at bounding box center [518, 119] width 11 height 7
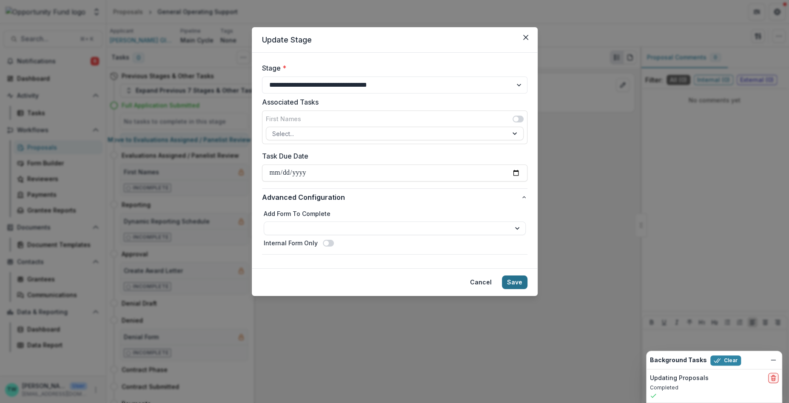
click at [518, 284] on button "Save" at bounding box center [515, 283] width 26 height 14
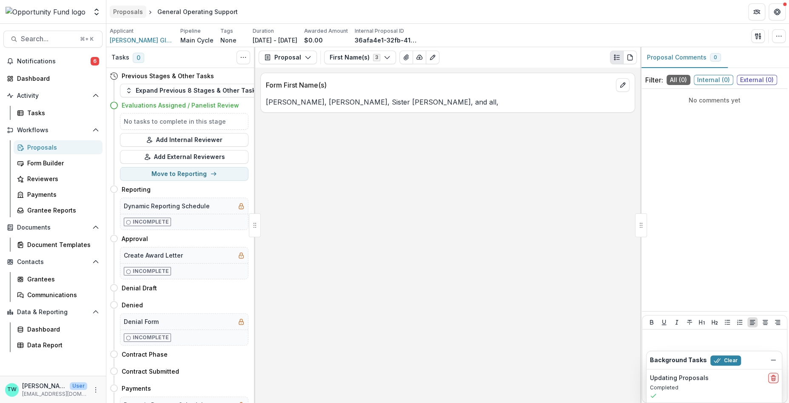
click at [135, 13] on div "Proposals" at bounding box center [128, 11] width 30 height 9
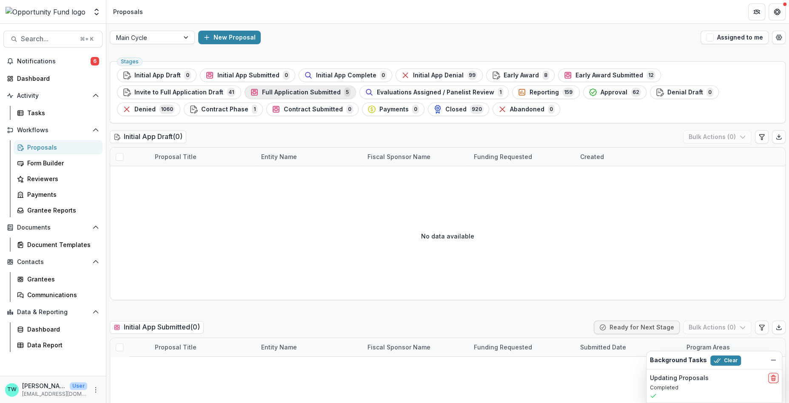
click at [262, 93] on span "Full Application Submitted" at bounding box center [301, 92] width 79 height 7
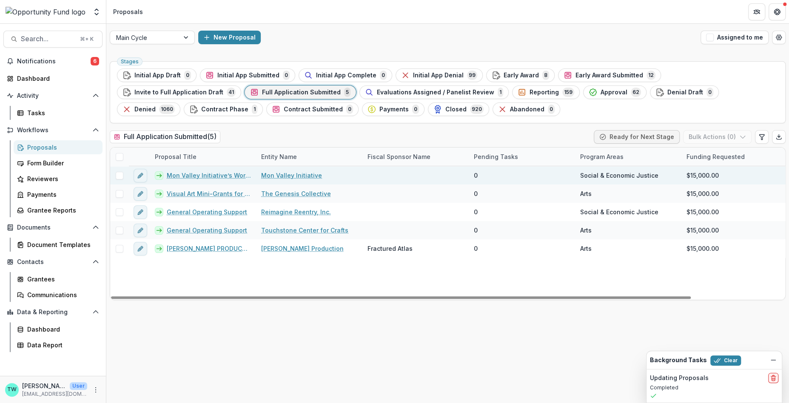
click at [119, 176] on span at bounding box center [120, 176] width 8 height 8
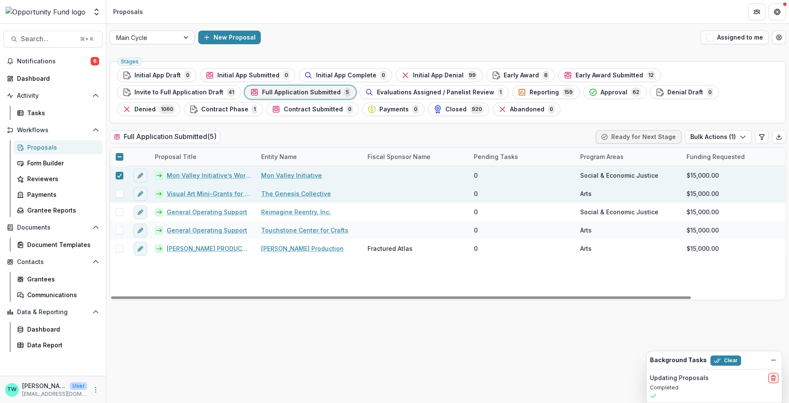
click at [119, 193] on span at bounding box center [120, 194] width 8 height 8
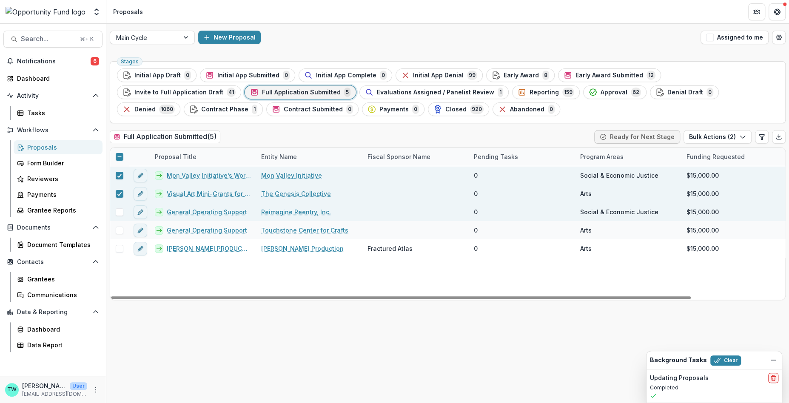
click at [120, 215] on div at bounding box center [119, 212] width 18 height 18
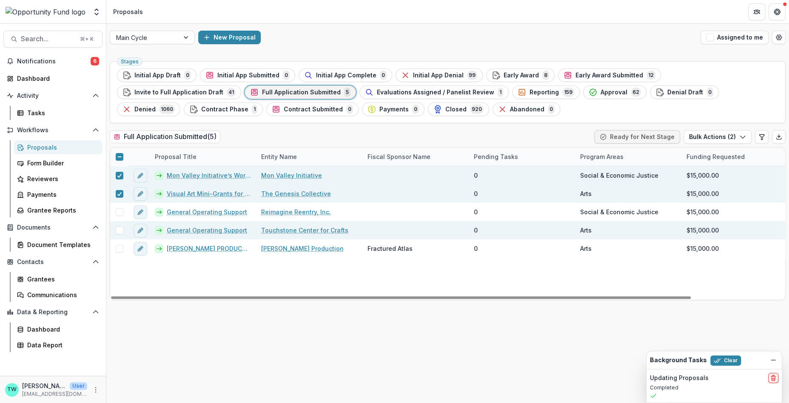
click at [117, 230] on span at bounding box center [120, 231] width 8 height 8
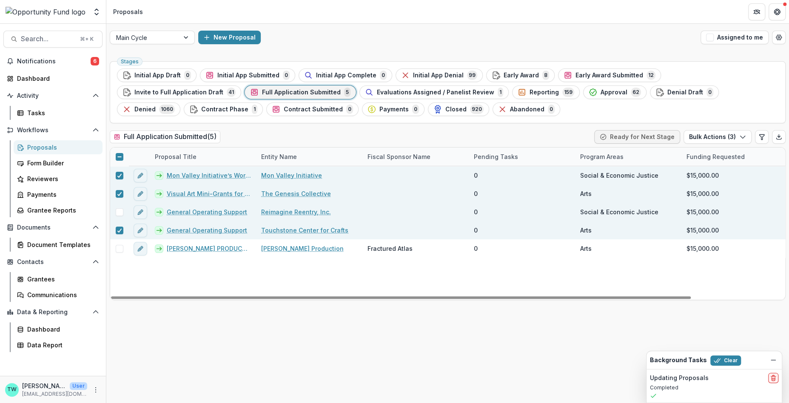
click at [120, 212] on span at bounding box center [120, 212] width 8 height 8
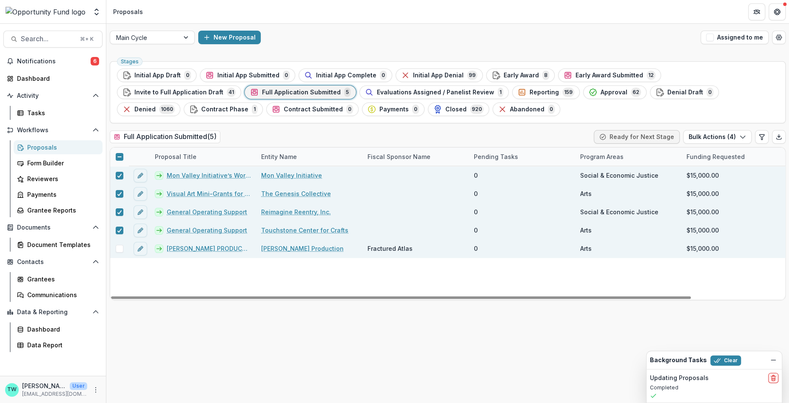
click at [119, 248] on span at bounding box center [120, 249] width 8 height 8
click at [728, 134] on button "Bulk Actions ( 5 )" at bounding box center [718, 137] width 68 height 14
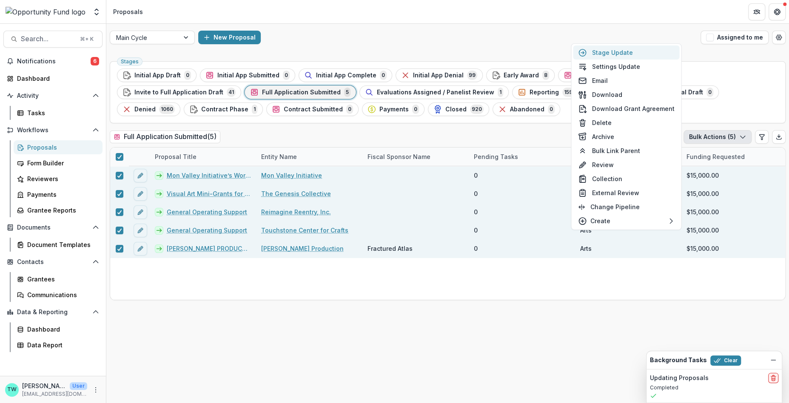
click at [627, 52] on button "Stage Update" at bounding box center [626, 53] width 106 height 14
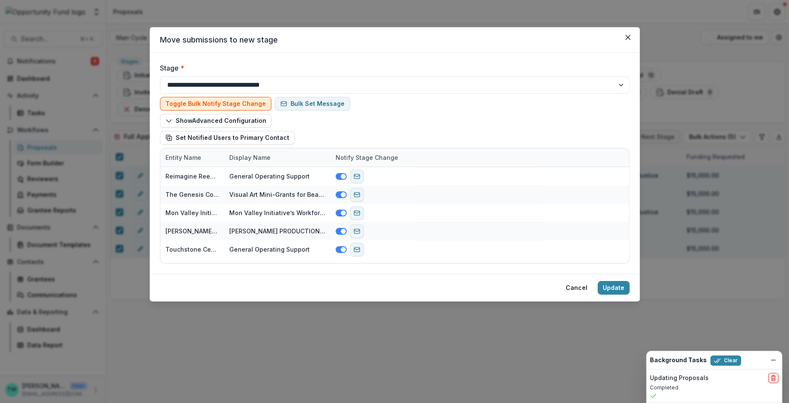
click at [214, 103] on button "Toggle Bulk Notify Stage Change" at bounding box center [215, 104] width 111 height 14
click at [294, 88] on select "**********" at bounding box center [395, 85] width 470 height 17
select select "**********"
click at [160, 77] on select "**********" at bounding box center [395, 85] width 470 height 17
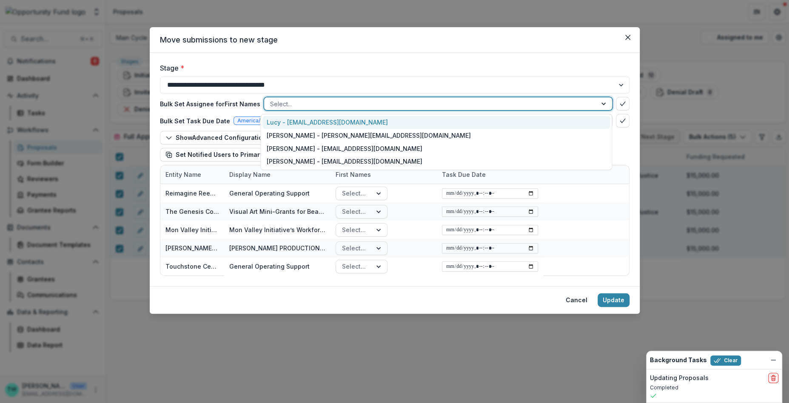
click at [296, 103] on div at bounding box center [430, 104] width 321 height 11
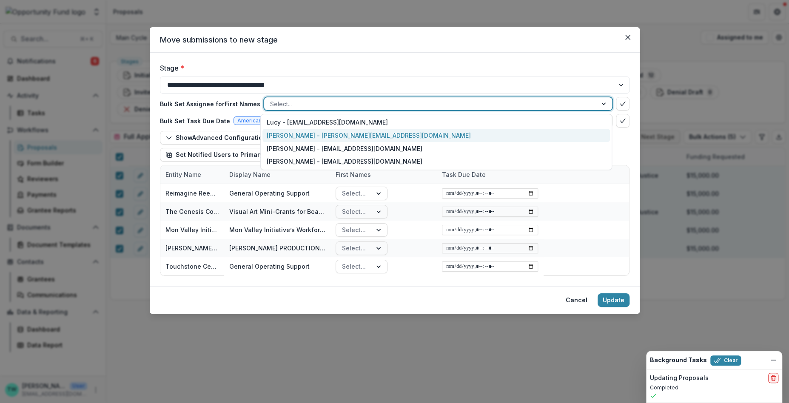
click at [292, 138] on div "Ti Wilhelm - twilhelm@theopportunityfund.org" at bounding box center [437, 135] width 348 height 13
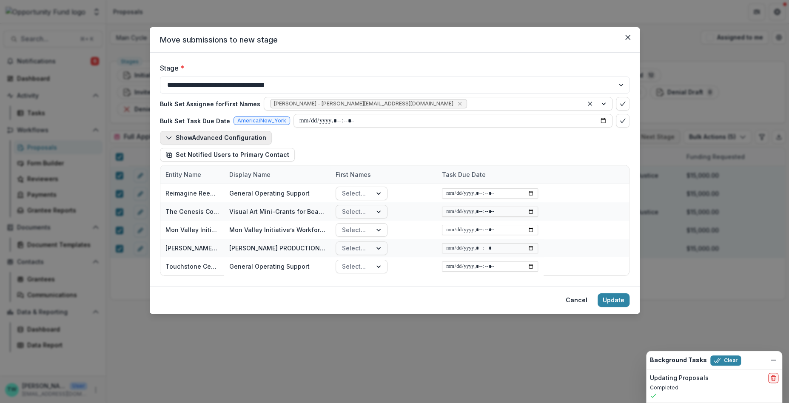
click at [170, 137] on polyline "button" at bounding box center [168, 138] width 5 height 3
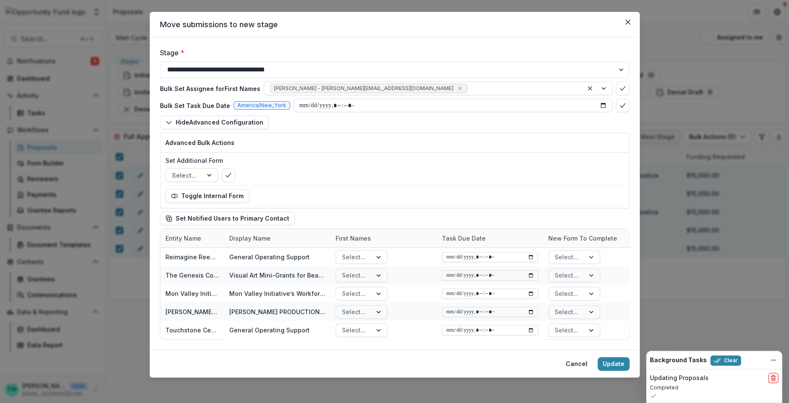
scroll to position [16, 0]
click at [625, 86] on button "bulk-confirm-option" at bounding box center [623, 88] width 14 height 14
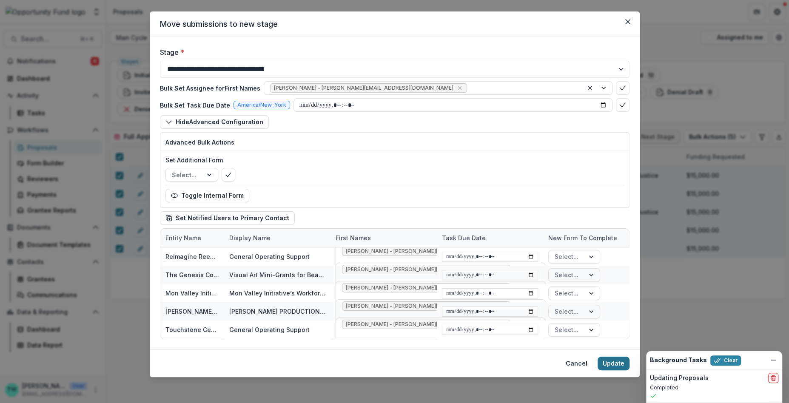
click at [605, 364] on button "Update" at bounding box center [614, 364] width 32 height 14
click at [318, 372] on footer "Cancel Loading... Update" at bounding box center [395, 364] width 490 height 28
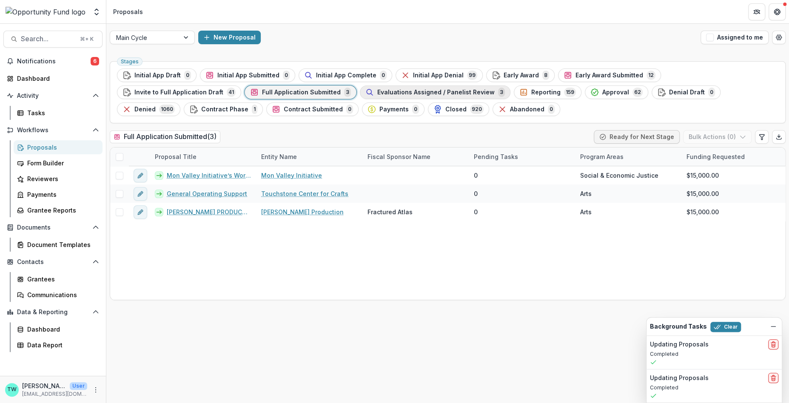
click at [377, 90] on span "Evaluations Assigned / Panelist Review" at bounding box center [435, 92] width 117 height 7
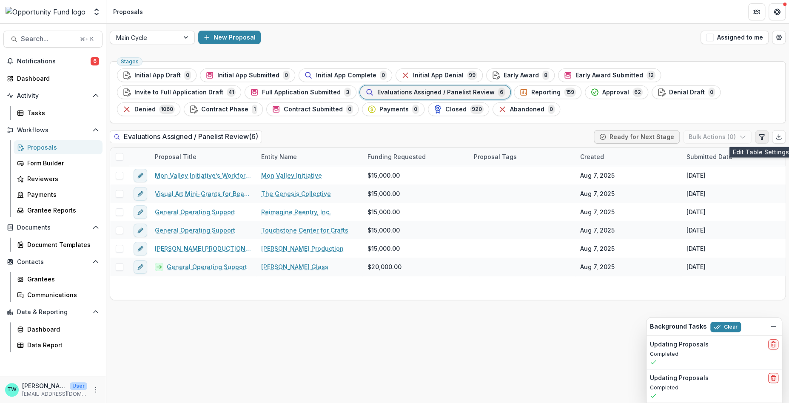
click at [761, 138] on icon "Edit table settings" at bounding box center [762, 137] width 7 height 7
select select "******"
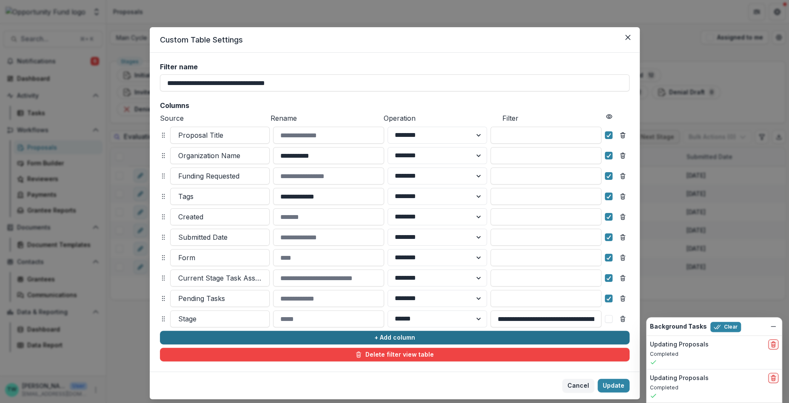
click at [210, 340] on button "+ Add column" at bounding box center [395, 338] width 470 height 14
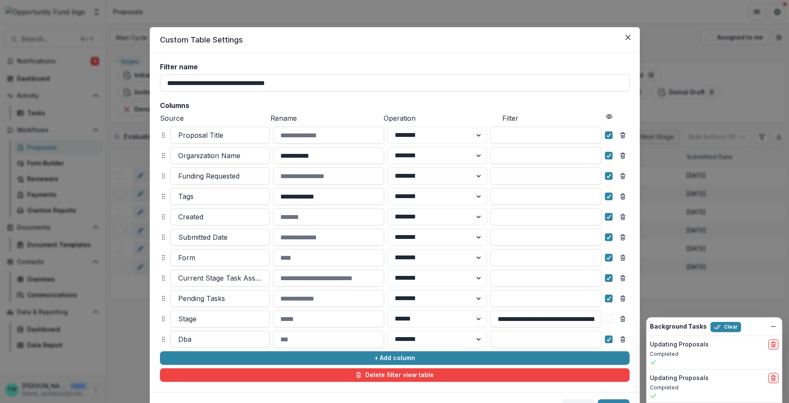
click at [209, 342] on div at bounding box center [219, 340] width 83 height 12
drag, startPoint x: 203, startPoint y: 338, endPoint x: 205, endPoint y: 330, distance: 8.3
click at [204, 330] on div "**********" at bounding box center [395, 222] width 470 height 319
click at [208, 336] on div at bounding box center [219, 340] width 83 height 12
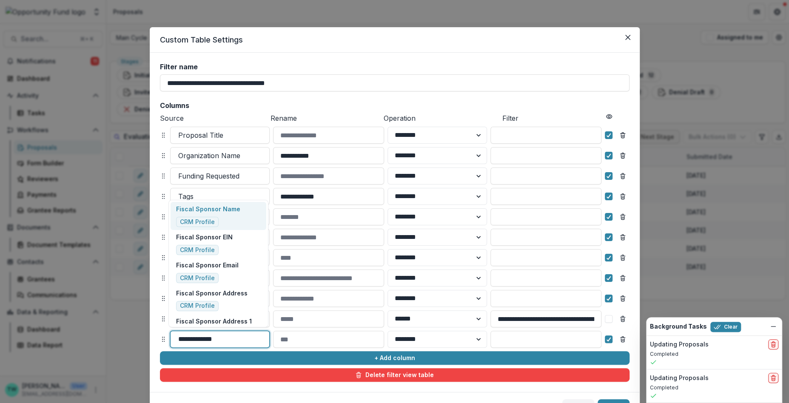
type input "**********"
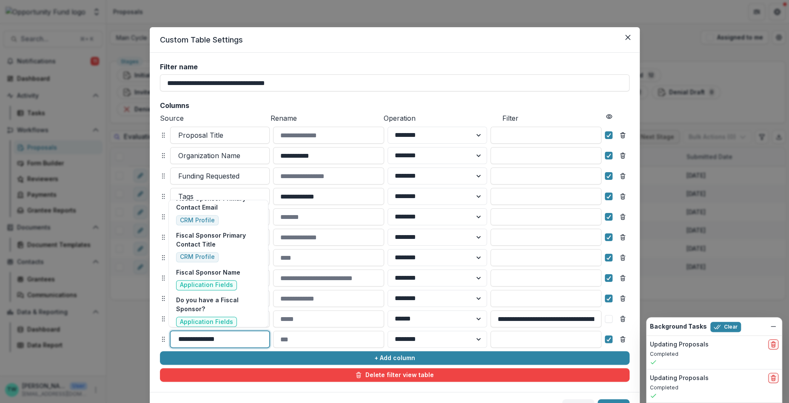
scroll to position [312, 0]
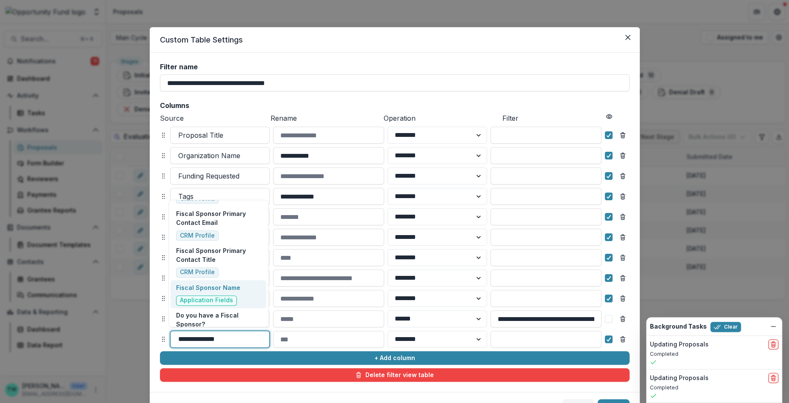
click at [218, 296] on span "Application Fields" at bounding box center [206, 301] width 61 height 10
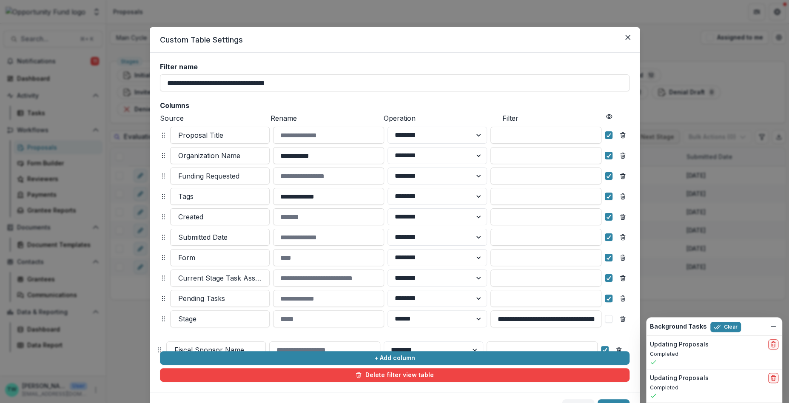
scroll to position [14, 0]
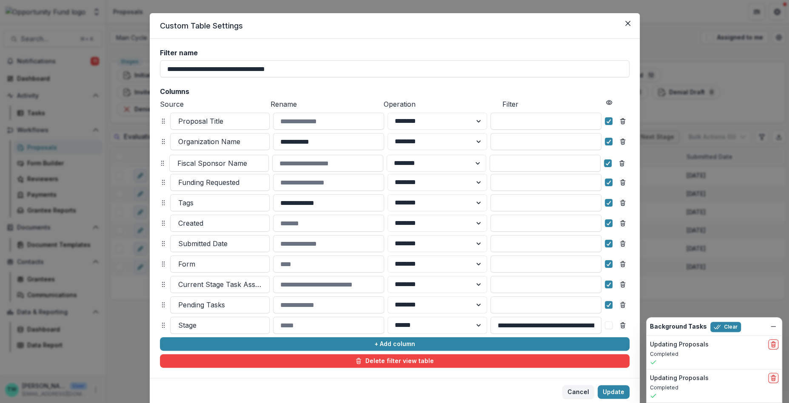
drag, startPoint x: 161, startPoint y: 342, endPoint x: 160, endPoint y: 164, distance: 177.4
click at [160, 164] on icon at bounding box center [162, 163] width 7 height 7
select select "******"
click at [608, 206] on div at bounding box center [608, 203] width 5 height 7
click at [607, 225] on polyline at bounding box center [609, 223] width 4 height 3
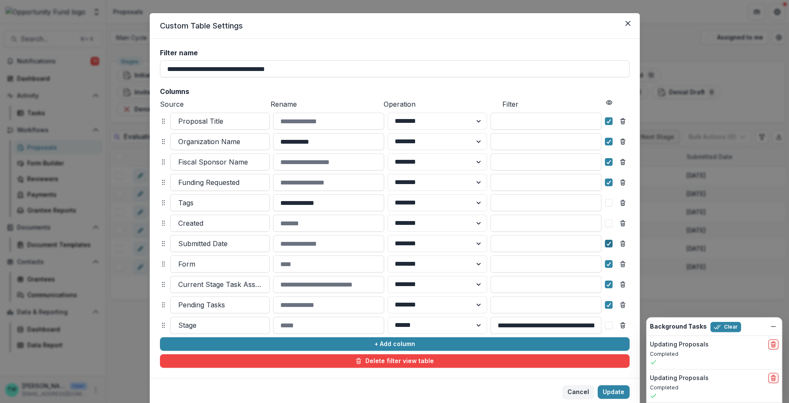
click at [607, 244] on polyline at bounding box center [609, 243] width 4 height 3
click at [606, 265] on icon at bounding box center [608, 264] width 5 height 4
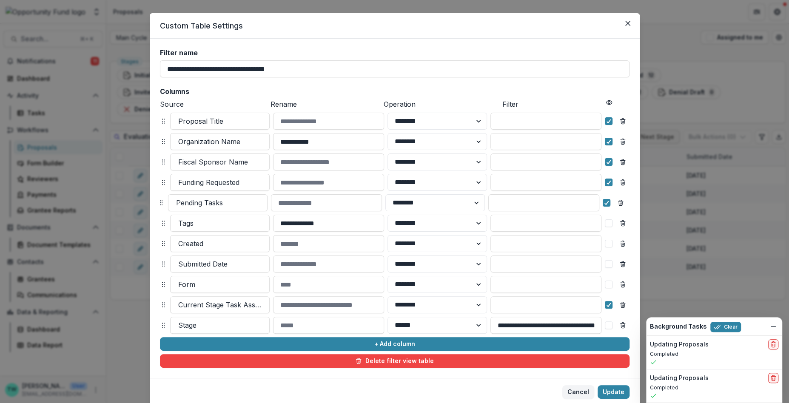
drag, startPoint x: 162, startPoint y: 303, endPoint x: 160, endPoint y: 201, distance: 102.6
click at [160, 201] on icon at bounding box center [161, 203] width 7 height 7
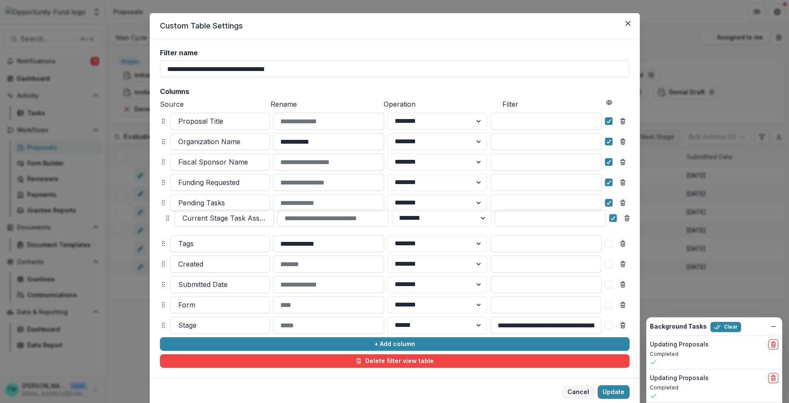
drag, startPoint x: 162, startPoint y: 305, endPoint x: 166, endPoint y: 218, distance: 86.9
click at [166, 218] on icon at bounding box center [167, 218] width 7 height 7
click at [608, 392] on button "Update" at bounding box center [614, 392] width 32 height 14
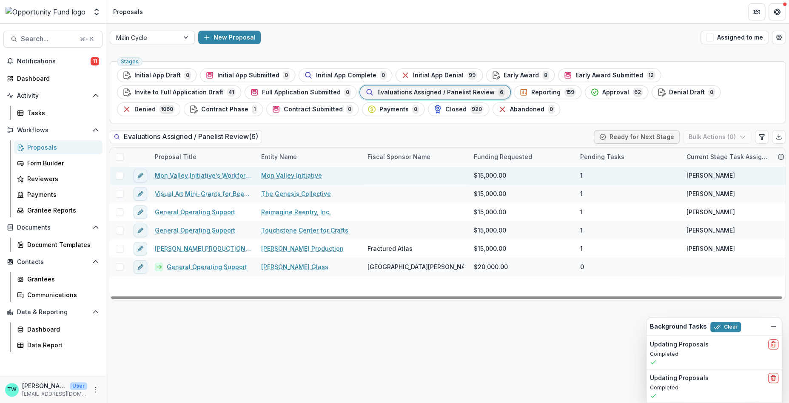
click at [177, 174] on link "Mon Valley Initiative’s Workforce Development & Financial Coaching Program" at bounding box center [203, 175] width 96 height 9
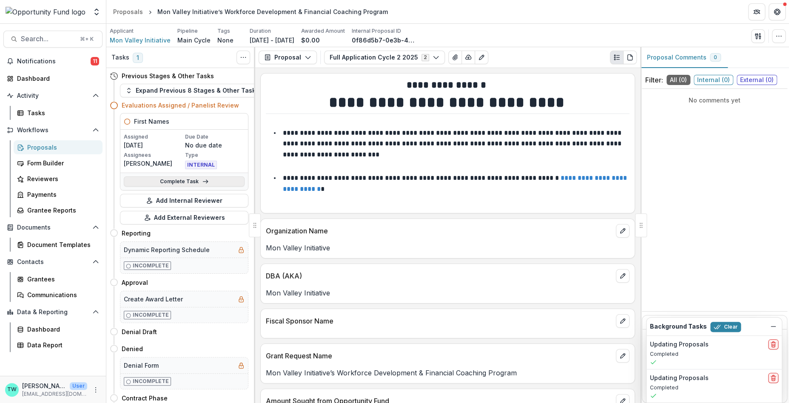
click at [175, 183] on link "Complete Task" at bounding box center [184, 182] width 121 height 10
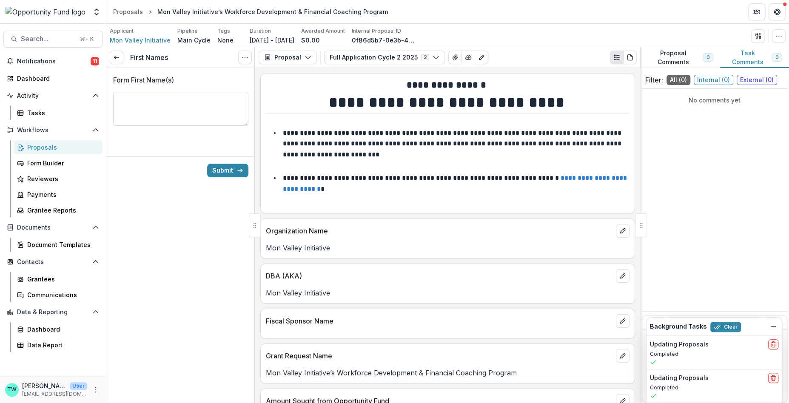
click at [168, 105] on textarea "Form First Name(s)" at bounding box center [180, 109] width 135 height 34
type textarea "*****"
click at [229, 172] on button "Submit" at bounding box center [227, 171] width 41 height 14
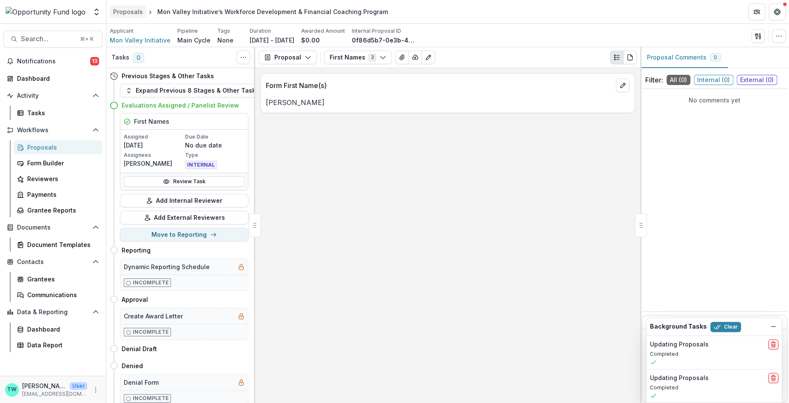
click at [127, 12] on div "Proposals" at bounding box center [128, 11] width 30 height 9
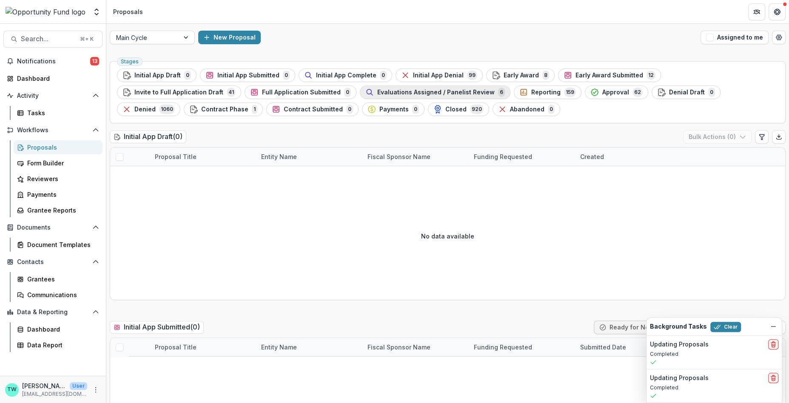
click at [377, 94] on span "Evaluations Assigned / Panelist Review" at bounding box center [435, 92] width 117 height 7
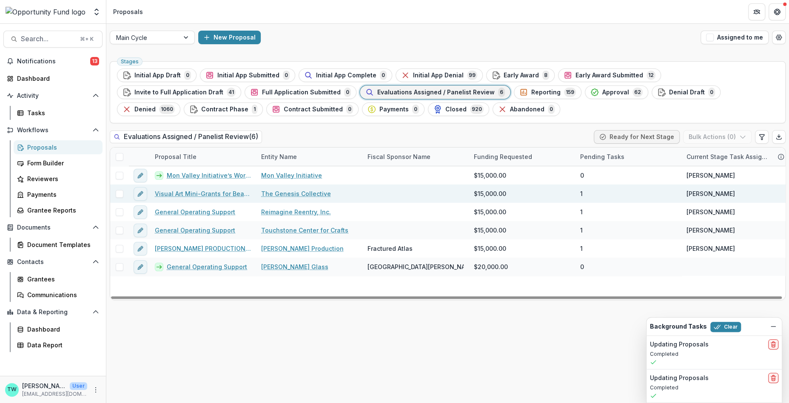
click at [119, 195] on span at bounding box center [120, 194] width 8 height 8
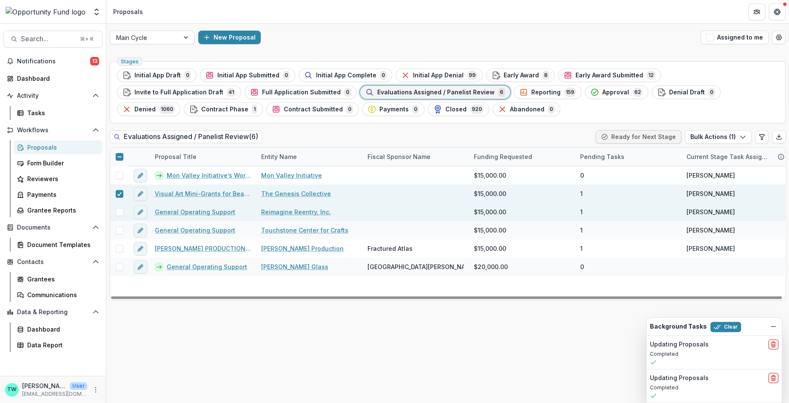
click at [120, 210] on span at bounding box center [120, 212] width 8 height 8
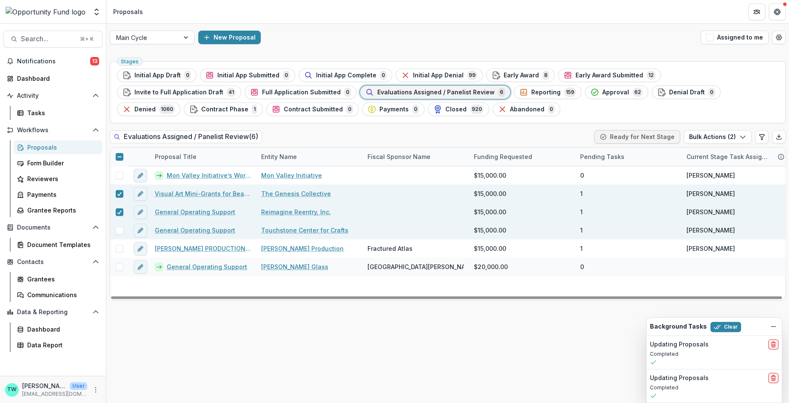
click at [121, 228] on span at bounding box center [120, 231] width 8 height 8
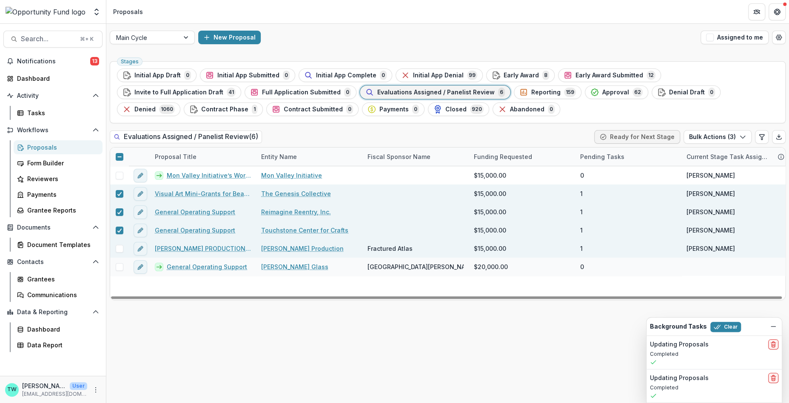
click at [121, 248] on span at bounding box center [120, 249] width 8 height 8
click at [728, 136] on button "Bulk Actions ( 4 )" at bounding box center [717, 137] width 69 height 14
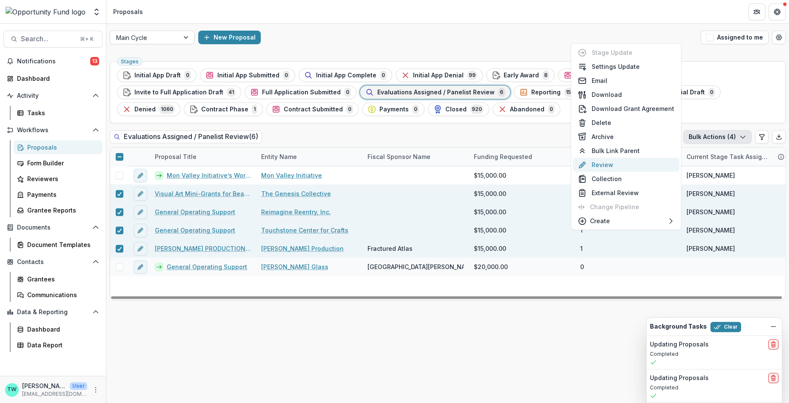
click at [609, 163] on button "Review" at bounding box center [626, 165] width 106 height 14
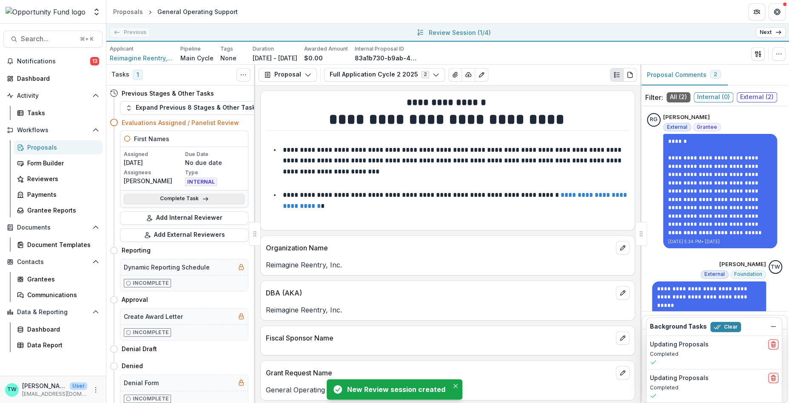
click at [186, 198] on link "Complete Task" at bounding box center [184, 199] width 121 height 10
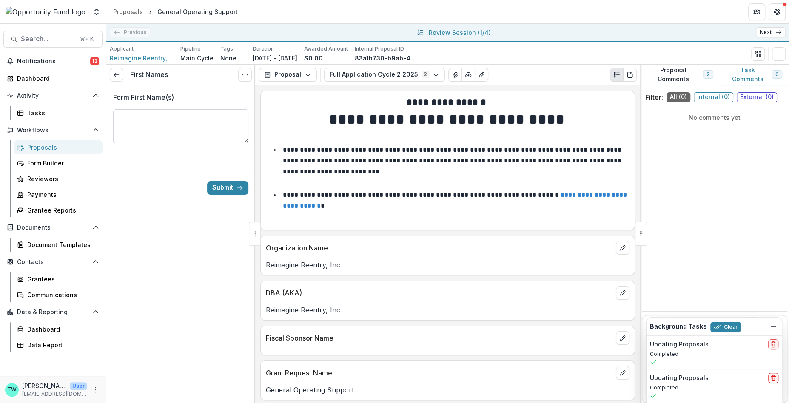
click at [163, 126] on textarea "Form First Name(s)" at bounding box center [180, 126] width 135 height 34
click at [180, 119] on textarea "**********" at bounding box center [180, 126] width 135 height 34
type textarea "**********"
click at [213, 184] on button "Submit" at bounding box center [227, 188] width 41 height 14
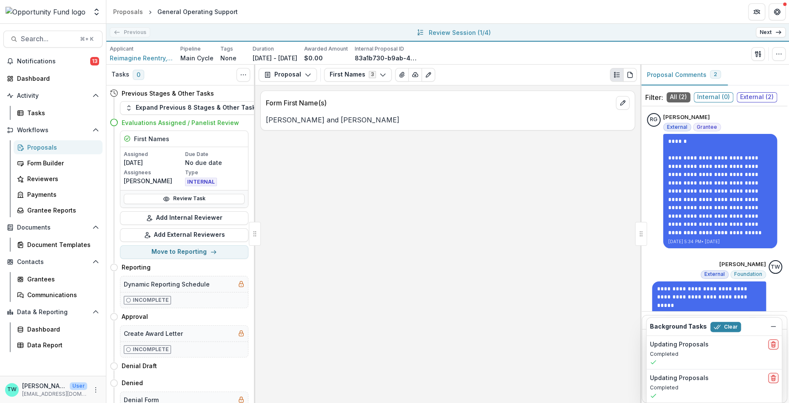
click at [771, 34] on link "Next" at bounding box center [771, 32] width 30 height 10
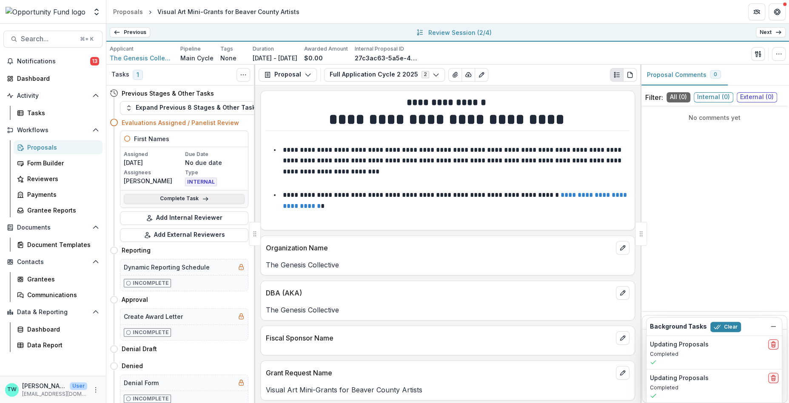
click at [184, 199] on link "Complete Task" at bounding box center [184, 199] width 121 height 10
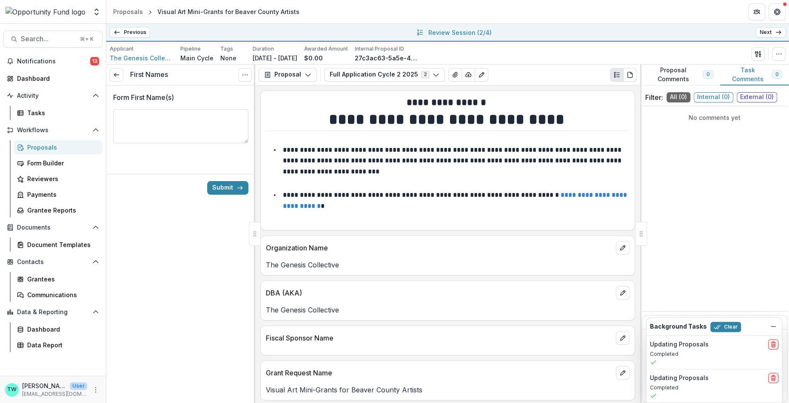
click at [163, 117] on textarea "Form First Name(s)" at bounding box center [180, 126] width 135 height 34
type textarea "******"
click at [227, 190] on button "Submit" at bounding box center [227, 188] width 41 height 14
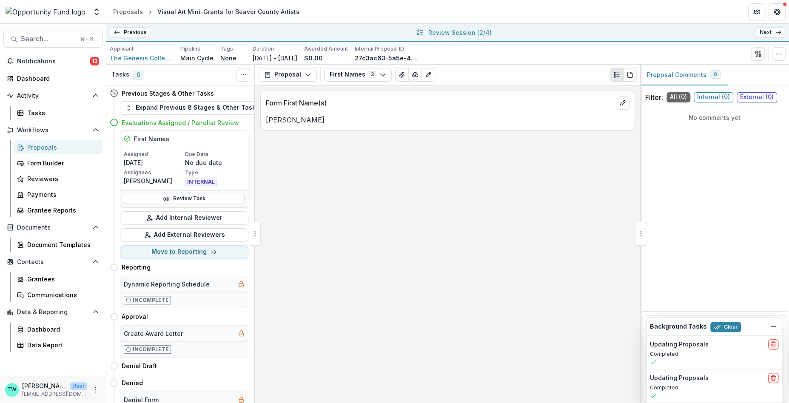
click at [227, 190] on div "Review Task" at bounding box center [184, 198] width 128 height 17
click at [767, 33] on link "Next" at bounding box center [771, 32] width 30 height 10
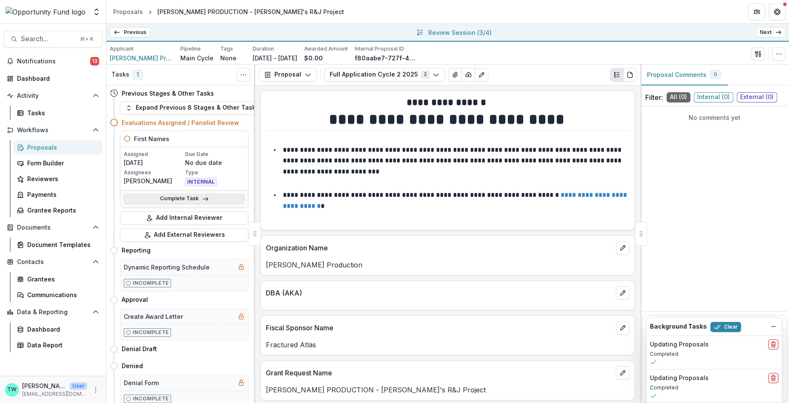
click at [173, 197] on link "Complete Task" at bounding box center [184, 199] width 121 height 10
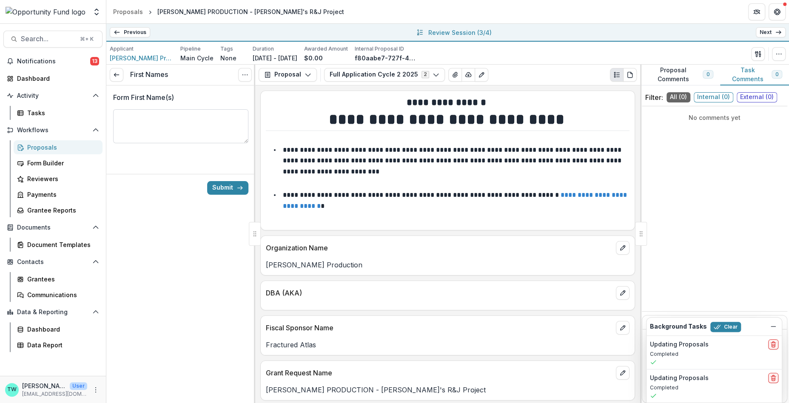
click at [147, 118] on textarea "Form First Name(s)" at bounding box center [180, 126] width 135 height 34
type textarea "**********"
click at [226, 196] on div "Submit" at bounding box center [180, 188] width 149 height 28
click at [226, 184] on button "Submit" at bounding box center [227, 188] width 41 height 14
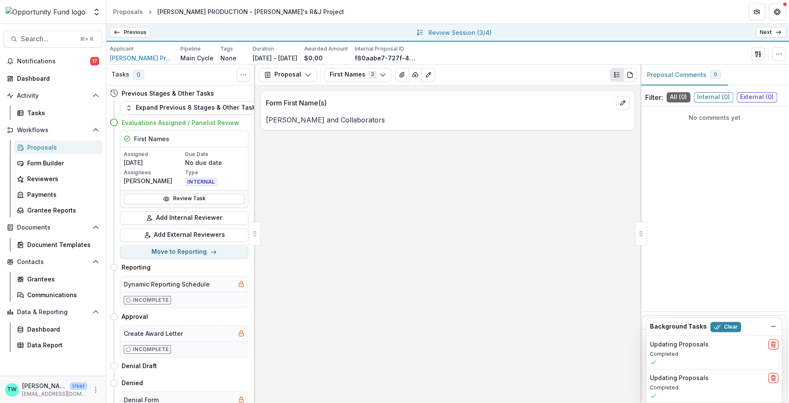
click at [776, 33] on icon at bounding box center [778, 32] width 7 height 7
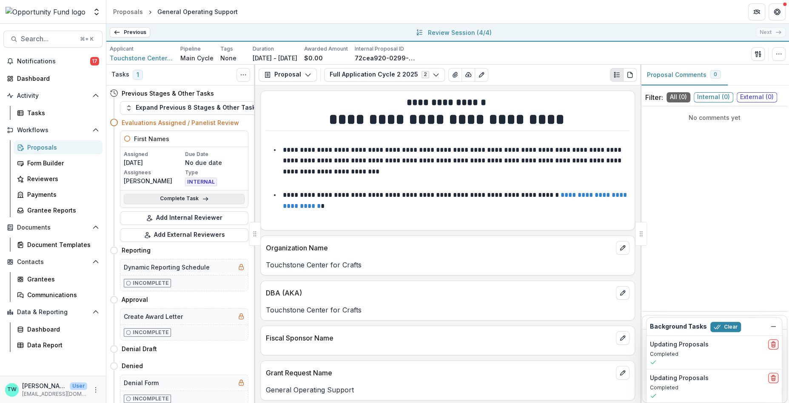
click at [186, 196] on link "Complete Task" at bounding box center [184, 199] width 121 height 10
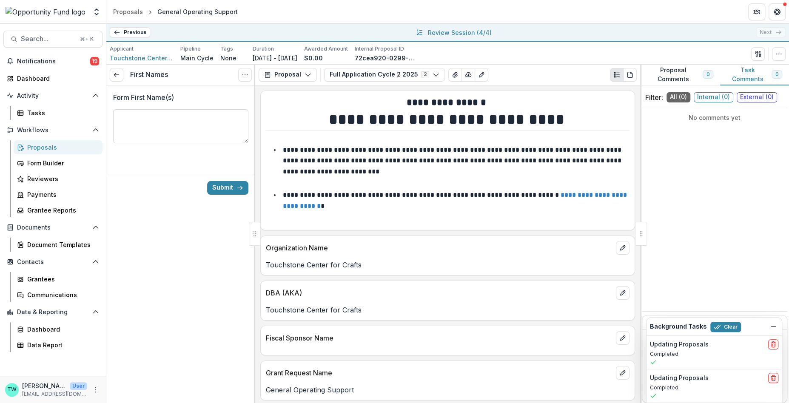
click at [178, 118] on textarea "Form First Name(s)" at bounding box center [180, 126] width 135 height 34
type textarea "**********"
click at [227, 187] on button "Submit" at bounding box center [227, 188] width 41 height 14
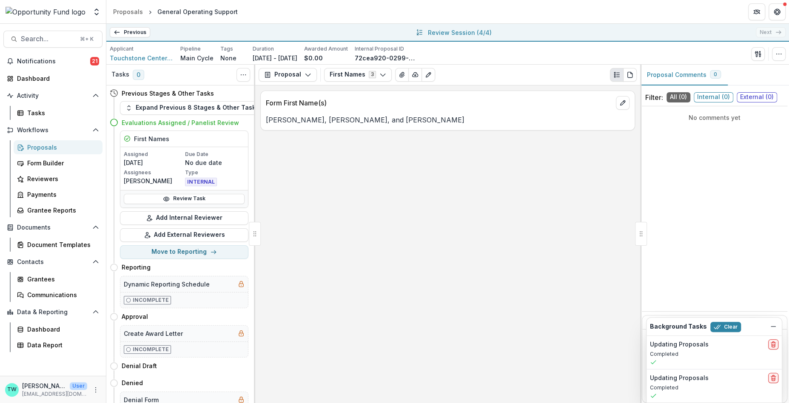
click at [462, 33] on p "Review Session ( 4/4 )" at bounding box center [460, 32] width 64 height 9
click at [39, 161] on div "Form Builder" at bounding box center [61, 163] width 69 height 9
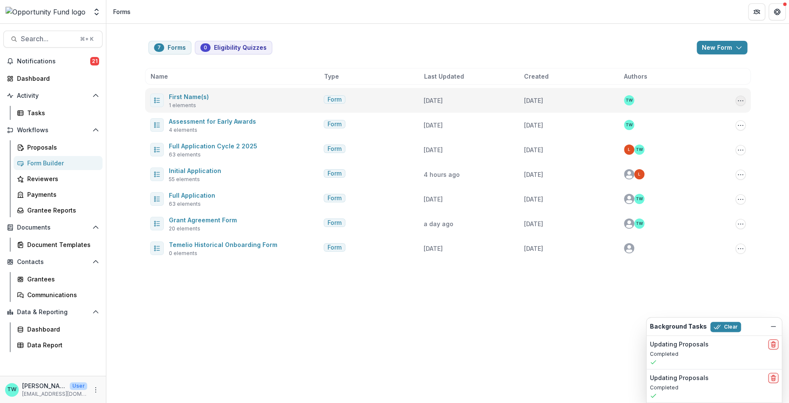
click at [741, 101] on icon "Options" at bounding box center [740, 100] width 7 height 7
click at [685, 159] on button "Delete" at bounding box center [697, 160] width 91 height 14
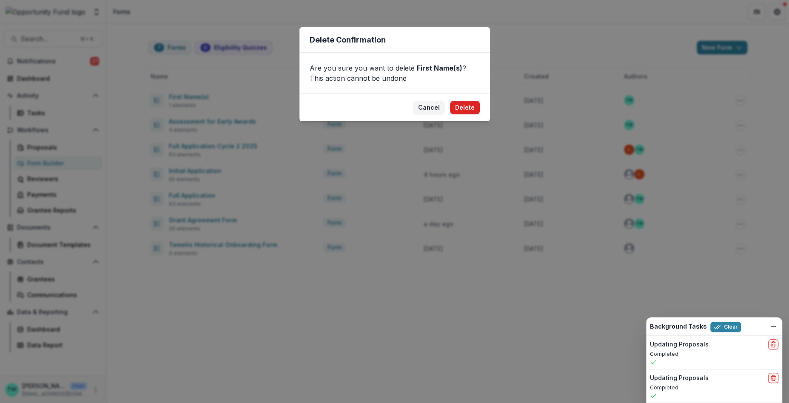
click at [464, 106] on button "Delete" at bounding box center [465, 108] width 30 height 14
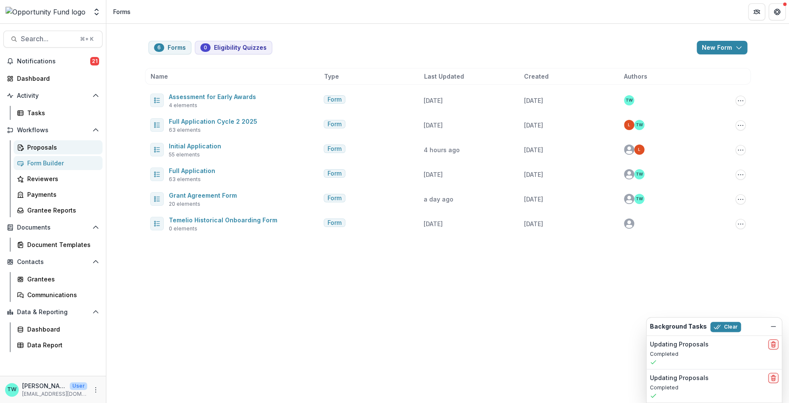
click at [49, 151] on div "Proposals" at bounding box center [61, 147] width 69 height 9
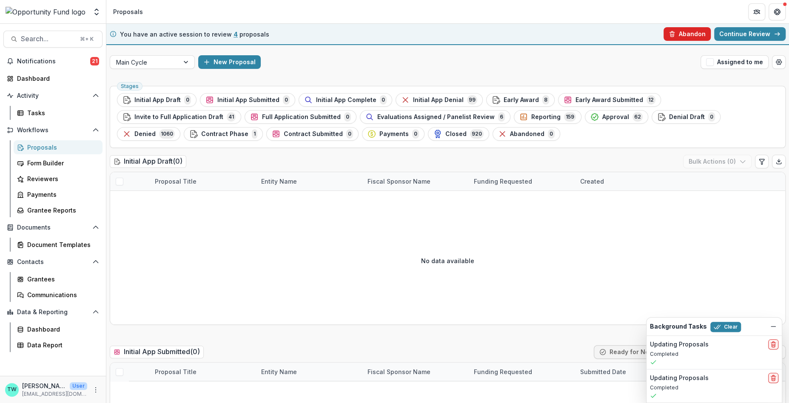
click at [680, 34] on button "Abandon" at bounding box center [687, 34] width 47 height 14
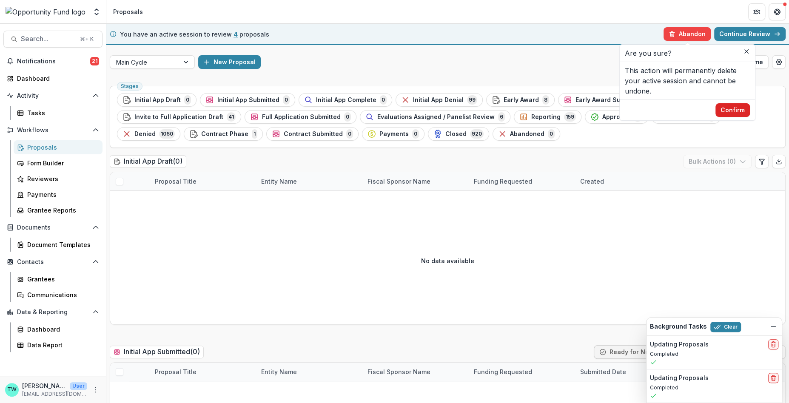
click at [731, 106] on button "Confirm" at bounding box center [733, 110] width 34 height 14
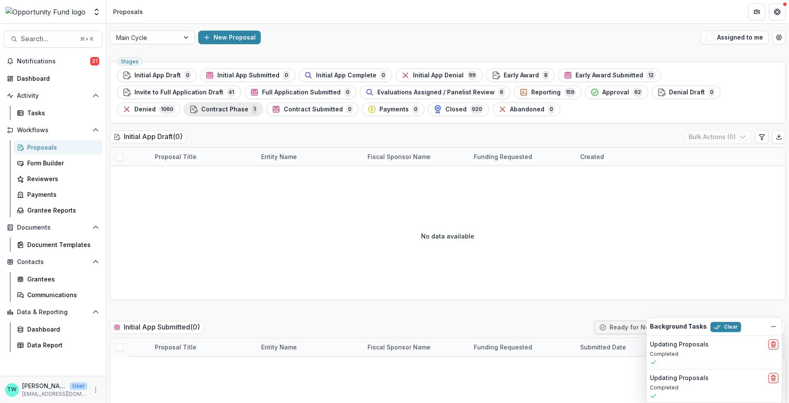
click at [248, 106] on span "Contract Phase" at bounding box center [224, 109] width 47 height 7
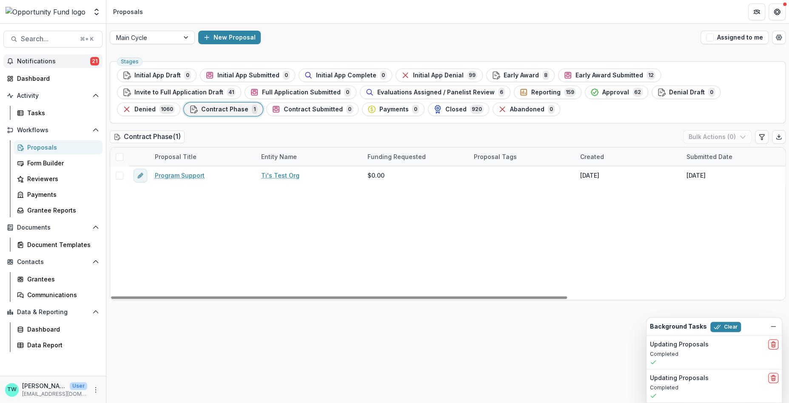
click at [54, 61] on span "Notifications" at bounding box center [53, 61] width 73 height 7
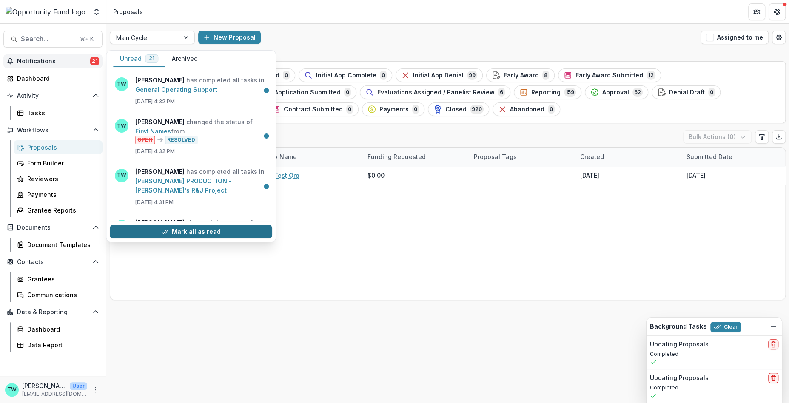
click at [180, 234] on button "Mark all as read" at bounding box center [191, 232] width 163 height 14
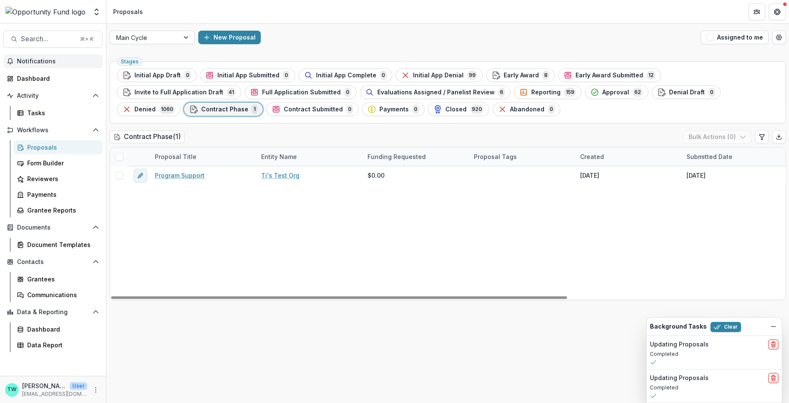
click at [352, 263] on div "Program Support Ti's Test Org $0.00 Aug 8, 2025 Aug 8, 2025 Initial Application…" at bounding box center [608, 233] width 997 height 134
click at [398, 34] on div "New Proposal" at bounding box center [447, 38] width 499 height 14
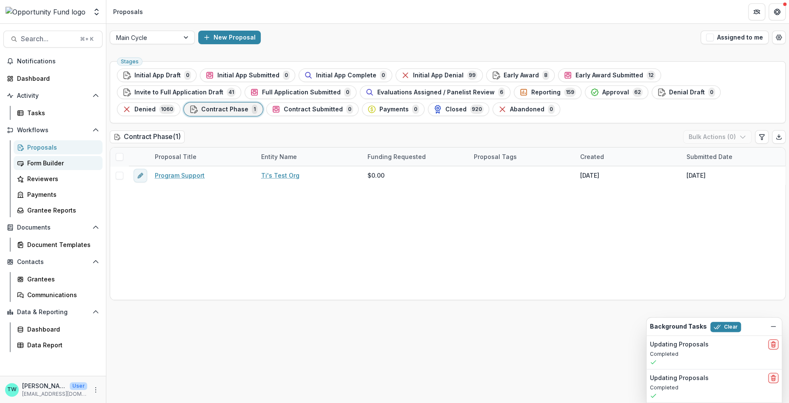
click at [40, 164] on div "Form Builder" at bounding box center [61, 163] width 69 height 9
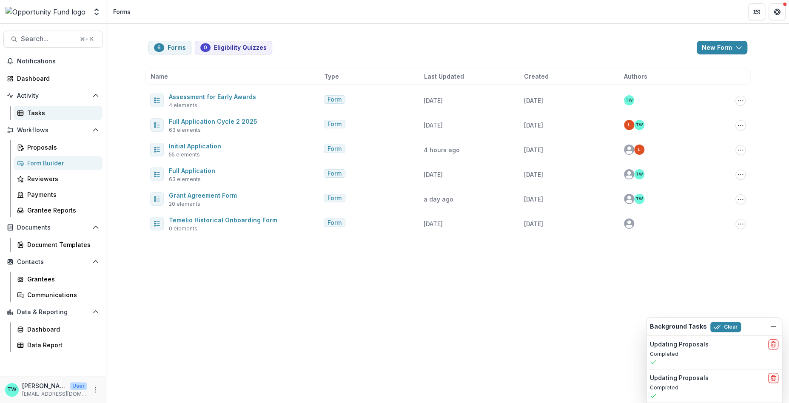
click at [40, 112] on div "Tasks" at bounding box center [61, 113] width 69 height 9
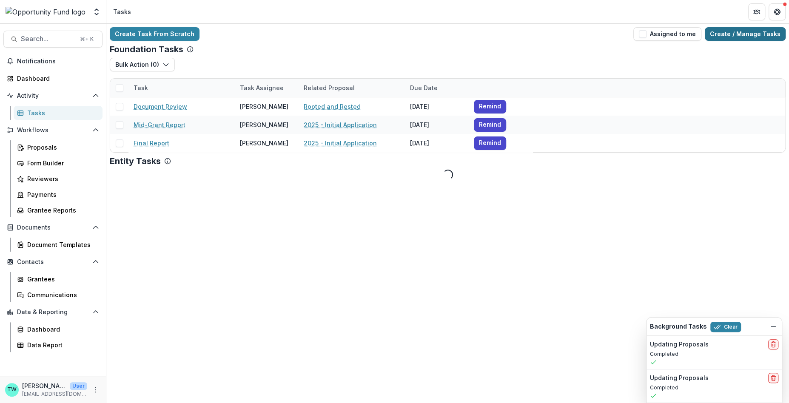
click at [747, 34] on link "Create / Manage Tasks" at bounding box center [745, 34] width 81 height 14
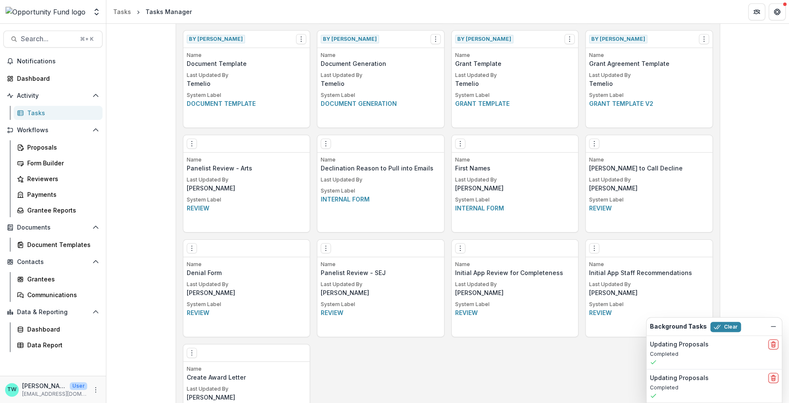
scroll to position [451, 0]
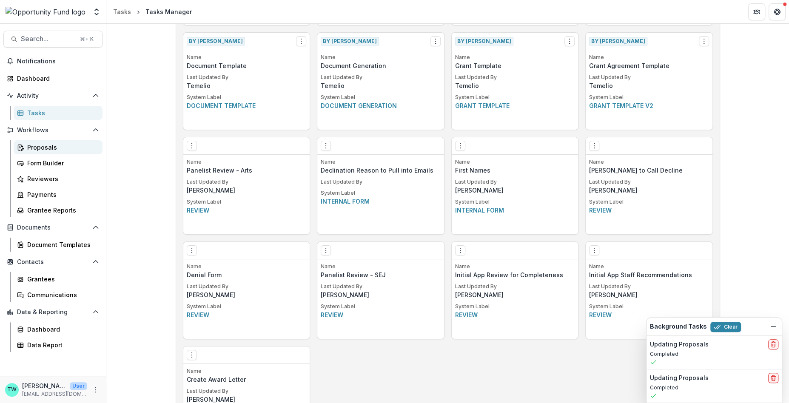
click at [30, 147] on div "Proposals" at bounding box center [61, 147] width 69 height 9
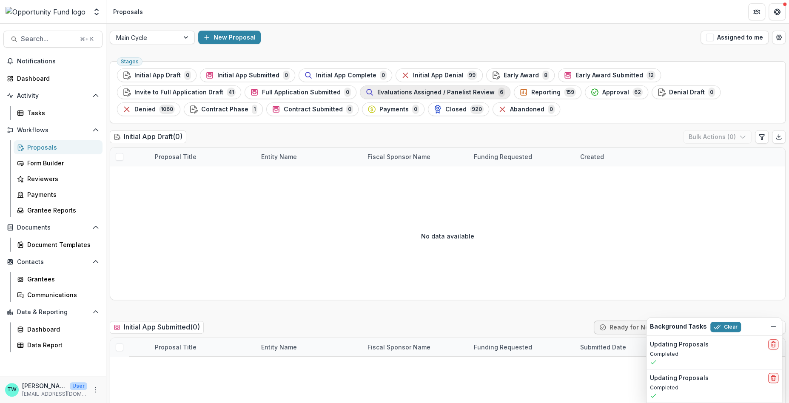
click at [377, 92] on span "Evaluations Assigned / Panelist Review" at bounding box center [435, 92] width 117 height 7
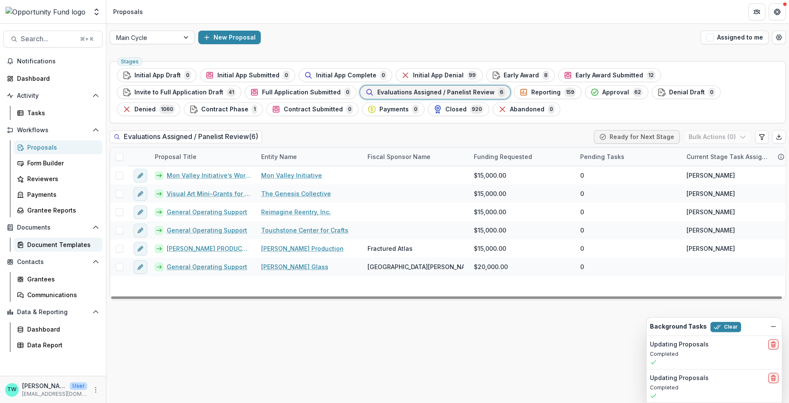
click at [43, 245] on div "Document Templates" at bounding box center [61, 244] width 69 height 9
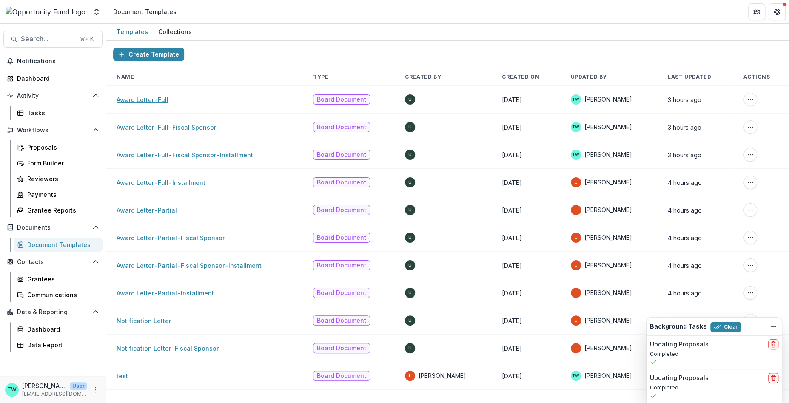
click at [149, 98] on link "Award Letter-Full" at bounding box center [143, 99] width 52 height 7
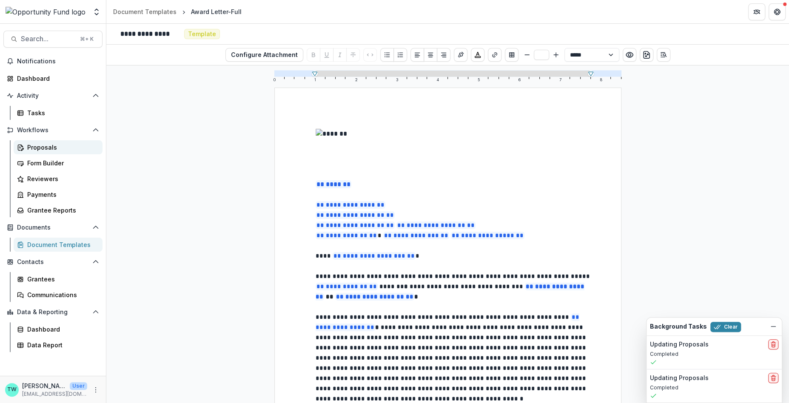
click at [45, 149] on div "Proposals" at bounding box center [61, 147] width 69 height 9
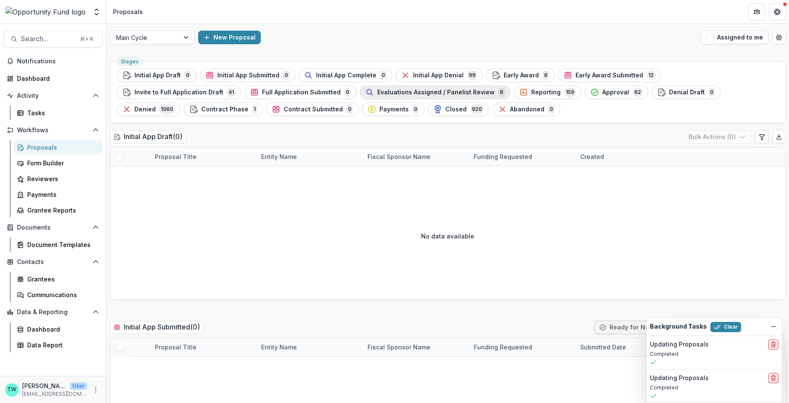
click at [377, 93] on span "Evaluations Assigned / Panelist Review" at bounding box center [435, 92] width 117 height 7
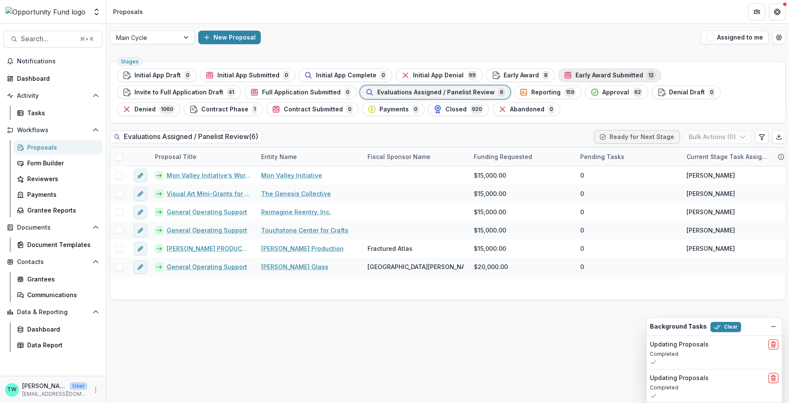
click at [591, 77] on span "Early Award Submitted" at bounding box center [610, 75] width 68 height 7
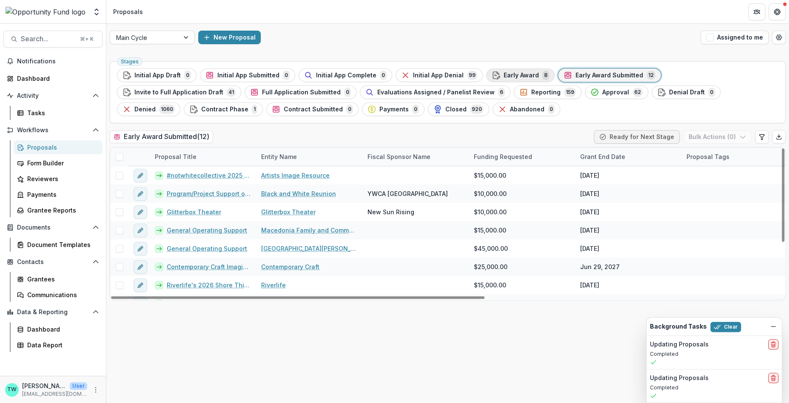
click at [511, 76] on span "Early Award" at bounding box center [521, 75] width 35 height 7
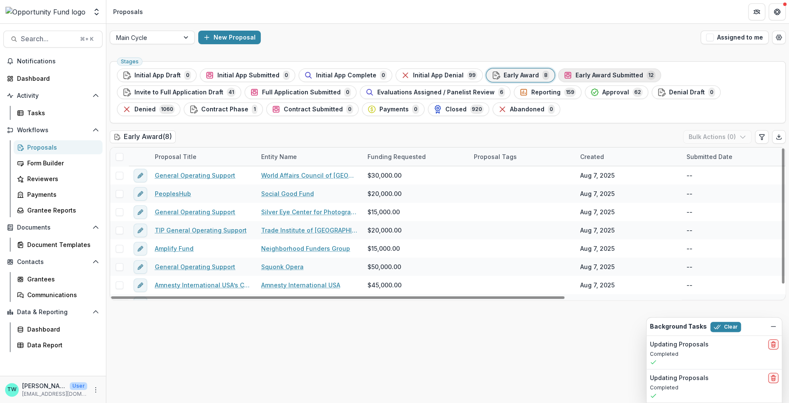
click at [591, 73] on span "Early Award Submitted" at bounding box center [610, 75] width 68 height 7
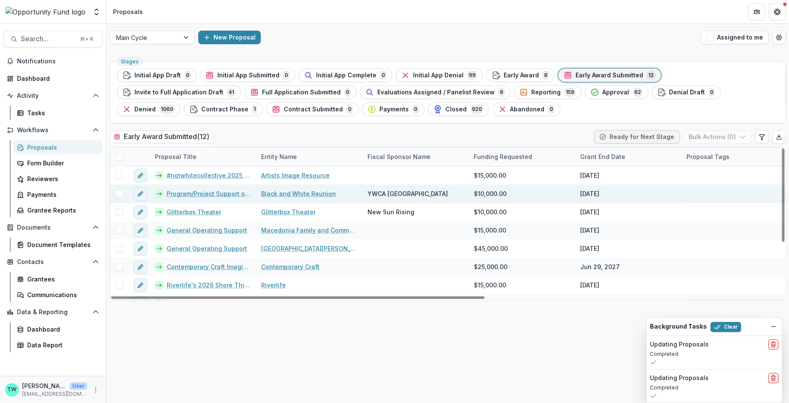
click at [193, 194] on link "Program/Project Support of PRJS 2026" at bounding box center [209, 193] width 84 height 9
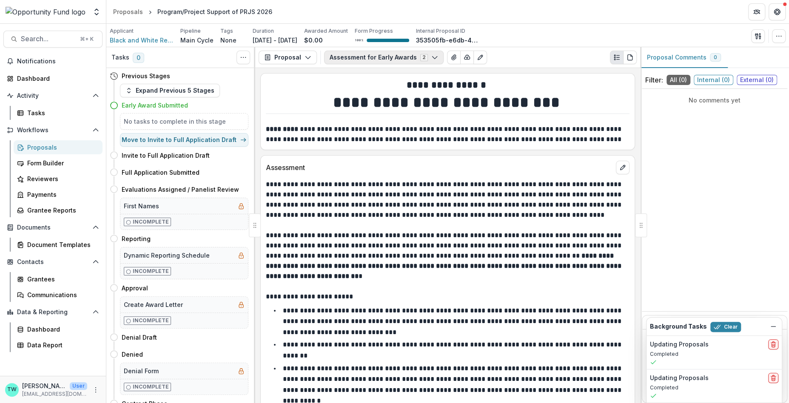
click at [432, 57] on polyline "button" at bounding box center [434, 58] width 5 height 3
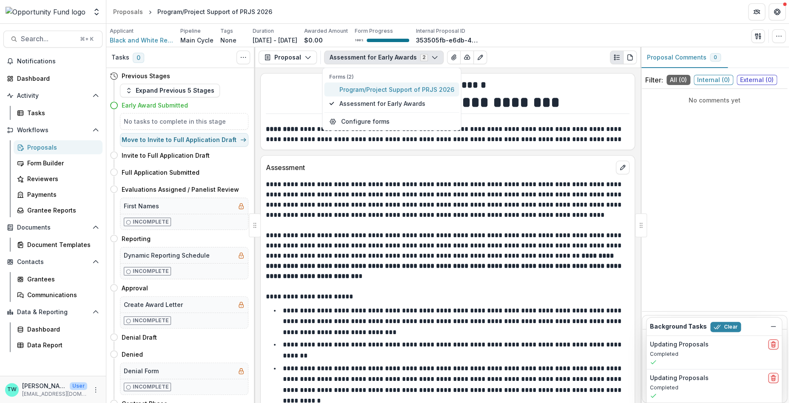
click at [401, 89] on span "Program/Project Support of PRJS 2026" at bounding box center [397, 89] width 115 height 9
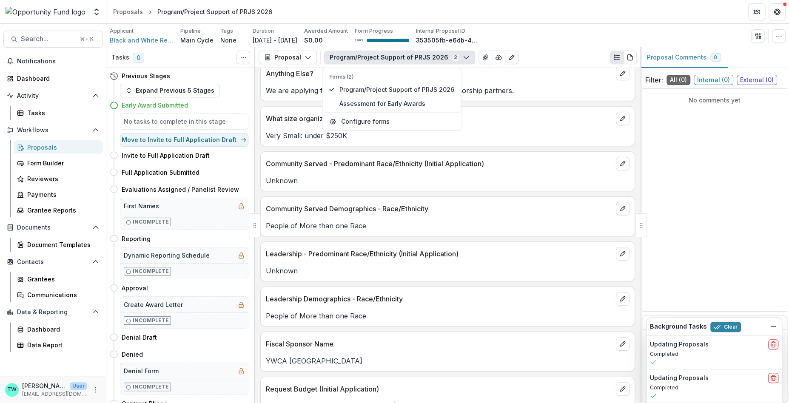
scroll to position [2060, 0]
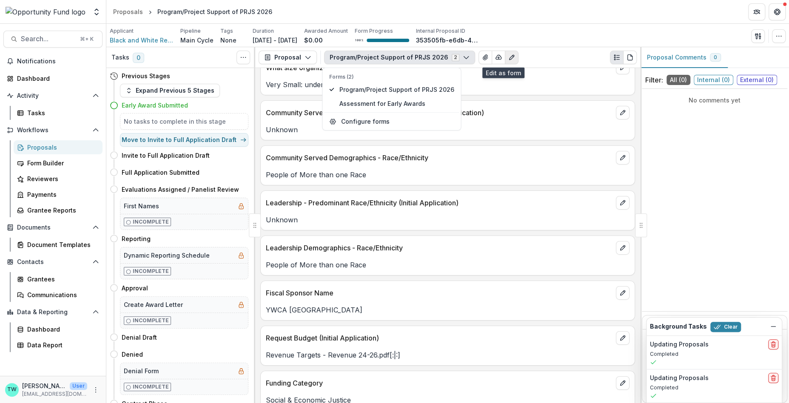
click at [508, 56] on icon "Edit as form" at bounding box center [511, 57] width 7 height 7
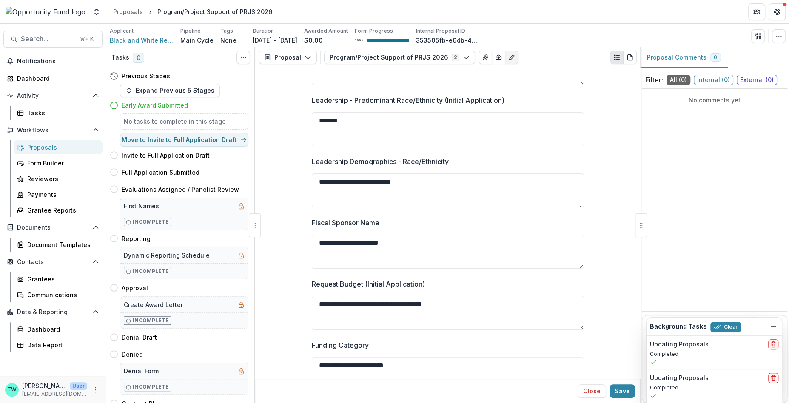
scroll to position [2408, 0]
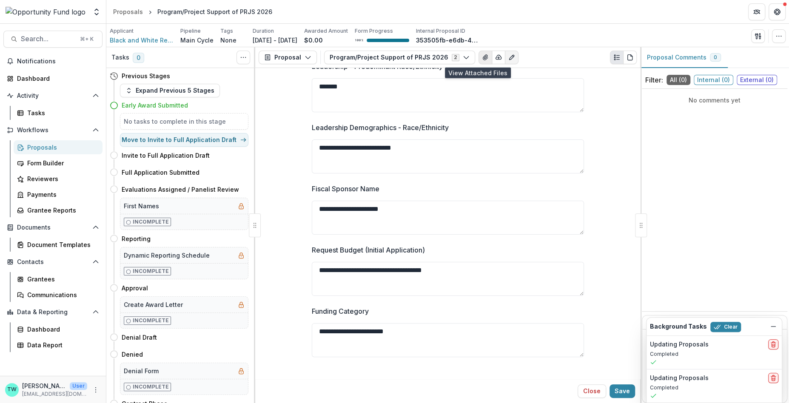
click at [482, 57] on icon "View Attached Files" at bounding box center [485, 57] width 7 height 7
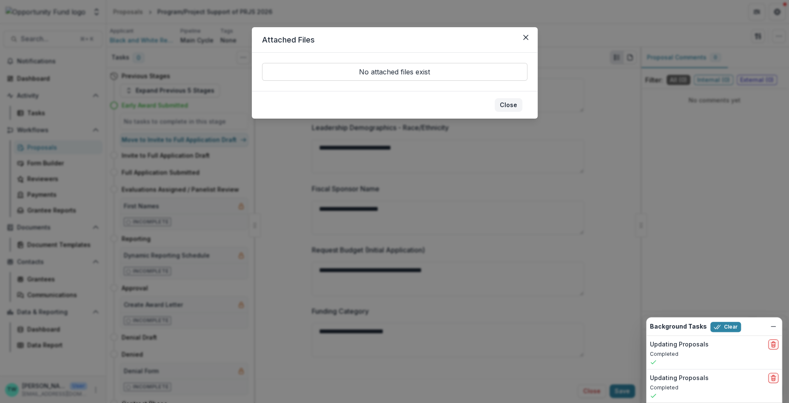
click at [508, 106] on button "Close" at bounding box center [509, 105] width 28 height 14
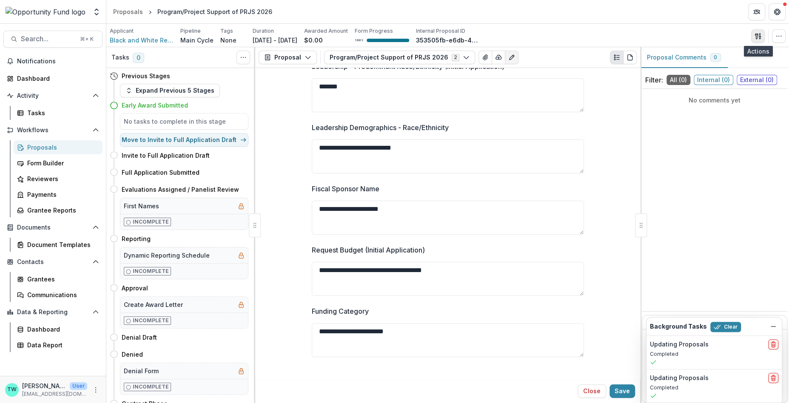
click at [758, 36] on icon "button" at bounding box center [758, 36] width 7 height 7
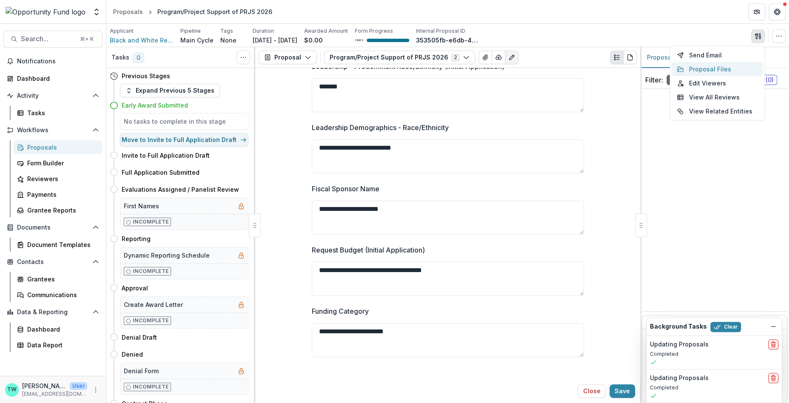
click at [721, 70] on button "Proposal Files" at bounding box center [717, 69] width 91 height 14
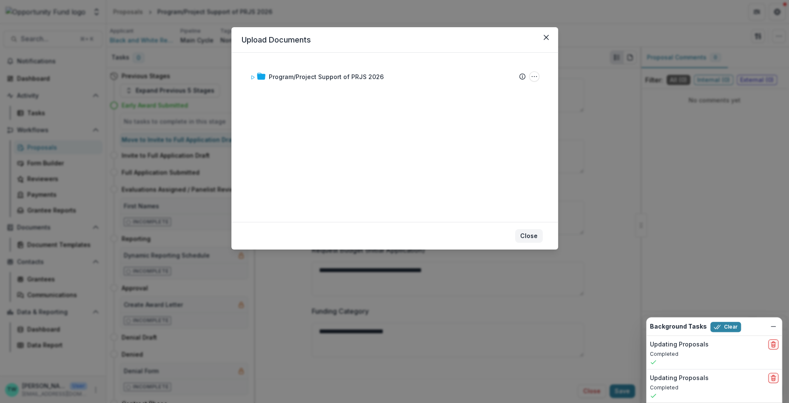
click at [530, 239] on button "Close" at bounding box center [529, 236] width 28 height 14
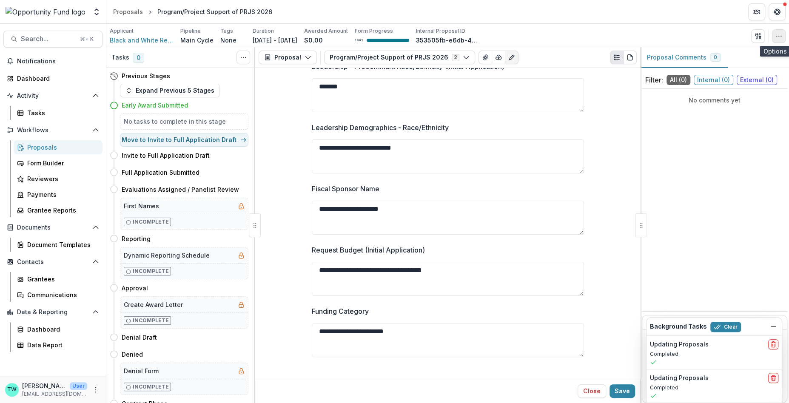
click at [781, 36] on circle "button" at bounding box center [781, 36] width 0 height 0
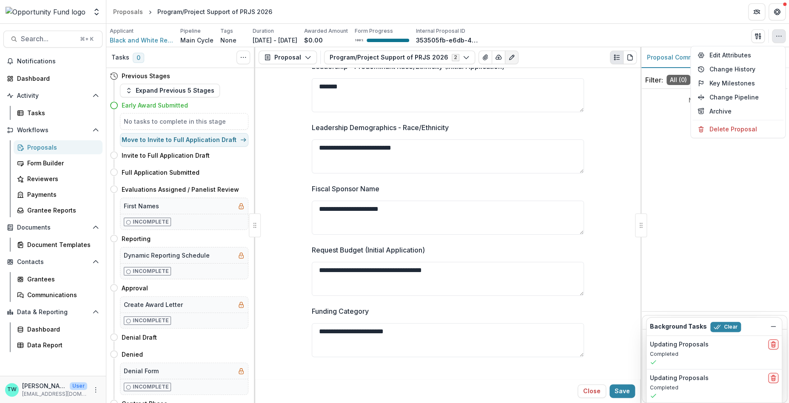
click at [569, 27] on div "Applicant Black and White Reunion Pipeline Main Cycle Tags None All tags Durati…" at bounding box center [448, 35] width 676 height 17
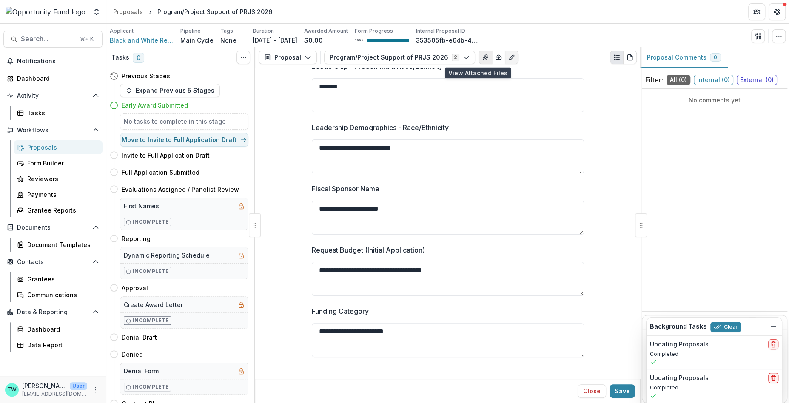
click at [482, 57] on icon "View Attached Files" at bounding box center [485, 57] width 7 height 7
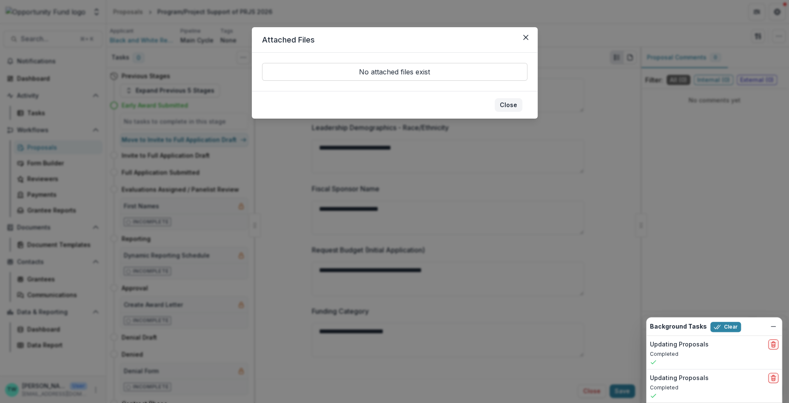
click at [504, 103] on button "Close" at bounding box center [509, 105] width 28 height 14
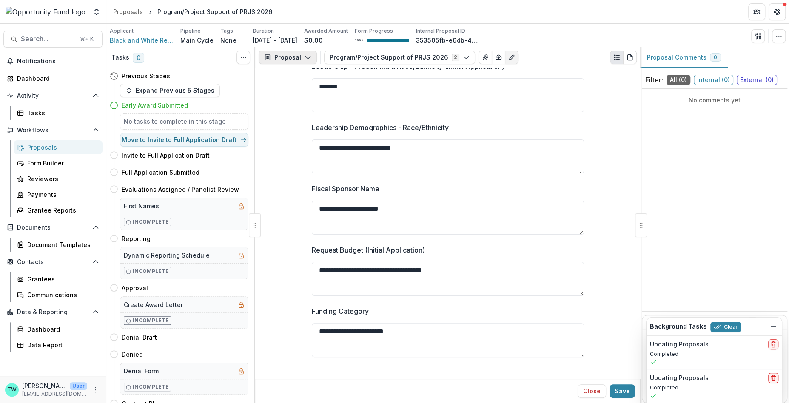
click at [306, 57] on polyline "button" at bounding box center [308, 58] width 5 height 3
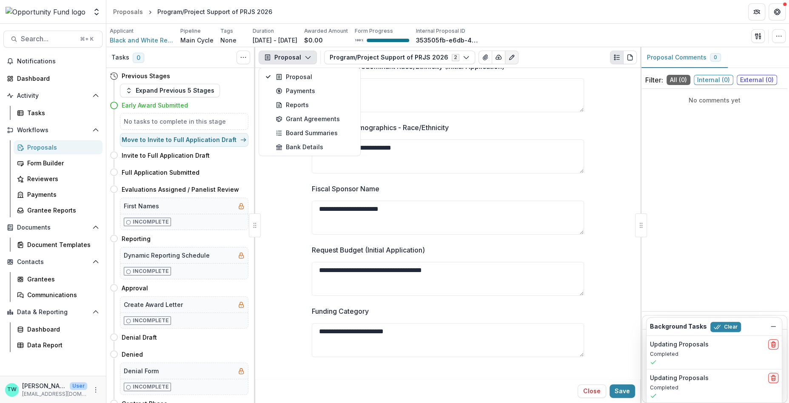
click at [560, 29] on div "Applicant Black and White Reunion Pipeline Main Cycle Tags None All tags Durati…" at bounding box center [448, 35] width 676 height 17
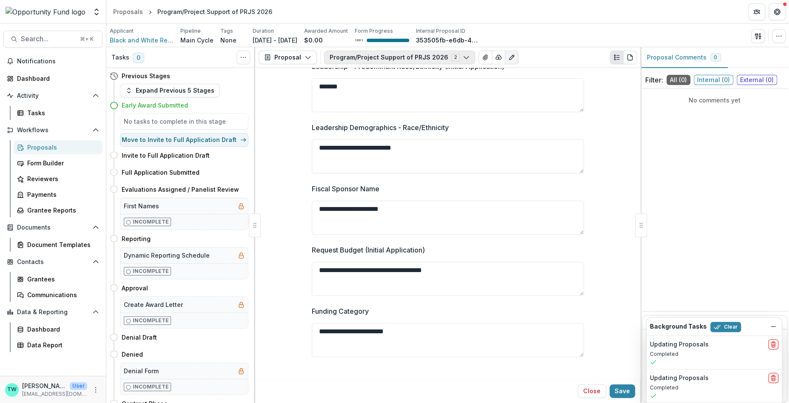
click at [458, 61] on button "Program/Project Support of PRJS 2026 2" at bounding box center [399, 58] width 151 height 14
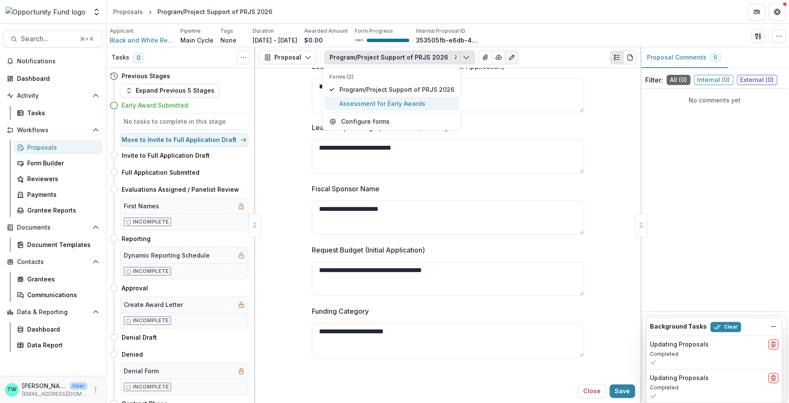
click at [428, 106] on span "Assessment for Early Awards" at bounding box center [397, 103] width 115 height 9
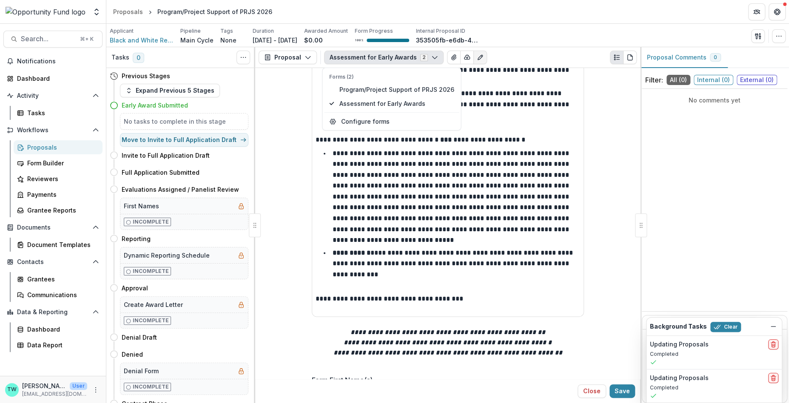
scroll to position [954, 0]
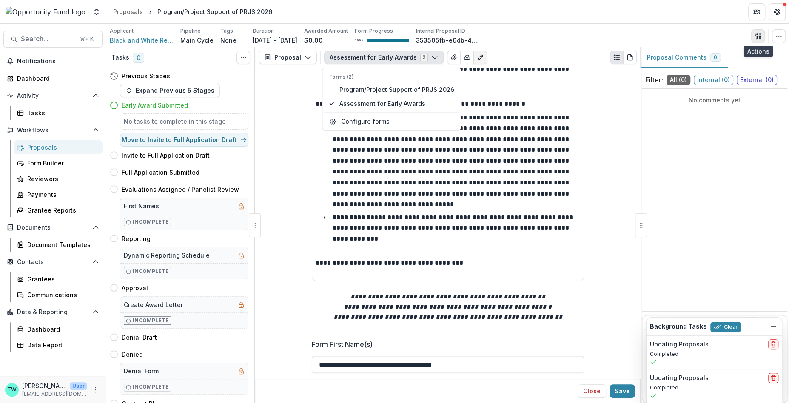
click at [757, 36] on icon "button" at bounding box center [758, 36] width 7 height 7
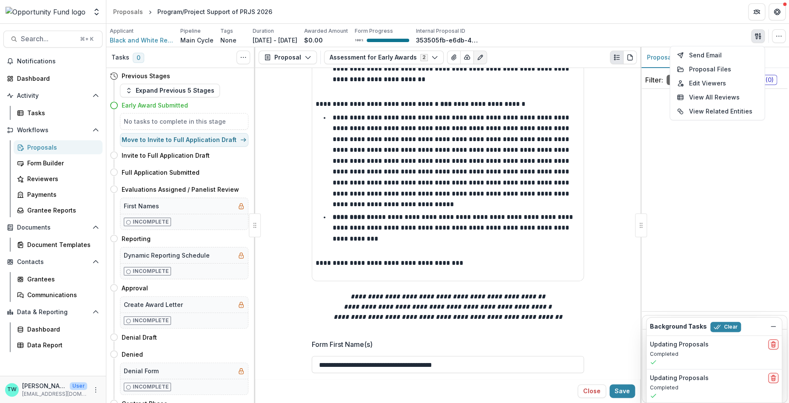
click at [656, 26] on div "Applicant Black and White Reunion Pipeline Main Cycle Tags None All tags Durati…" at bounding box center [447, 35] width 683 height 23
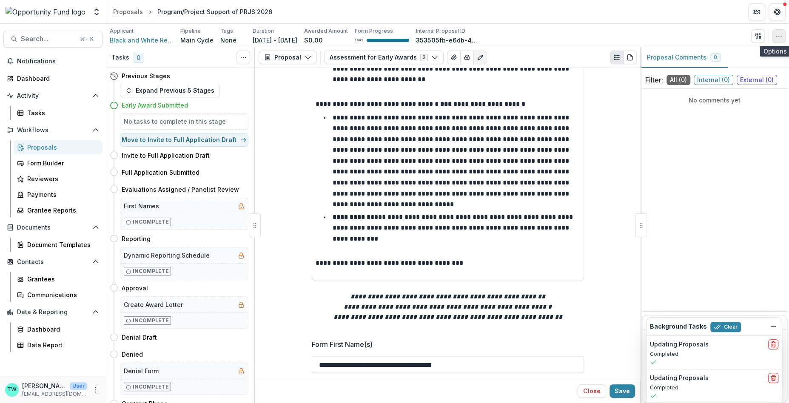
click at [779, 34] on icon "button" at bounding box center [779, 36] width 7 height 7
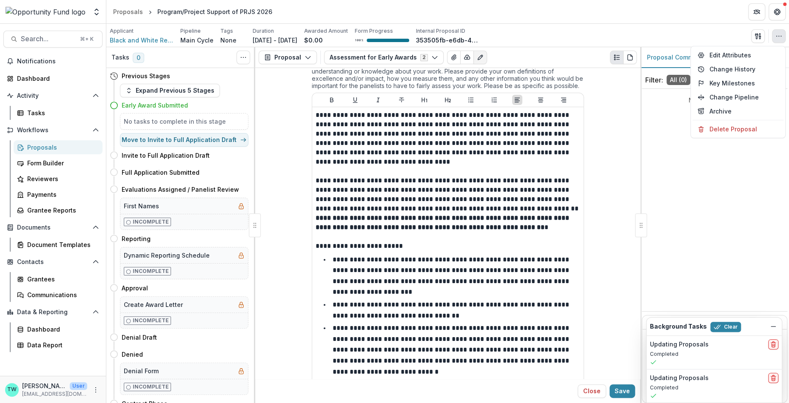
scroll to position [0, 0]
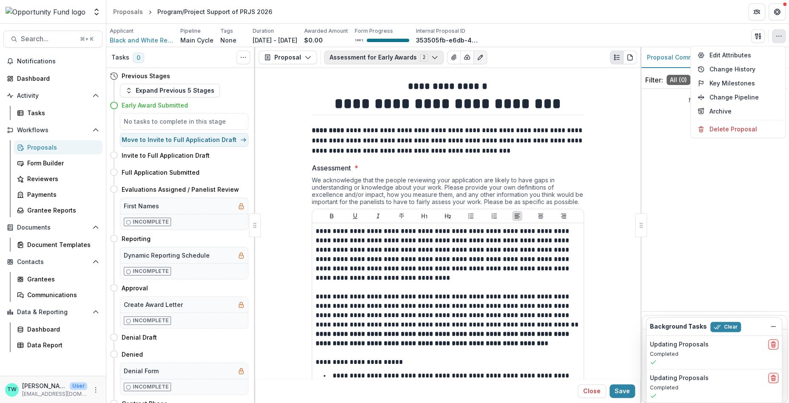
click at [407, 57] on button "Assessment for Early Awards 2" at bounding box center [384, 58] width 120 height 14
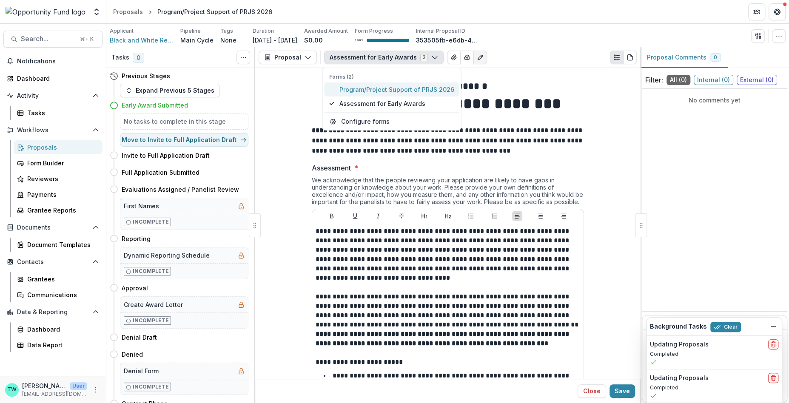
click at [394, 90] on span "Program/Project Support of PRJS 2026" at bounding box center [397, 89] width 115 height 9
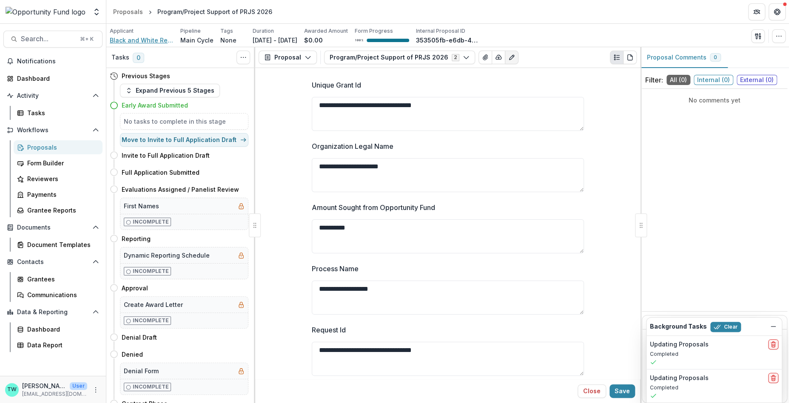
click at [143, 37] on span "Black and White Reunion" at bounding box center [142, 40] width 64 height 9
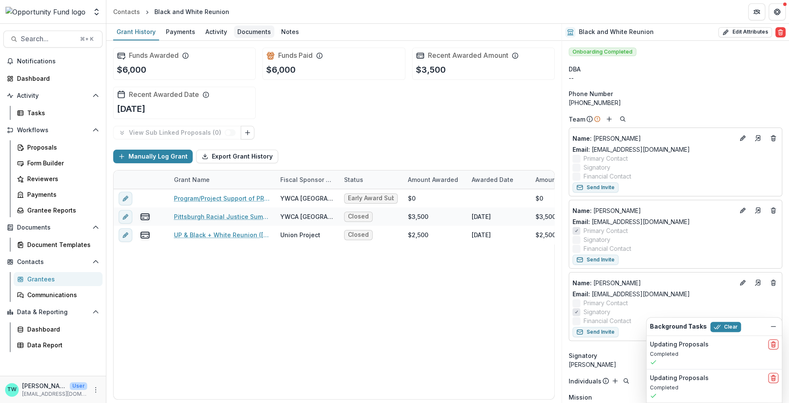
click at [256, 28] on div "Documents" at bounding box center [254, 32] width 40 height 12
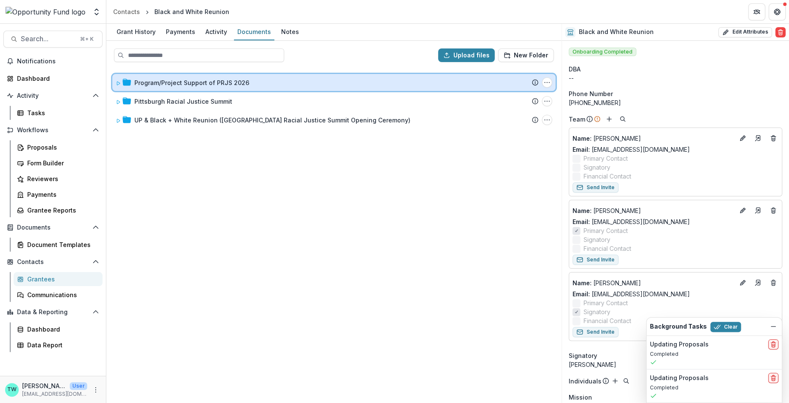
click at [117, 82] on icon at bounding box center [118, 83] width 5 height 5
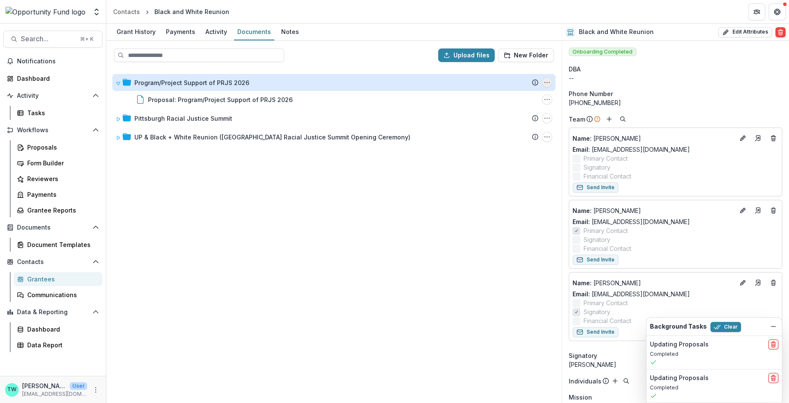
click at [547, 82] on icon "Program/Project Support of PRJS 2026 Options" at bounding box center [547, 82] width 7 height 7
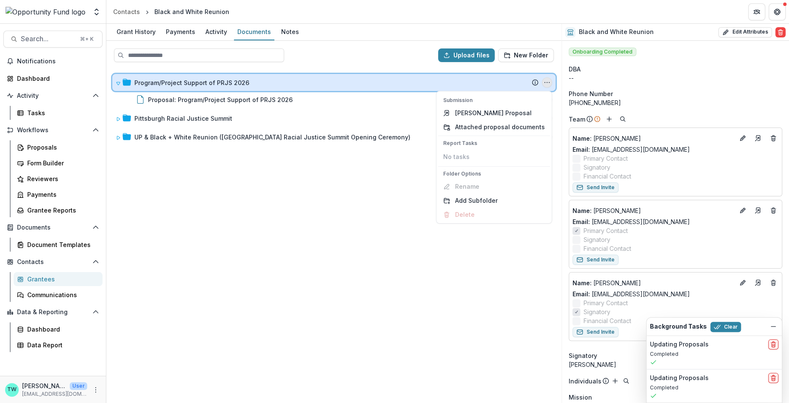
click at [326, 80] on div "Program/Project Support of PRJS 2026" at bounding box center [336, 82] width 404 height 9
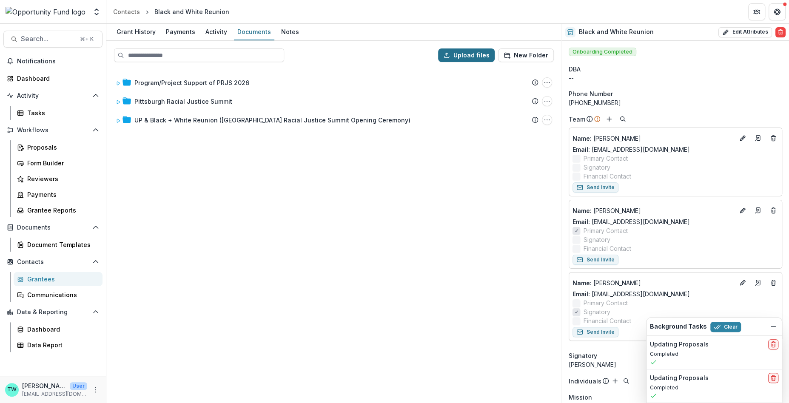
click at [463, 56] on button "Upload files" at bounding box center [466, 56] width 57 height 14
type input "**********"
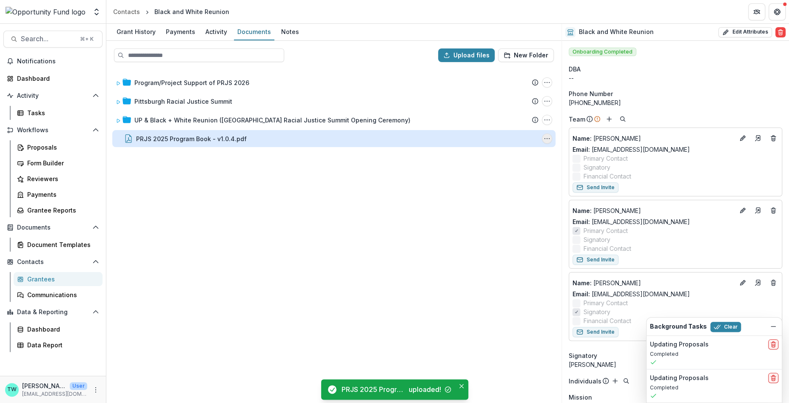
click at [545, 142] on button "PRJS 2025 Program Book - v1.0.4.pdf Options" at bounding box center [547, 139] width 10 height 10
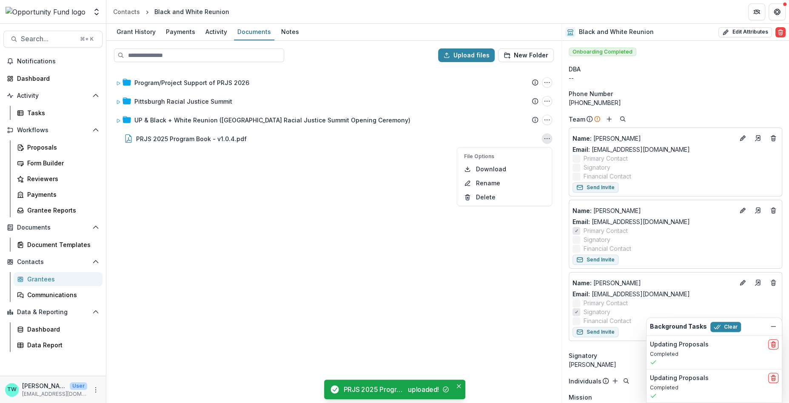
click at [290, 210] on div "Program/Project Support of PRJS 2026 Submission Temelio Proposal Attached propo…" at bounding box center [334, 236] width 454 height 334
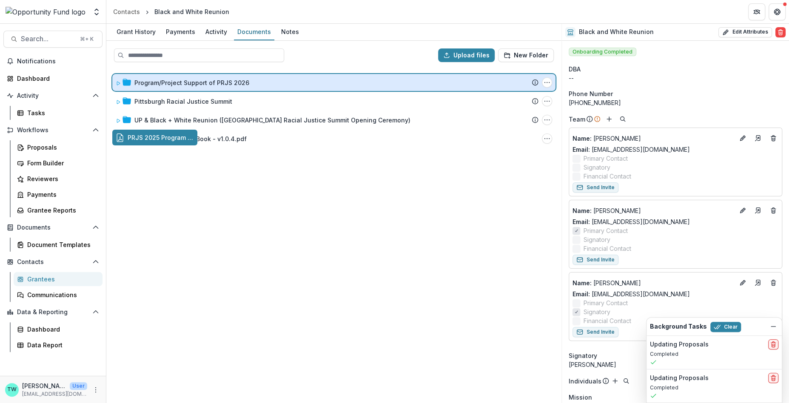
drag, startPoint x: 171, startPoint y: 142, endPoint x: 228, endPoint y: 86, distance: 80.0
click at [228, 86] on div "Upload files New Folder Program/Project Support of PRJS 2026 Submission Temelio…" at bounding box center [333, 222] width 455 height 363
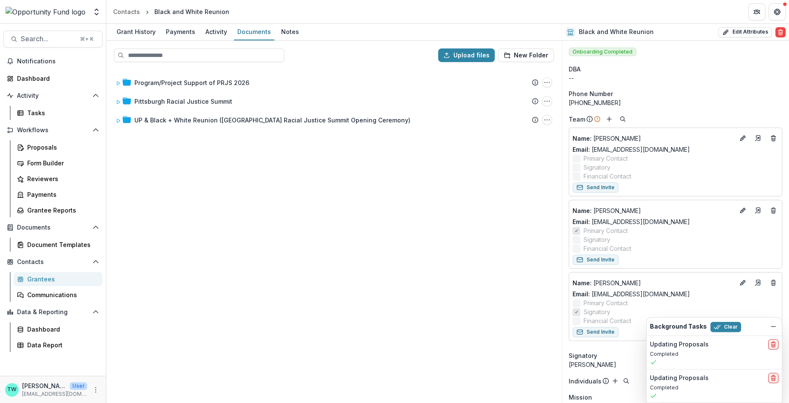
click at [197, 207] on div "Program/Project Support of PRJS 2026 Submission Temelio Proposal Attached propo…" at bounding box center [334, 236] width 454 height 334
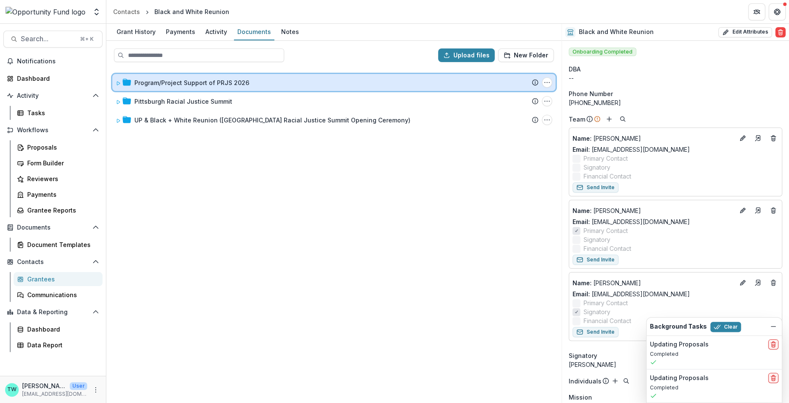
click at [118, 86] on span at bounding box center [118, 82] width 5 height 9
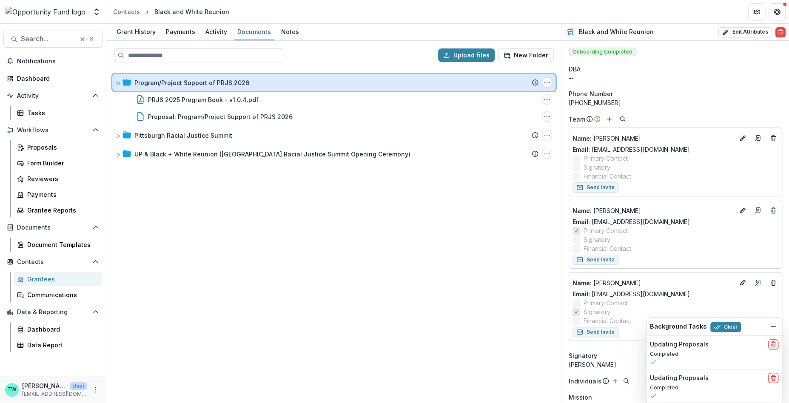
click at [118, 83] on icon at bounding box center [118, 83] width 5 height 5
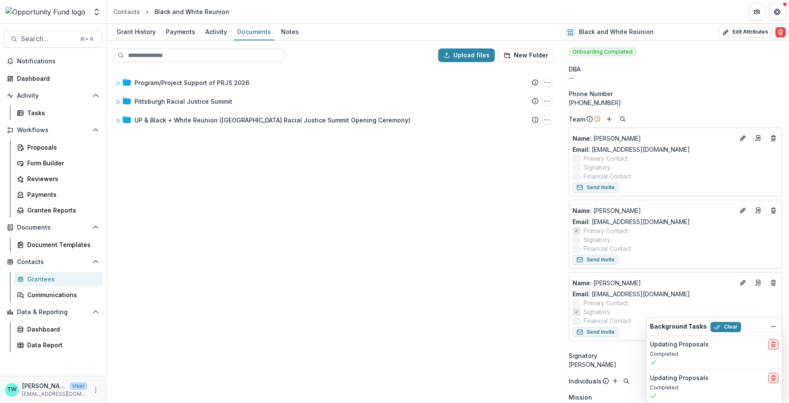
click at [160, 242] on div "Program/Project Support of PRJS 2026 Submission Temelio Proposal Attached propo…" at bounding box center [334, 236] width 454 height 334
click at [49, 148] on div "Proposals" at bounding box center [61, 147] width 69 height 9
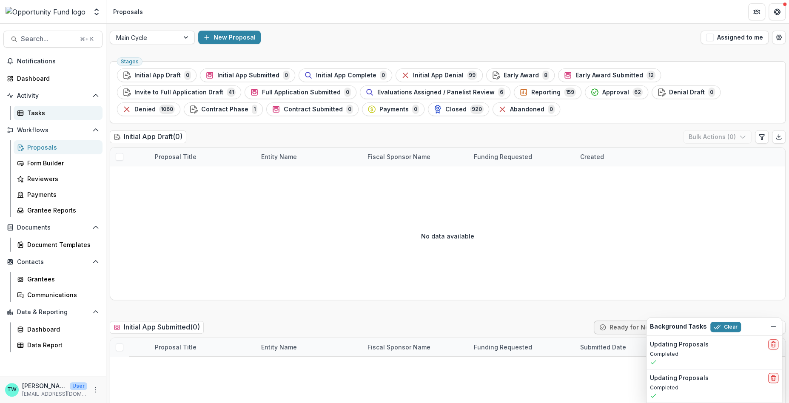
click at [37, 112] on div "Tasks" at bounding box center [61, 113] width 69 height 9
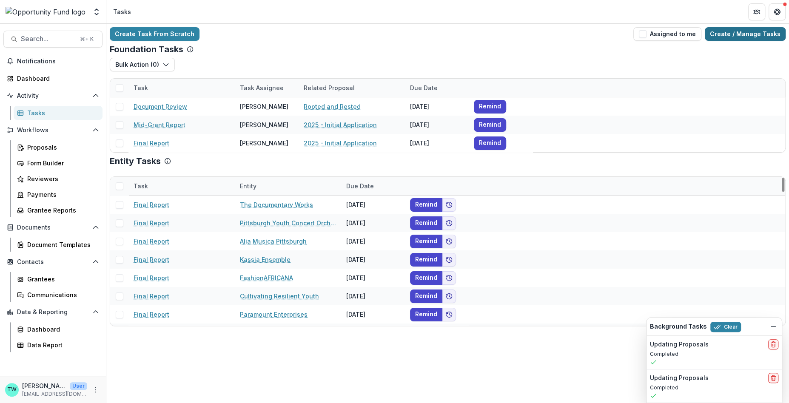
click at [742, 33] on link "Create / Manage Tasks" at bounding box center [745, 34] width 81 height 14
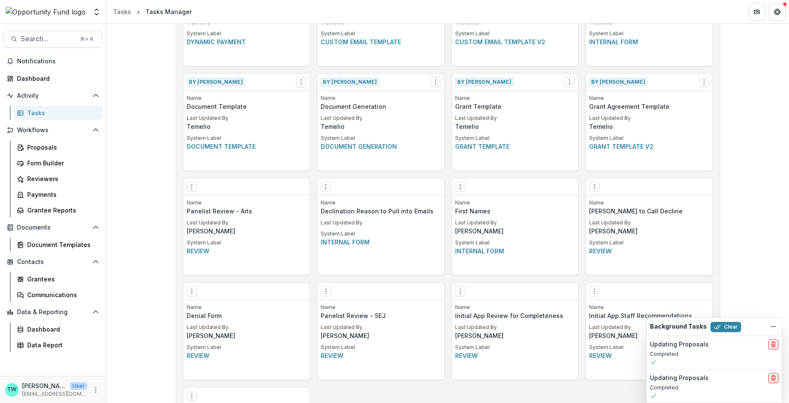
scroll to position [410, 0]
click at [594, 188] on icon "Options" at bounding box center [594, 187] width 7 height 7
click at [605, 204] on link "Edit" at bounding box center [642, 204] width 104 height 14
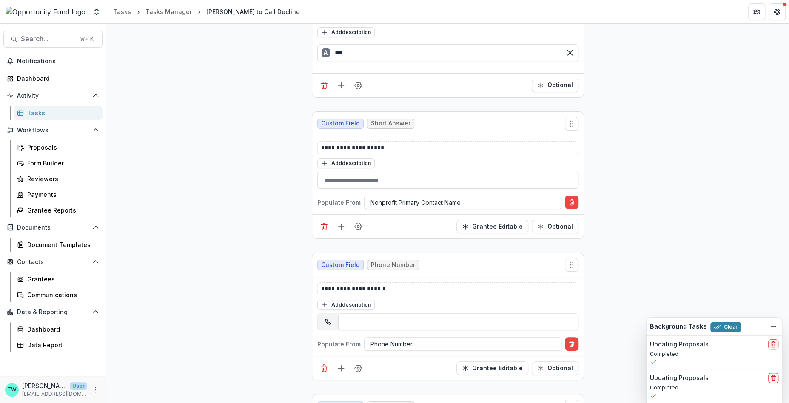
scroll to position [180, 0]
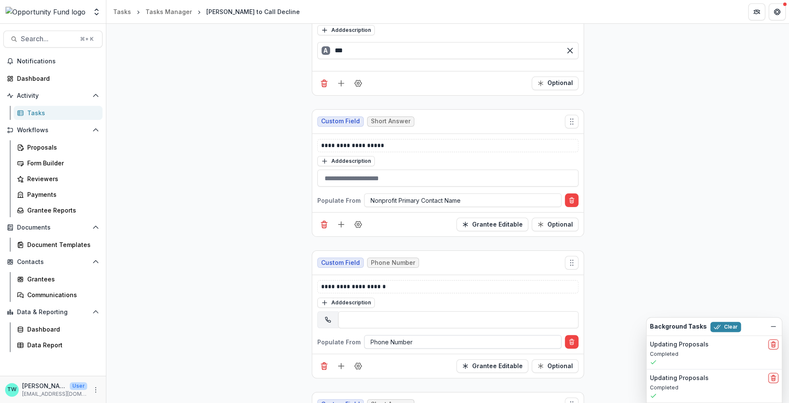
click at [429, 337] on div at bounding box center [463, 342] width 185 height 11
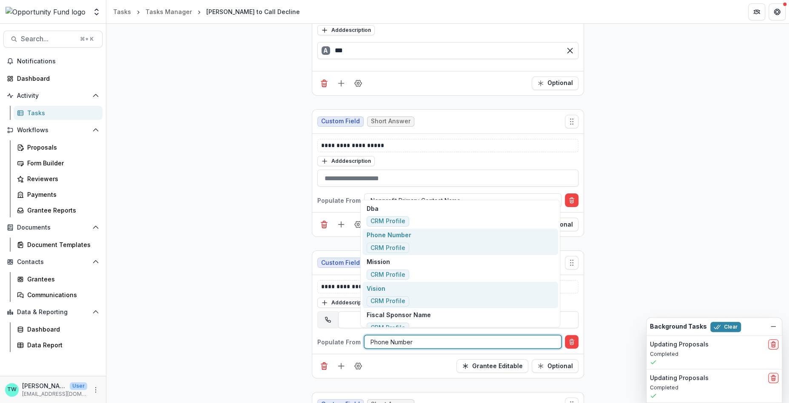
scroll to position [16, 0]
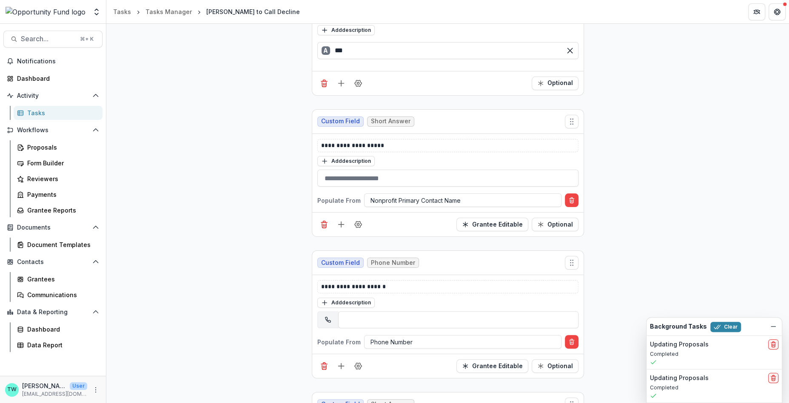
click at [268, 306] on div "**********" at bounding box center [447, 319] width 683 height 697
drag, startPoint x: 365, startPoint y: 284, endPoint x: 280, endPoint y: 282, distance: 85.6
click at [280, 282] on div "**********" at bounding box center [447, 319] width 683 height 697
click at [195, 300] on div "**********" at bounding box center [447, 319] width 683 height 697
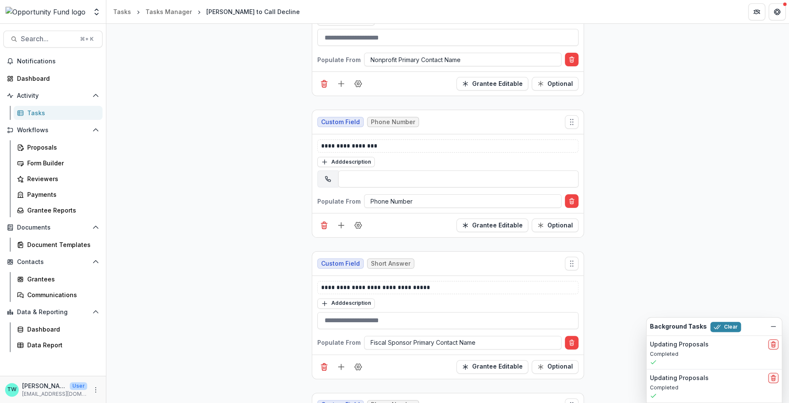
scroll to position [326, 0]
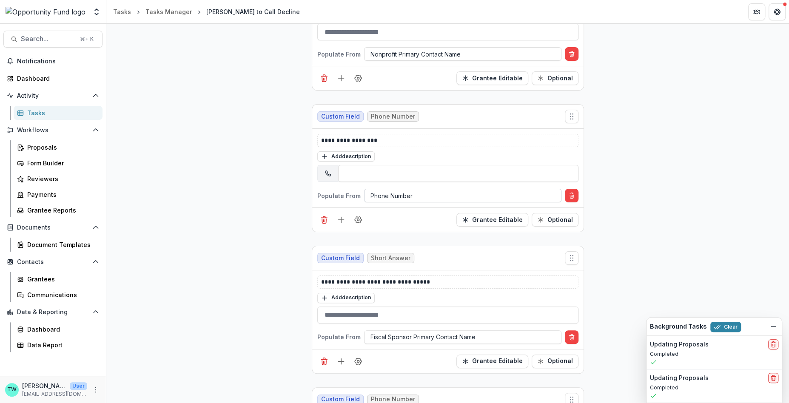
click at [425, 191] on div at bounding box center [463, 196] width 185 height 11
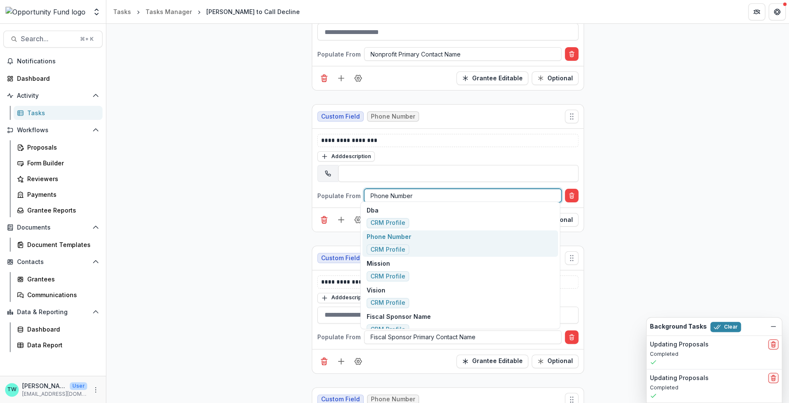
click at [411, 241] on div "Phone Number CRM Profile" at bounding box center [460, 244] width 195 height 27
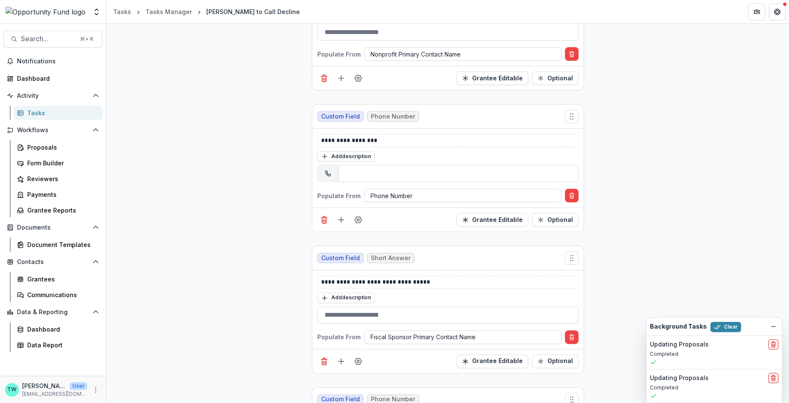
click at [244, 240] on div "**********" at bounding box center [447, 173] width 683 height 697
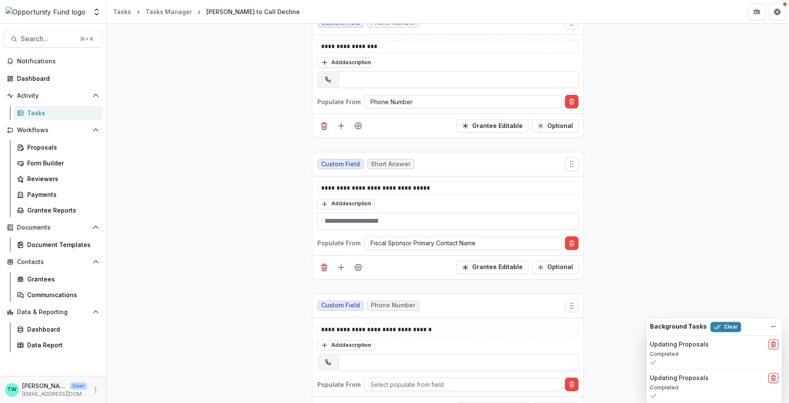
scroll to position [438, 0]
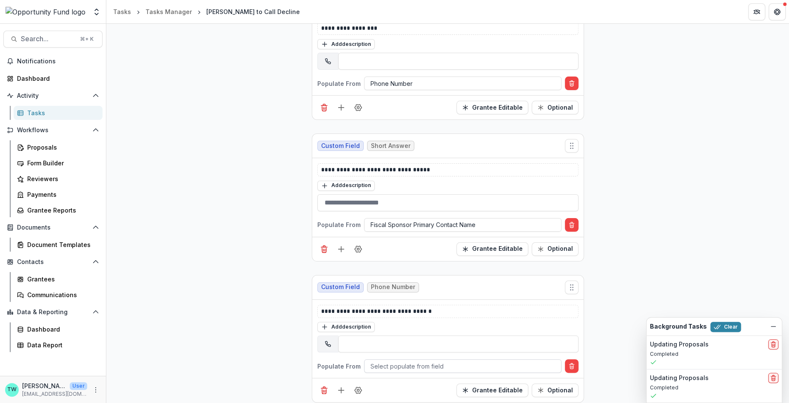
click at [421, 361] on div at bounding box center [463, 366] width 185 height 11
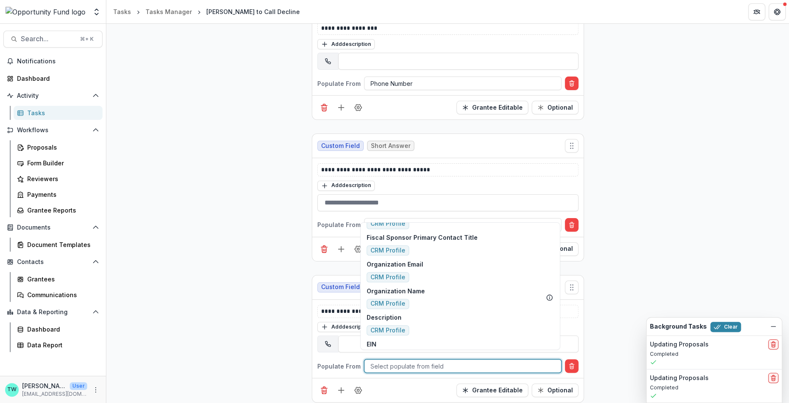
scroll to position [393, 0]
click at [232, 333] on div "**********" at bounding box center [447, 60] width 683 height 697
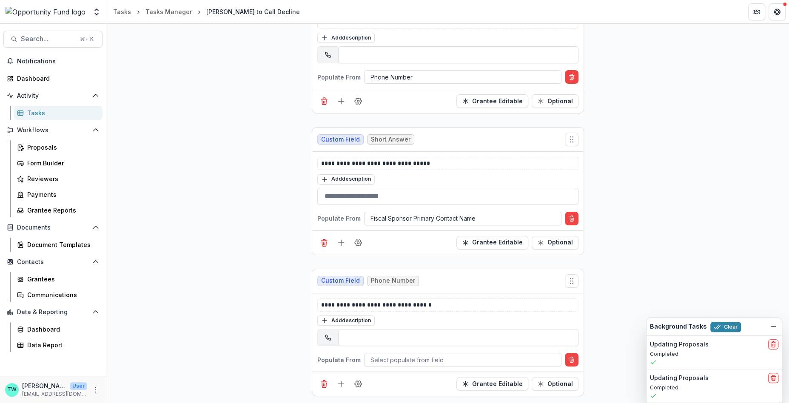
scroll to position [438, 0]
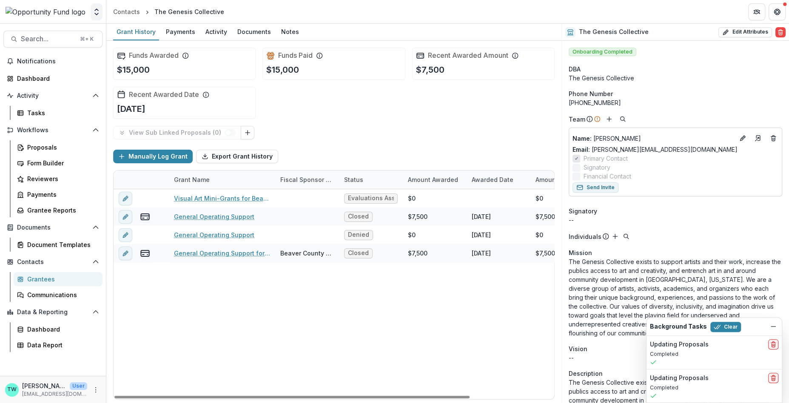
click at [94, 14] on icon "Open entity switcher" at bounding box center [96, 12] width 9 height 9
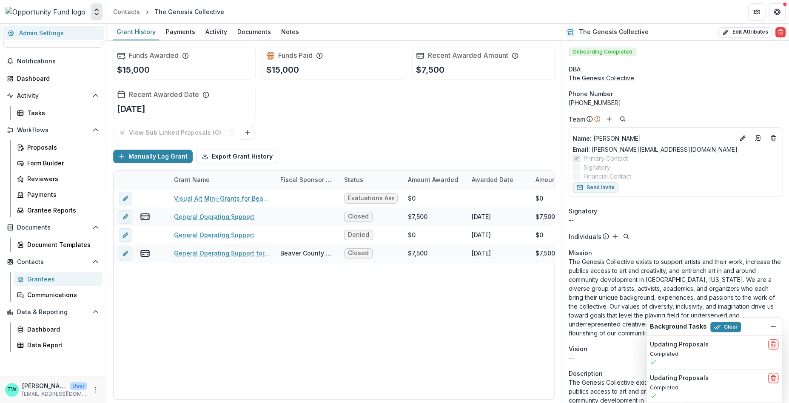
click at [55, 34] on link "Admin Settings" at bounding box center [53, 33] width 102 height 14
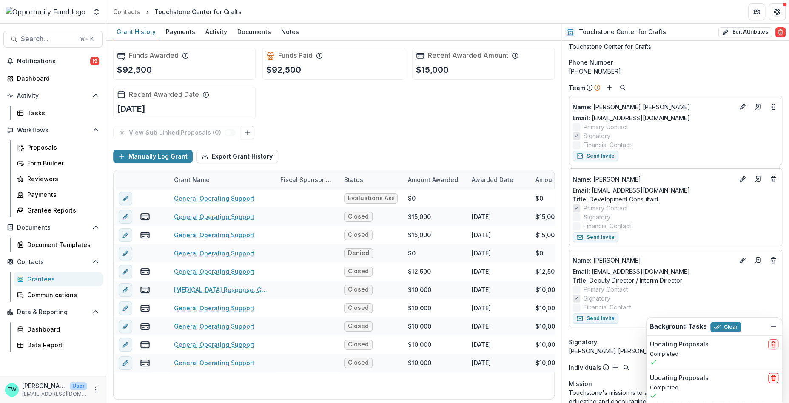
scroll to position [26, 0]
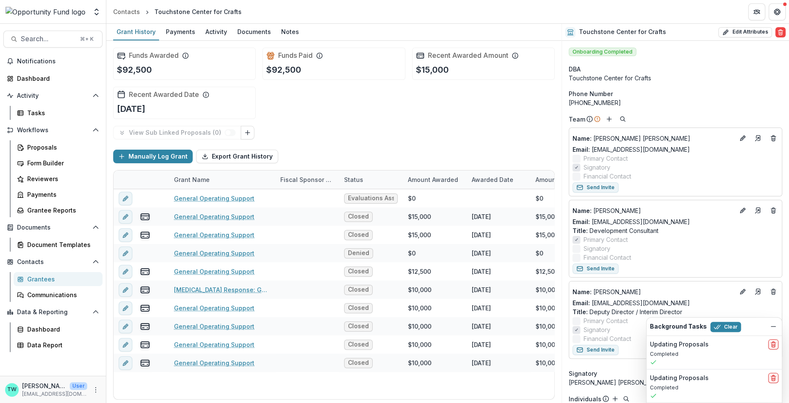
scroll to position [26, 0]
